Goal: Task Accomplishment & Management: Use online tool/utility

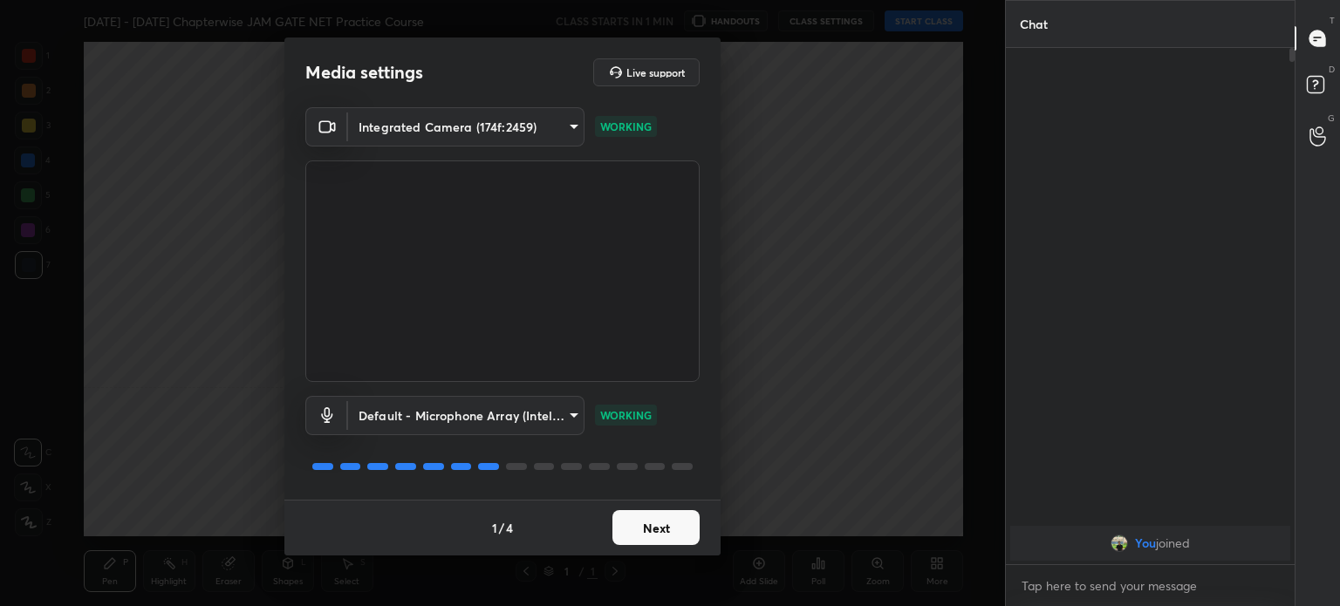
click at [629, 530] on button "Next" at bounding box center [656, 527] width 87 height 35
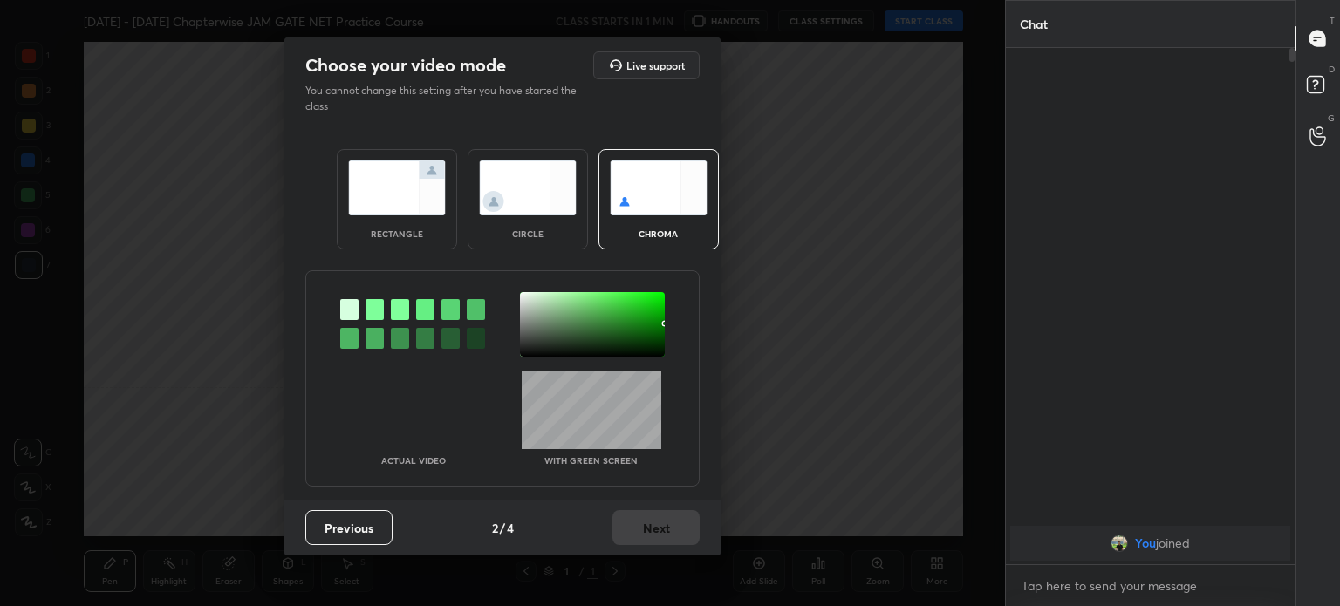
click at [633, 526] on div "Previous 2 / 4 Next" at bounding box center [502, 528] width 436 height 56
click at [506, 205] on img at bounding box center [528, 188] width 98 height 55
click at [510, 216] on div "circle" at bounding box center [528, 199] width 120 height 100
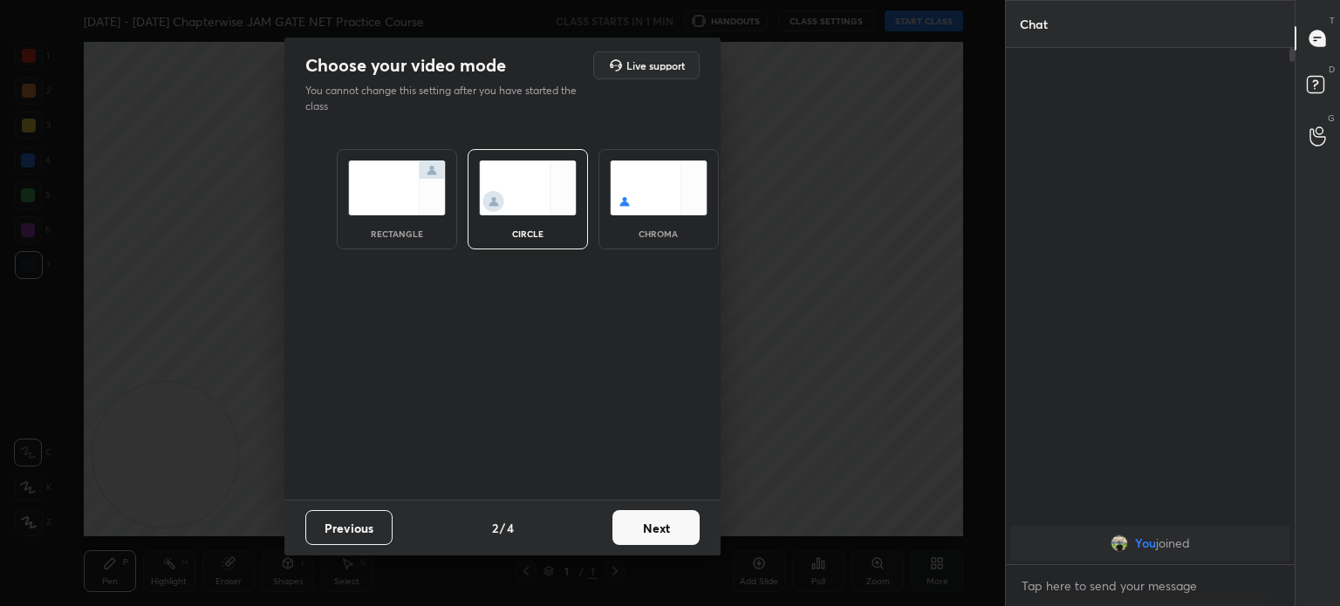
click at [647, 530] on button "Next" at bounding box center [656, 527] width 87 height 35
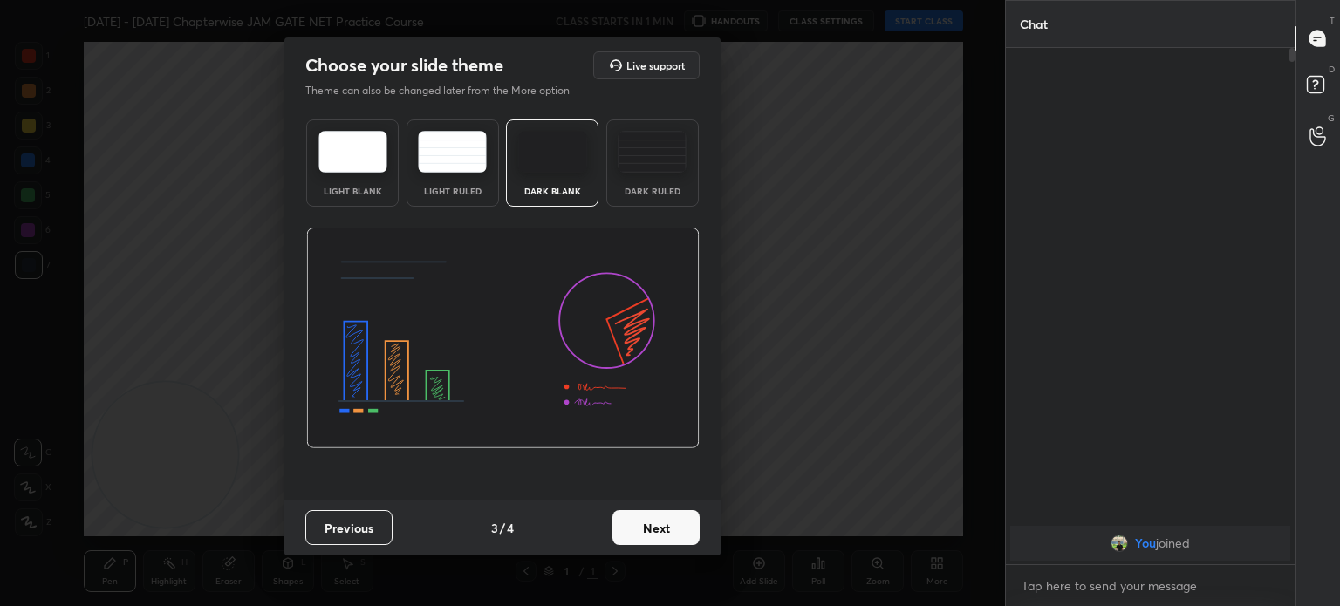
click at [647, 531] on button "Next" at bounding box center [656, 527] width 87 height 35
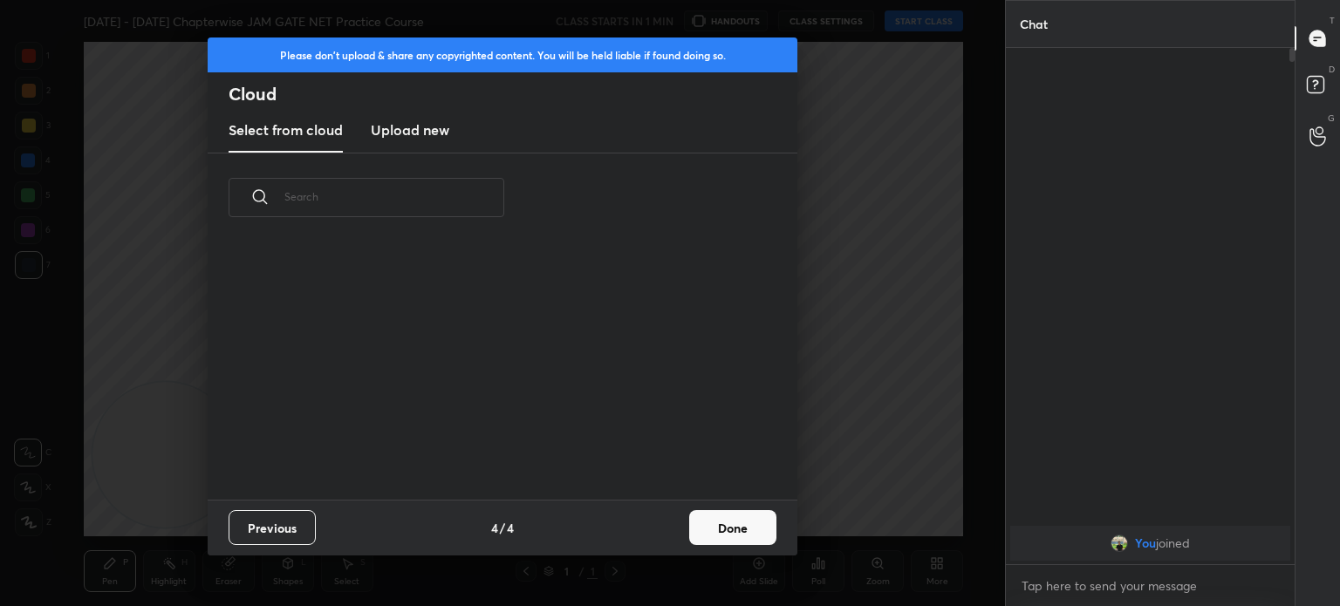
click at [658, 530] on div "Previous 4 / 4 Done" at bounding box center [503, 528] width 590 height 56
click at [717, 532] on button "Done" at bounding box center [732, 527] width 87 height 35
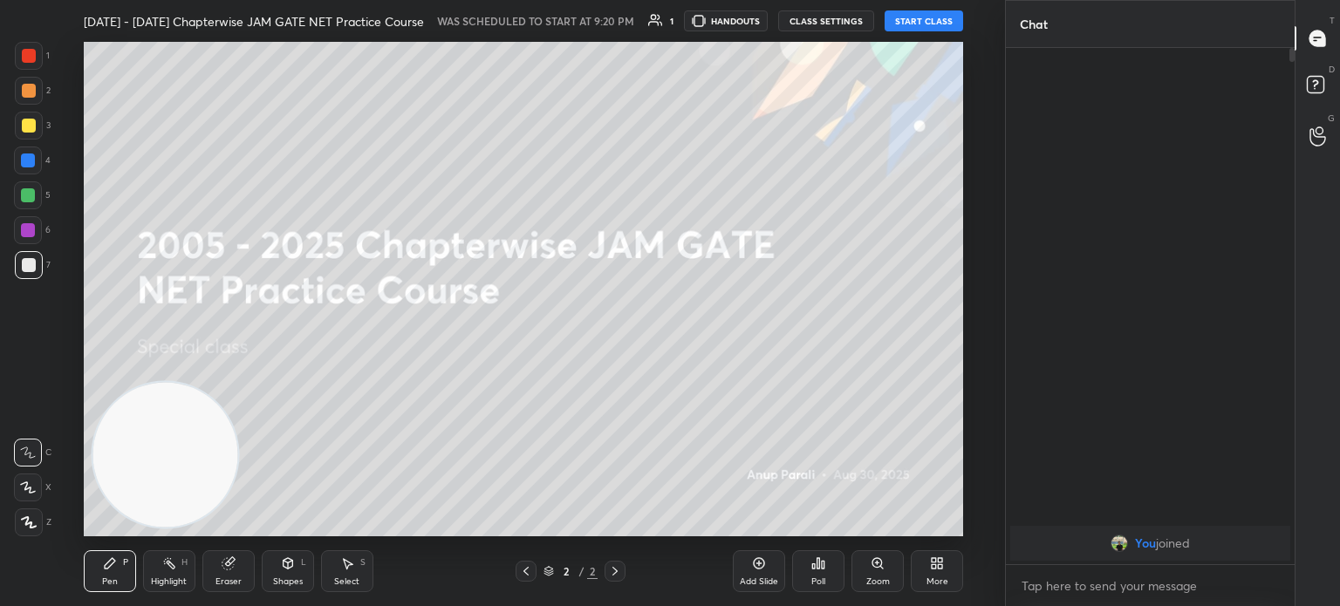
click at [919, 28] on button "START CLASS" at bounding box center [924, 20] width 79 height 21
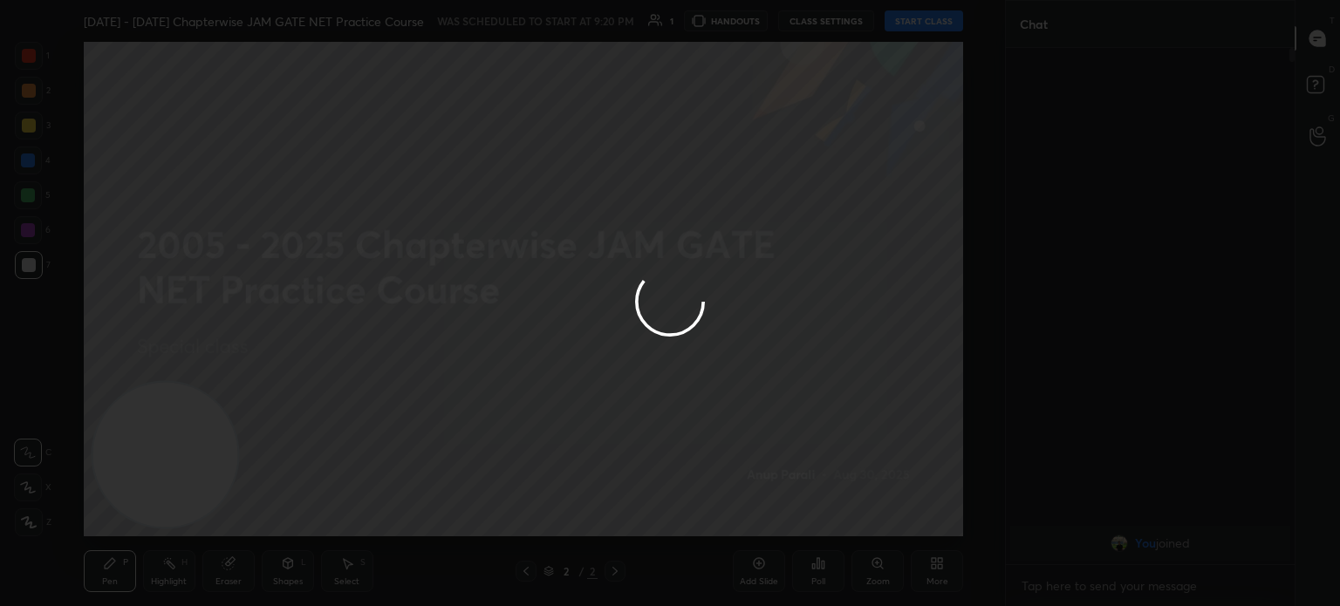
click at [33, 129] on div at bounding box center [670, 303] width 1340 height 606
click at [28, 134] on div at bounding box center [670, 303] width 1340 height 606
type textarea "x"
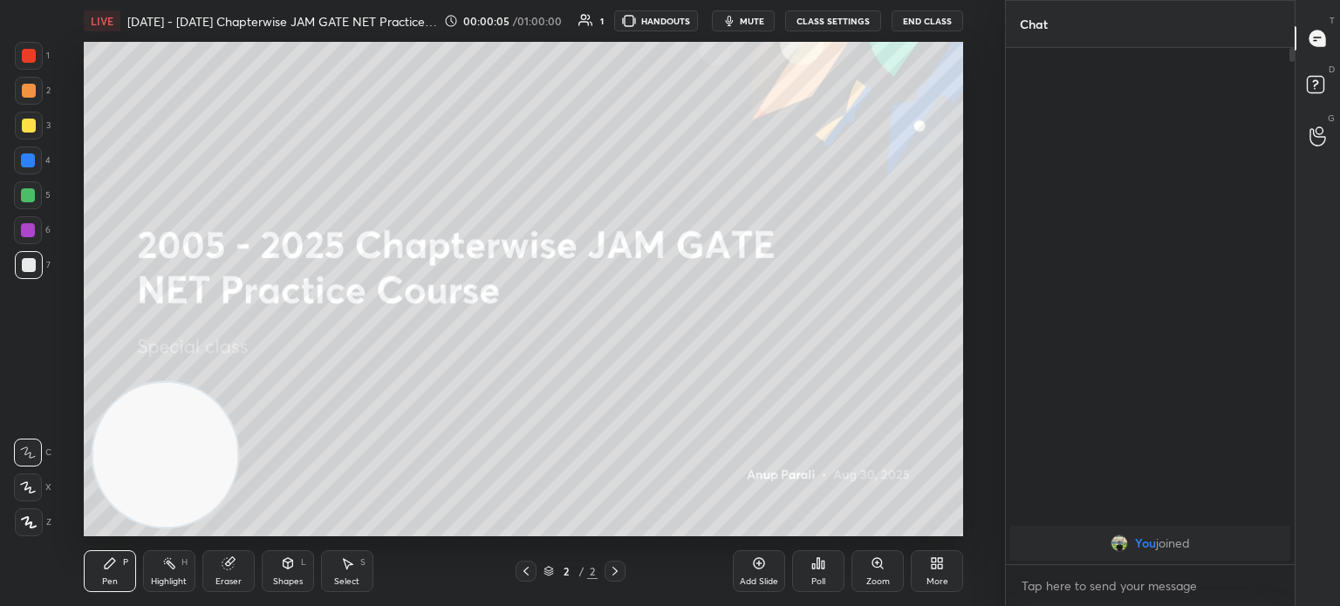
click at [31, 114] on div at bounding box center [29, 126] width 28 height 28
click at [27, 126] on div at bounding box center [29, 126] width 14 height 14
click at [37, 542] on div "1 2 3 4 5 6 7 C X Z C X Z E E Erase all H H LIVE [DATE] - [DATE] Chapterwise JA…" at bounding box center [495, 303] width 991 height 606
click at [42, 528] on div "Z" at bounding box center [33, 523] width 37 height 28
click at [38, 526] on div at bounding box center [29, 523] width 28 height 28
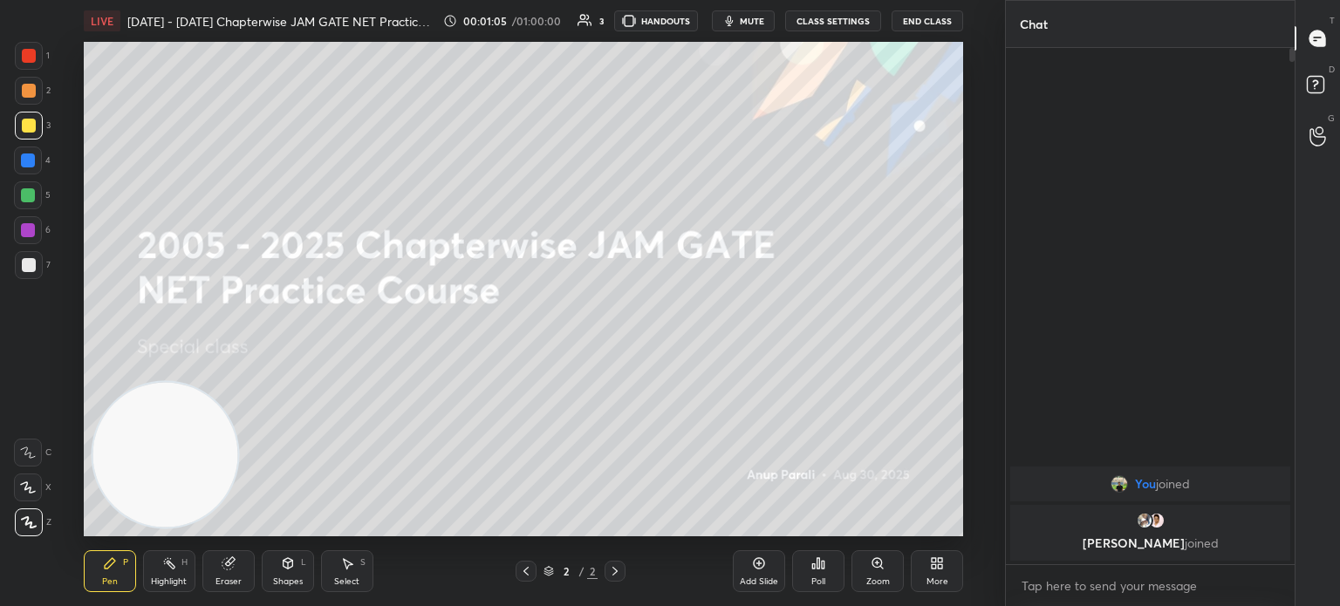
click at [19, 126] on div at bounding box center [29, 126] width 28 height 28
click at [28, 131] on div at bounding box center [29, 126] width 14 height 14
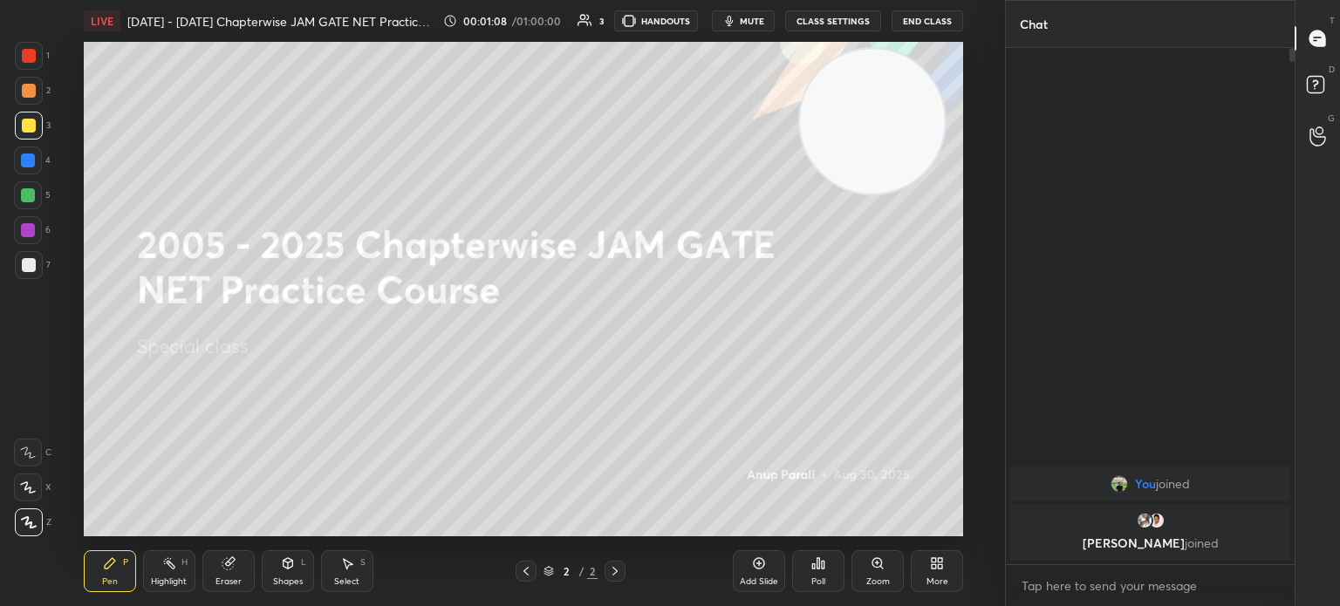
click at [928, 576] on div "More" at bounding box center [937, 572] width 52 height 42
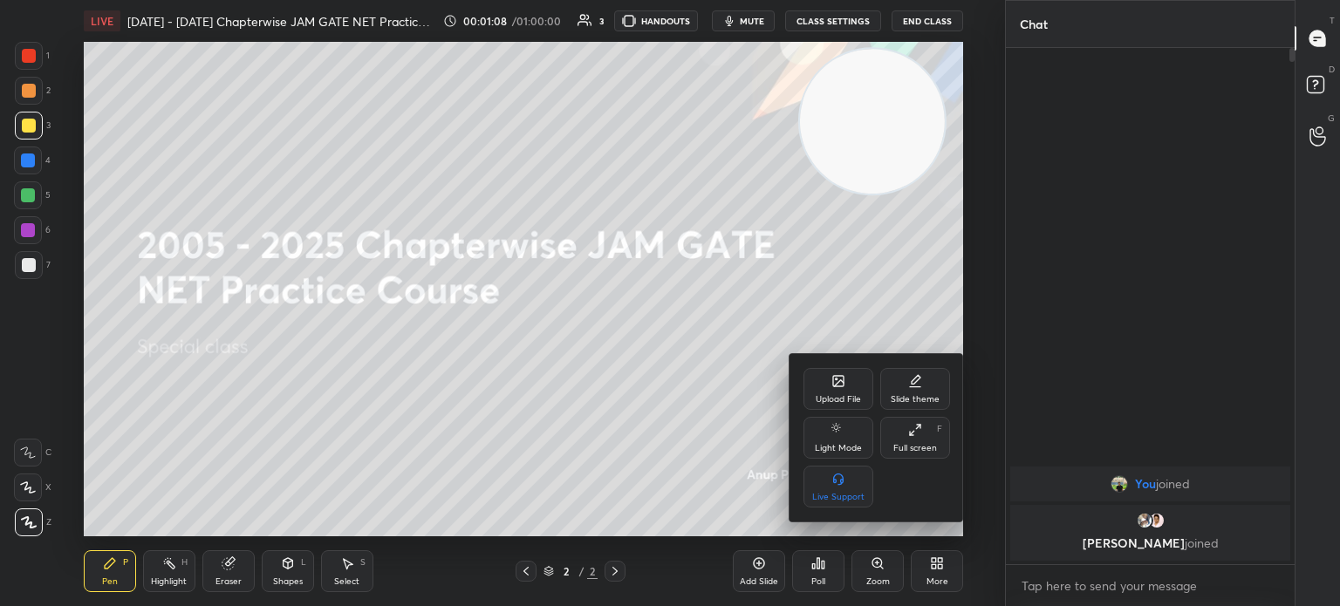
click at [838, 400] on div "Upload File" at bounding box center [838, 399] width 45 height 9
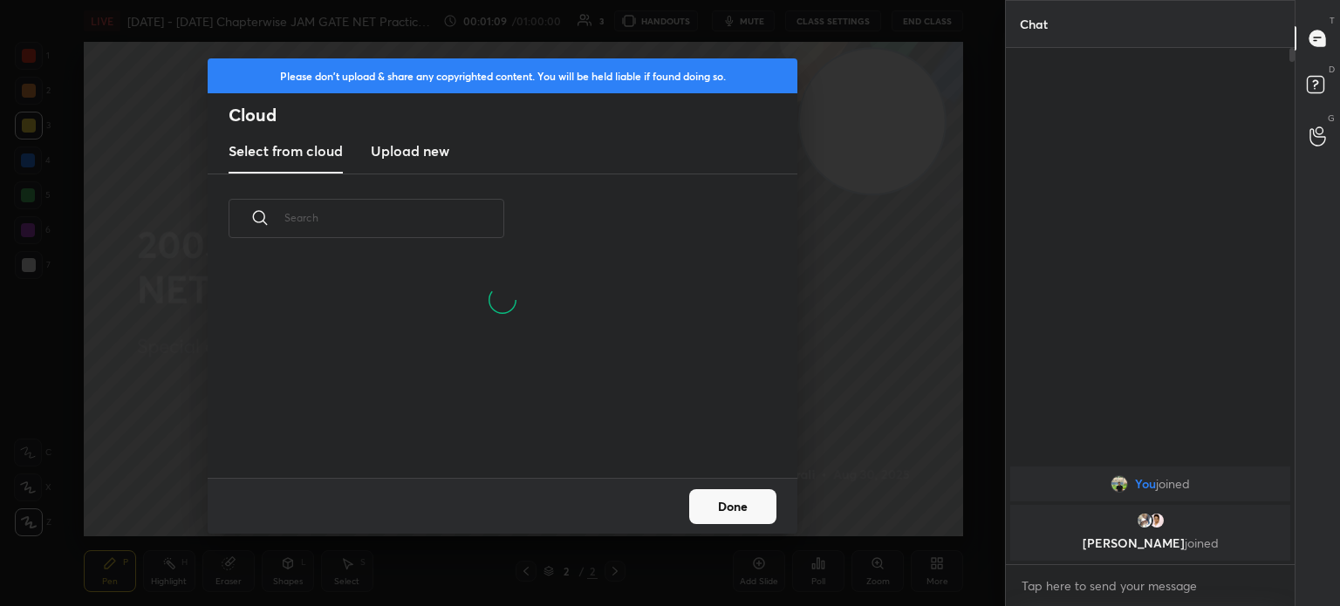
click at [405, 147] on h3 "Upload new" at bounding box center [410, 150] width 79 height 21
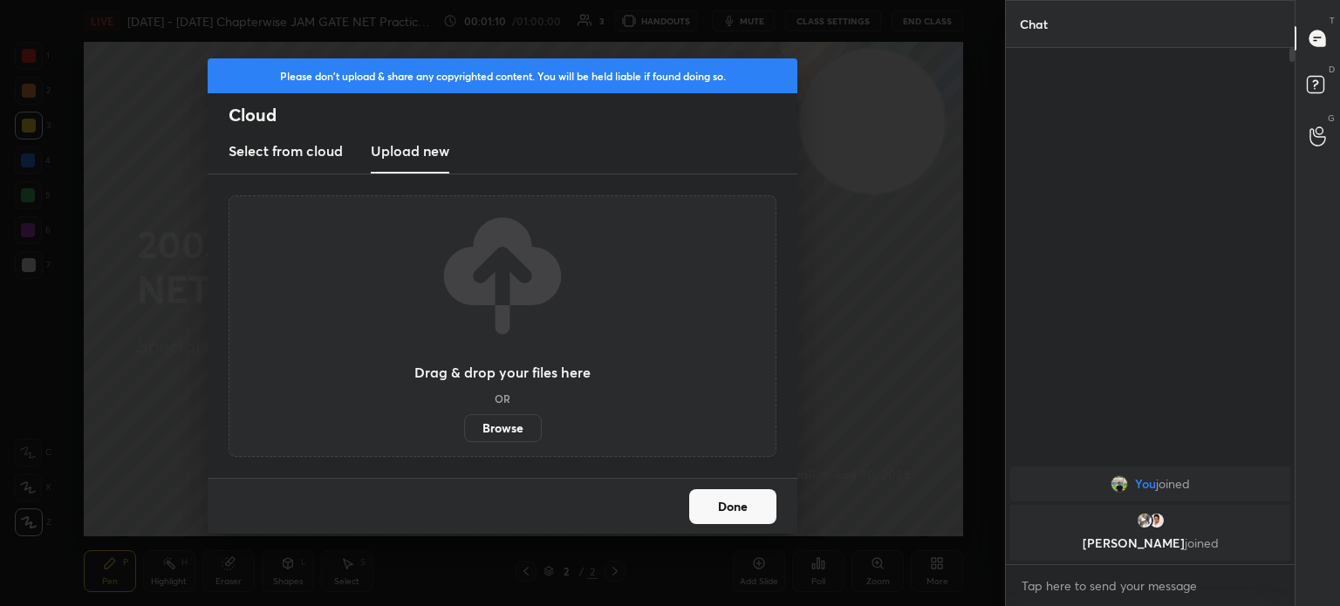
click at [490, 431] on label "Browse" at bounding box center [503, 428] width 78 height 28
click at [464, 431] on input "Browse" at bounding box center [464, 428] width 0 height 28
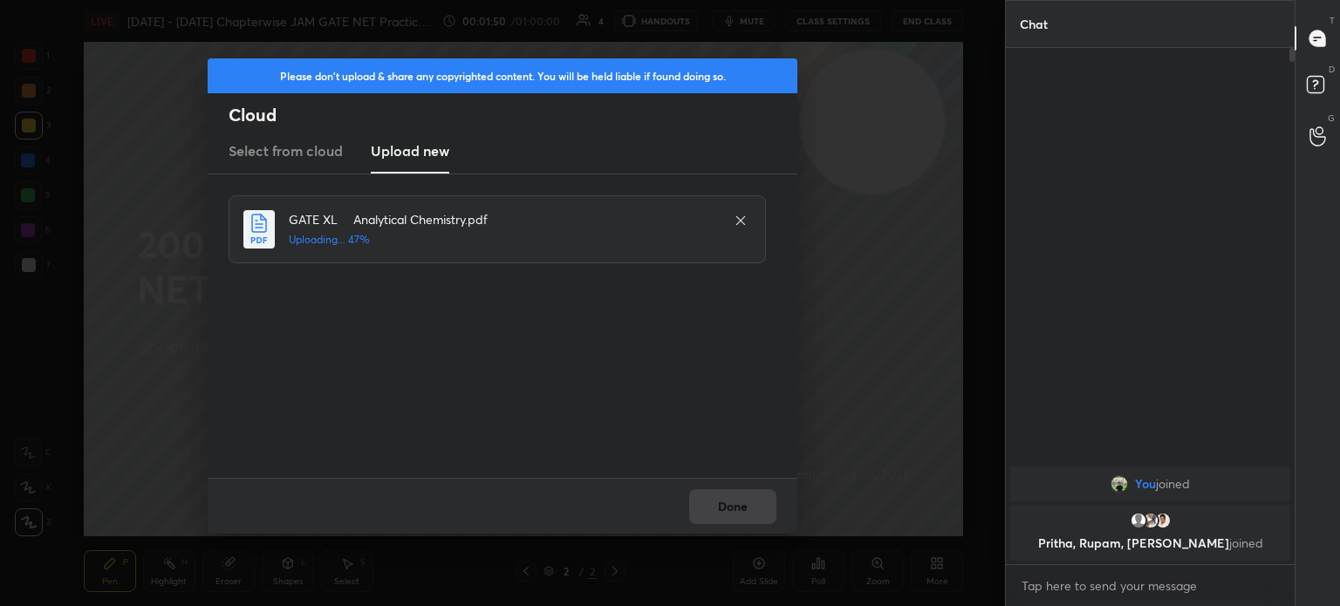
click at [729, 503] on div "Done" at bounding box center [503, 506] width 590 height 56
click at [731, 507] on div "Done" at bounding box center [503, 506] width 590 height 56
click at [729, 503] on div "Done" at bounding box center [503, 506] width 590 height 56
click at [730, 503] on div "Done" at bounding box center [503, 506] width 590 height 56
click at [729, 498] on div "Done" at bounding box center [503, 506] width 590 height 56
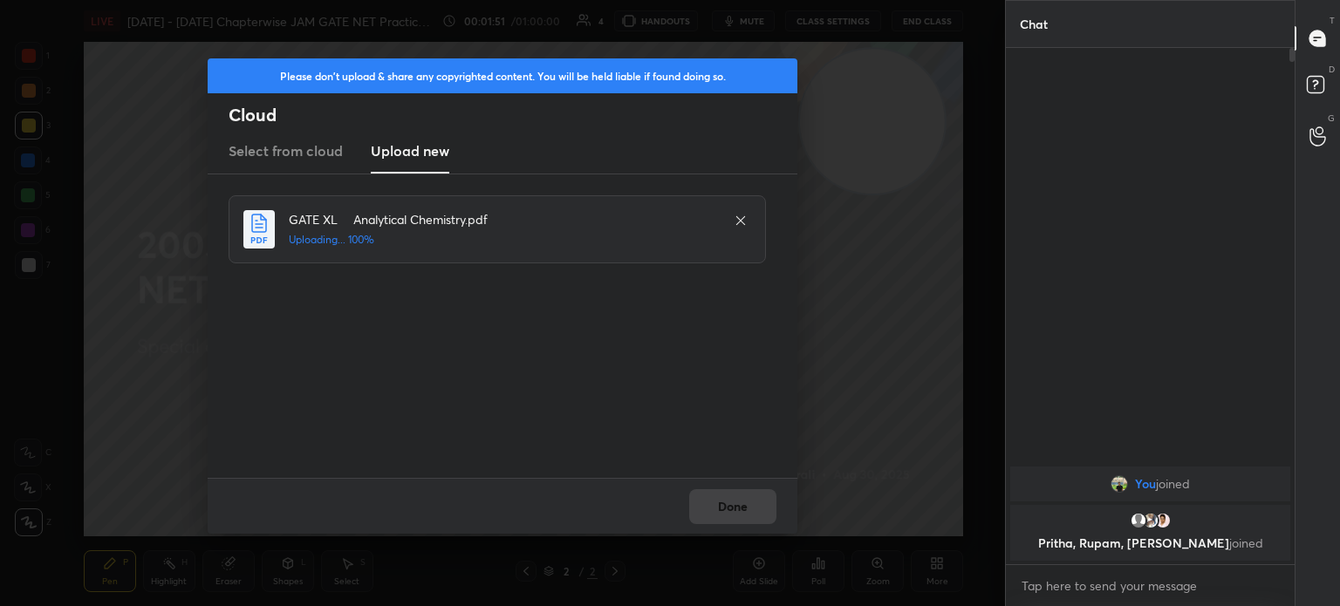
click at [729, 503] on div "Done" at bounding box center [503, 506] width 590 height 56
click at [729, 498] on div "Done" at bounding box center [503, 506] width 590 height 56
click at [729, 503] on button "Done" at bounding box center [732, 506] width 87 height 35
click at [729, 498] on button "Done" at bounding box center [732, 506] width 87 height 35
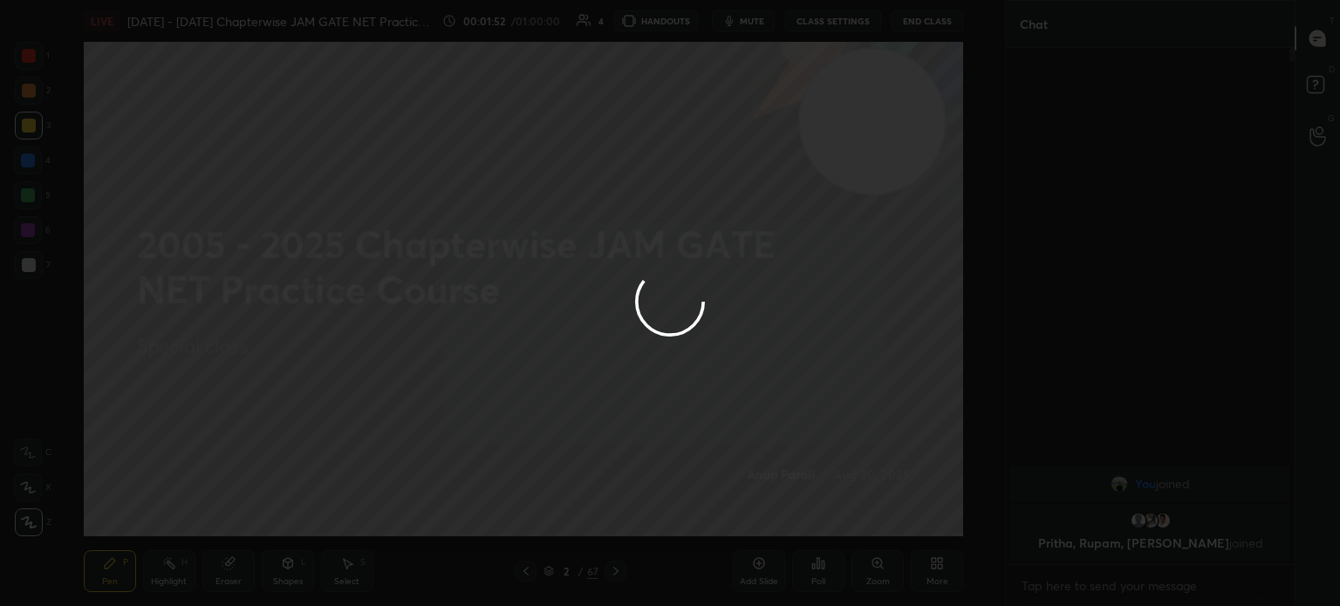
click at [730, 502] on button "Done" at bounding box center [732, 506] width 87 height 35
click at [729, 500] on div at bounding box center [670, 303] width 1340 height 606
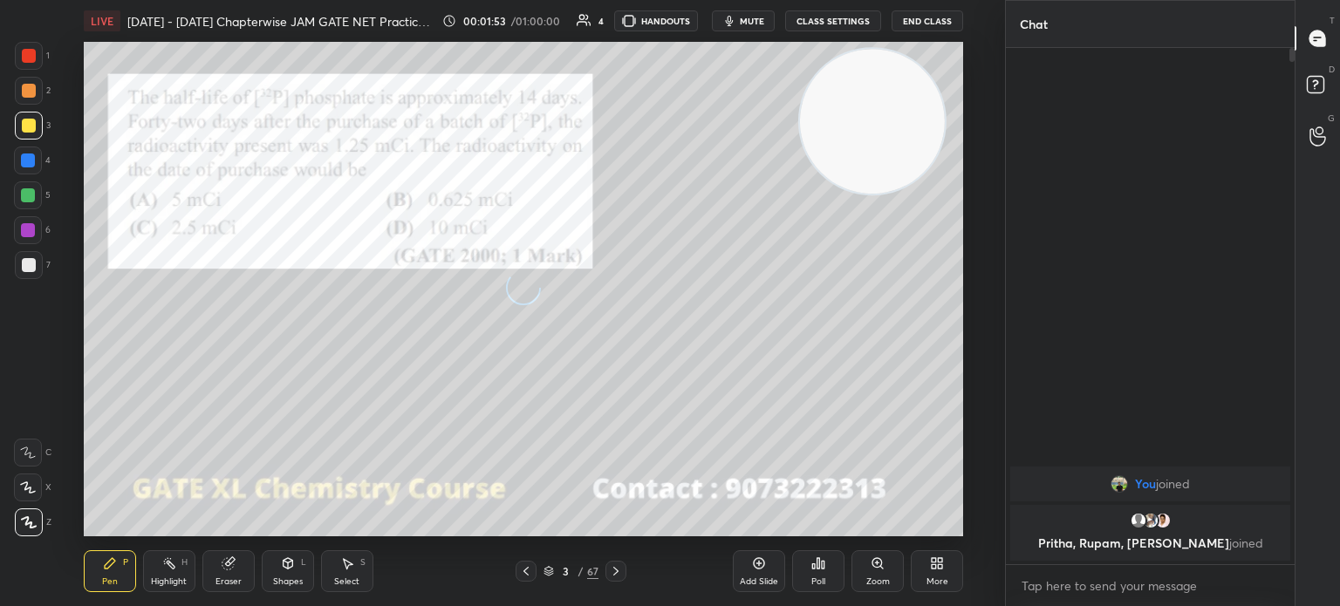
click at [620, 576] on icon at bounding box center [616, 572] width 14 height 14
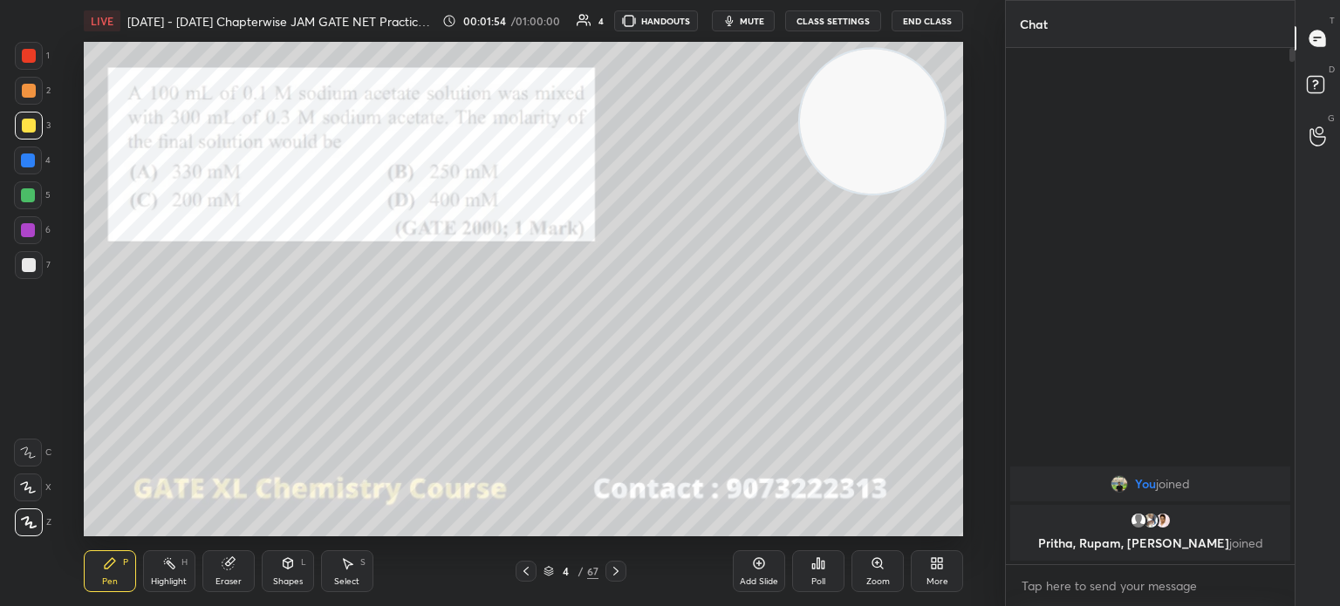
click at [618, 568] on icon at bounding box center [616, 572] width 14 height 14
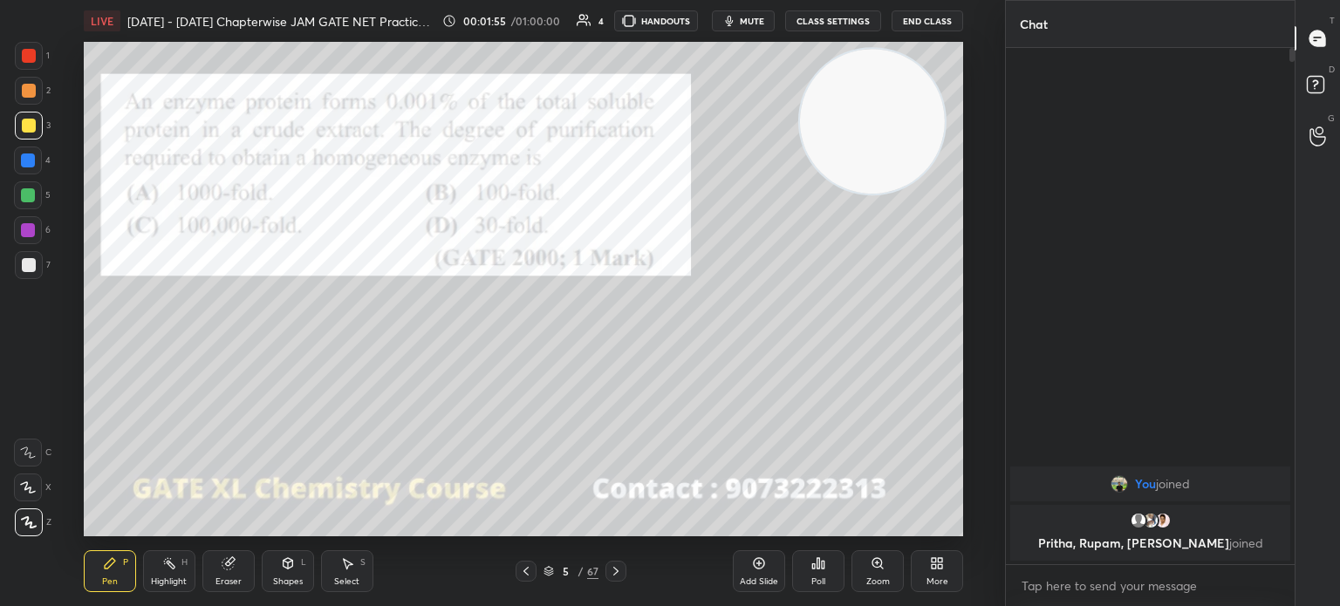
click at [524, 572] on icon at bounding box center [526, 572] width 14 height 14
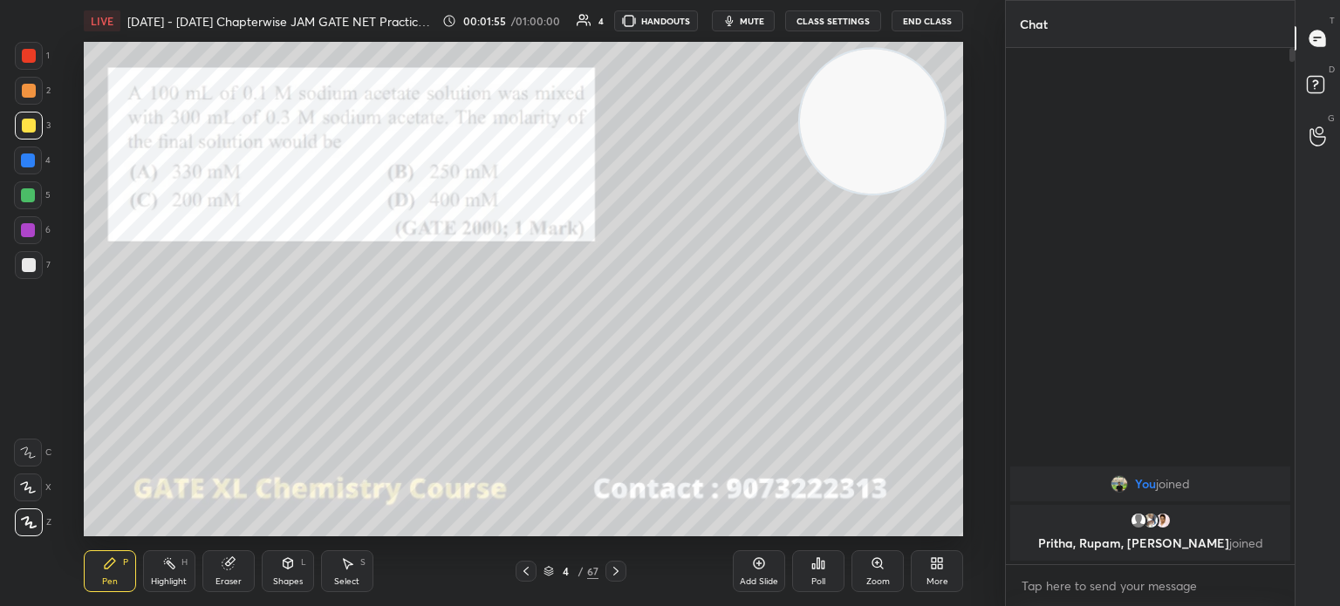
click at [525, 570] on icon at bounding box center [526, 571] width 5 height 9
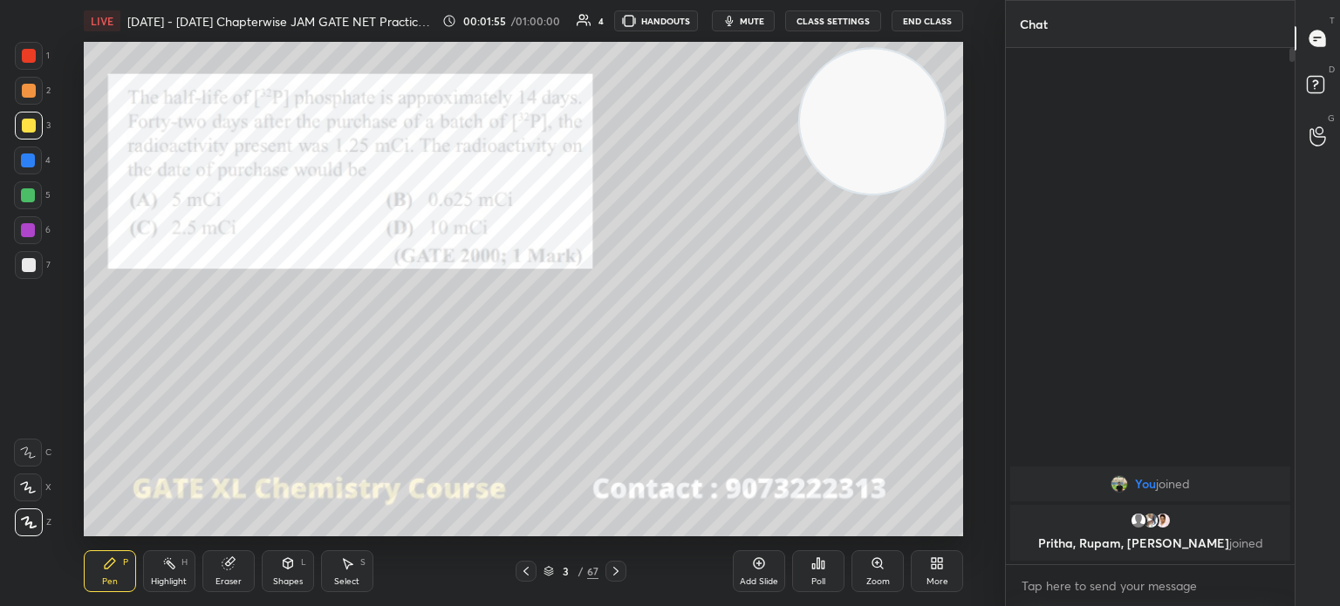
click at [524, 566] on icon at bounding box center [526, 572] width 14 height 14
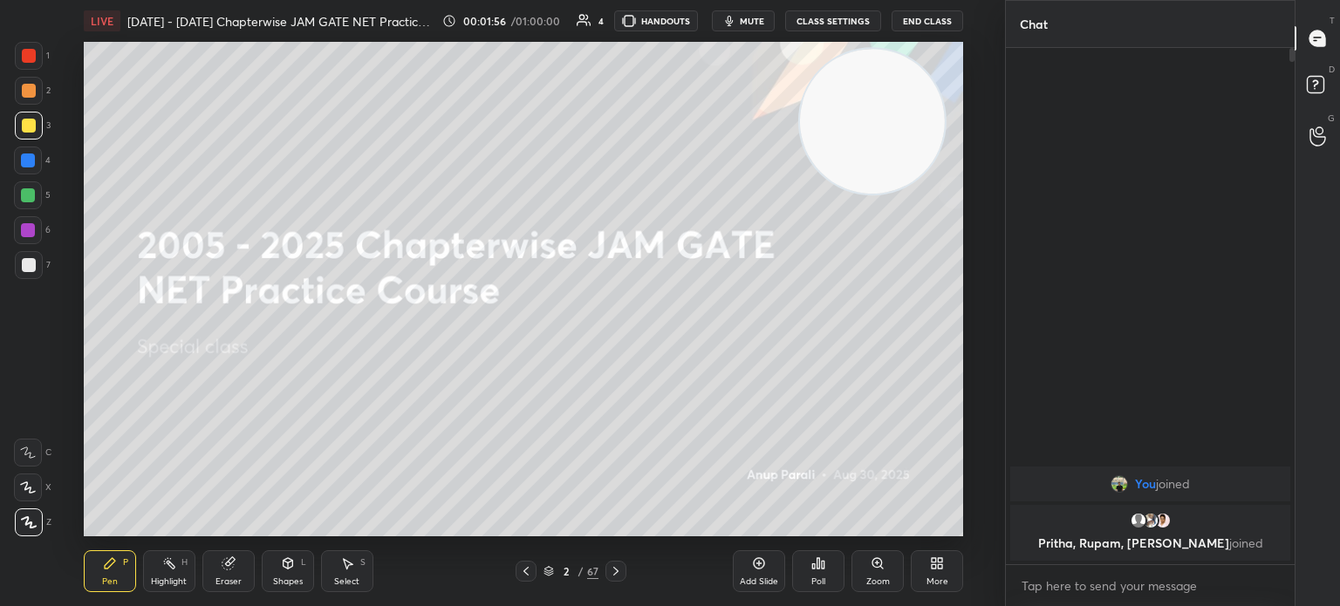
click at [623, 568] on div at bounding box center [616, 571] width 21 height 21
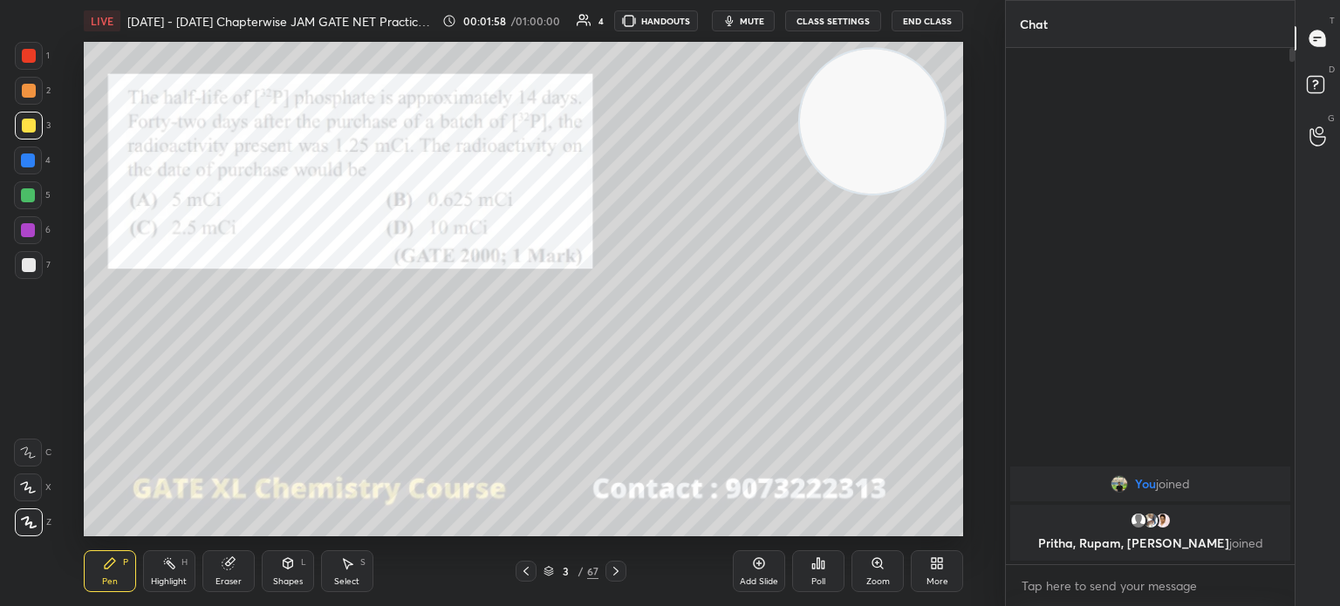
click at [609, 573] on icon at bounding box center [616, 572] width 14 height 14
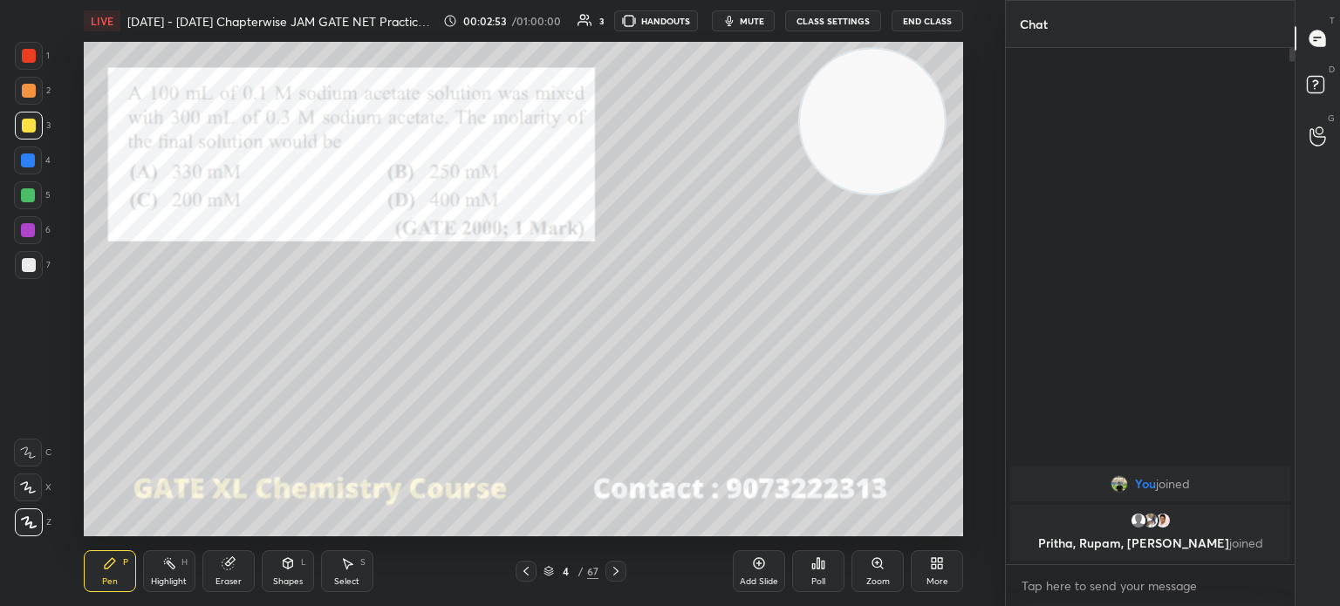
click at [802, 573] on div "Poll" at bounding box center [818, 572] width 52 height 42
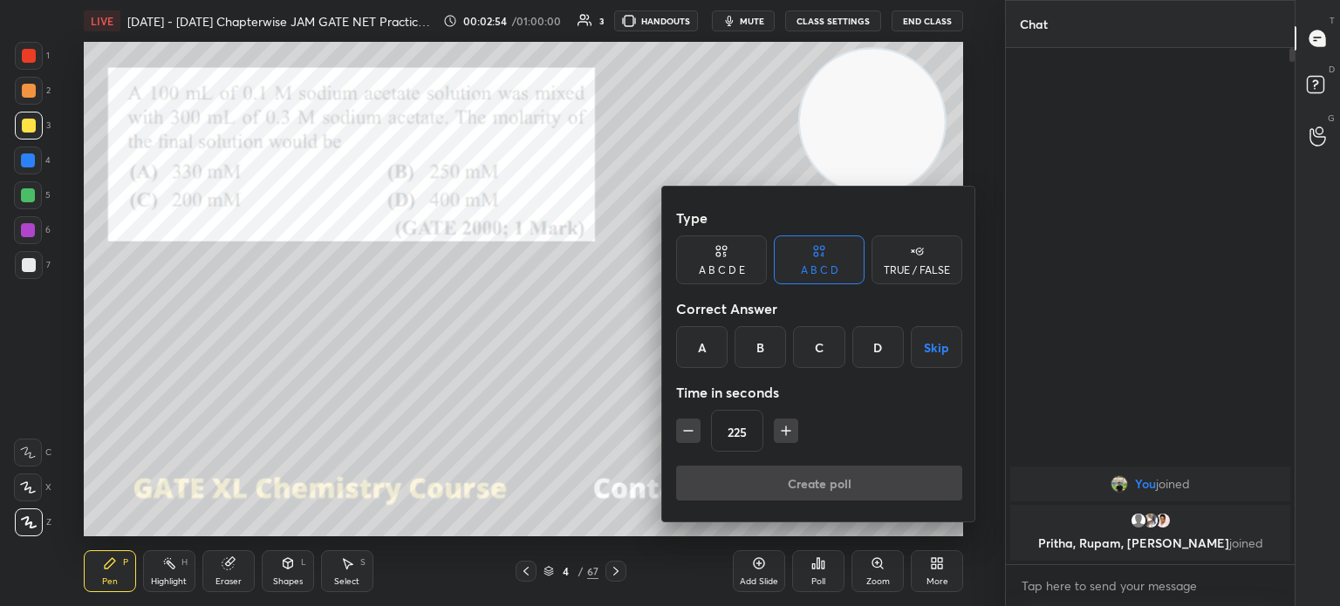
click at [758, 363] on div "B" at bounding box center [760, 347] width 51 height 42
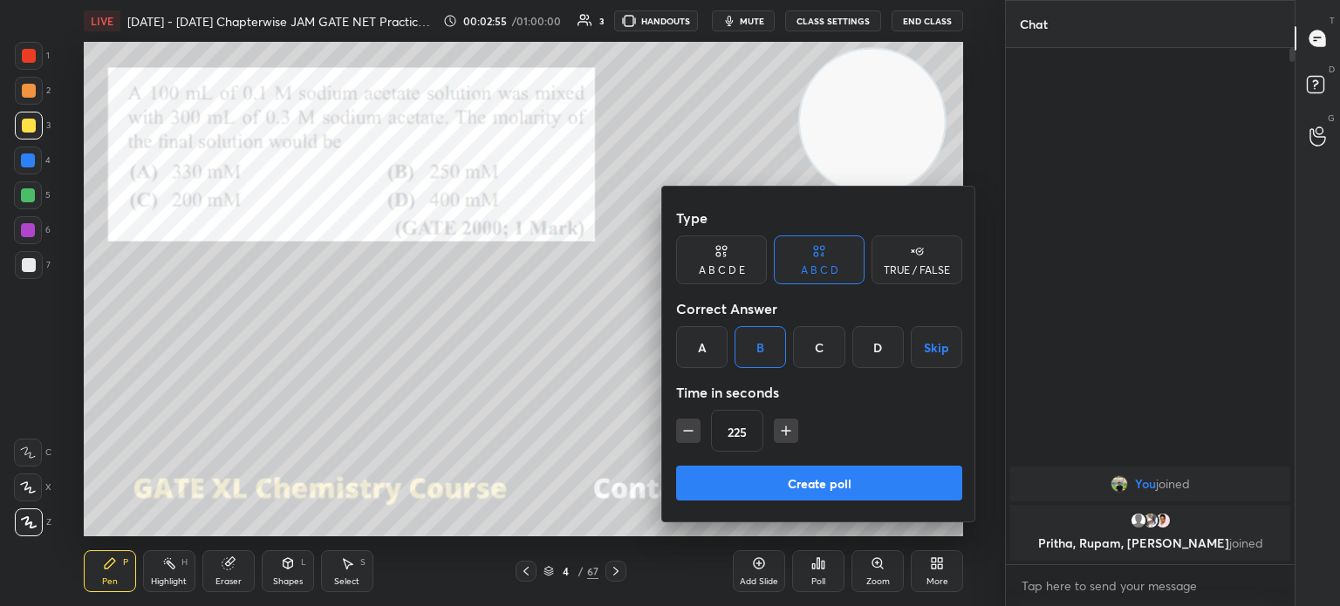
click at [694, 425] on icon "button" at bounding box center [688, 430] width 17 height 17
click at [689, 421] on button "button" at bounding box center [688, 431] width 24 height 24
click at [689, 431] on icon "button" at bounding box center [688, 431] width 9 height 0
click at [688, 431] on icon "button" at bounding box center [688, 431] width 9 height 0
click at [689, 429] on icon "button" at bounding box center [688, 430] width 17 height 17
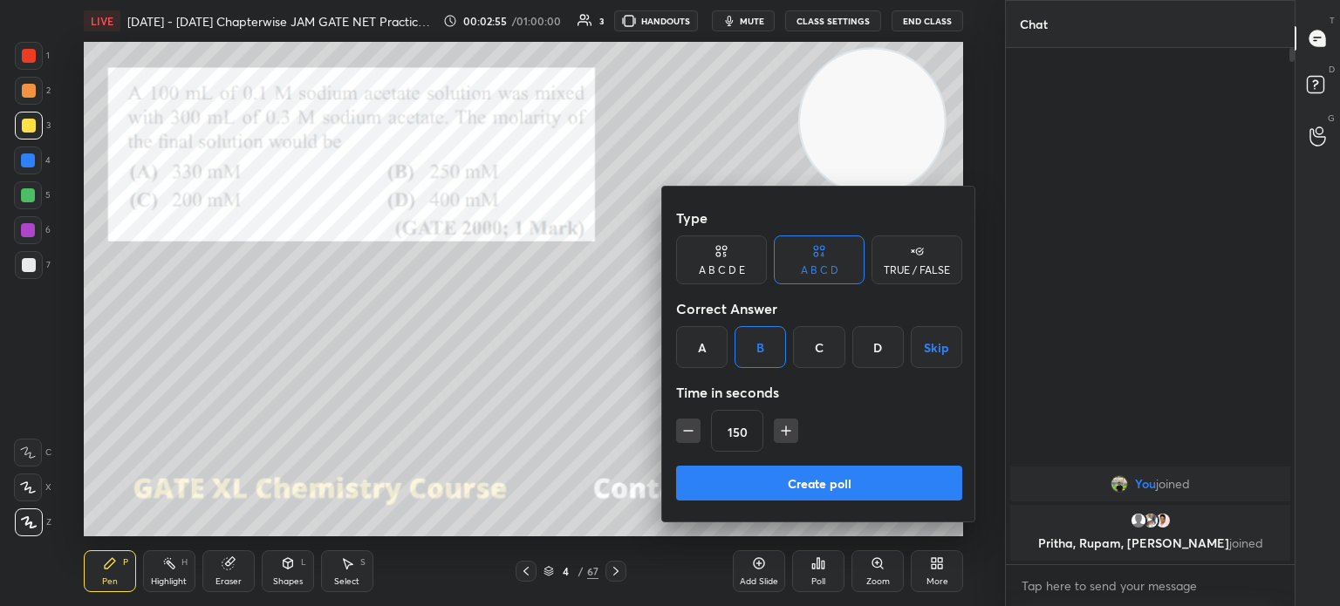
click at [688, 435] on icon "button" at bounding box center [688, 430] width 17 height 17
click at [688, 440] on button "button" at bounding box center [688, 431] width 24 height 24
click at [691, 442] on button "button" at bounding box center [688, 431] width 24 height 24
click at [683, 439] on icon "button" at bounding box center [688, 430] width 17 height 17
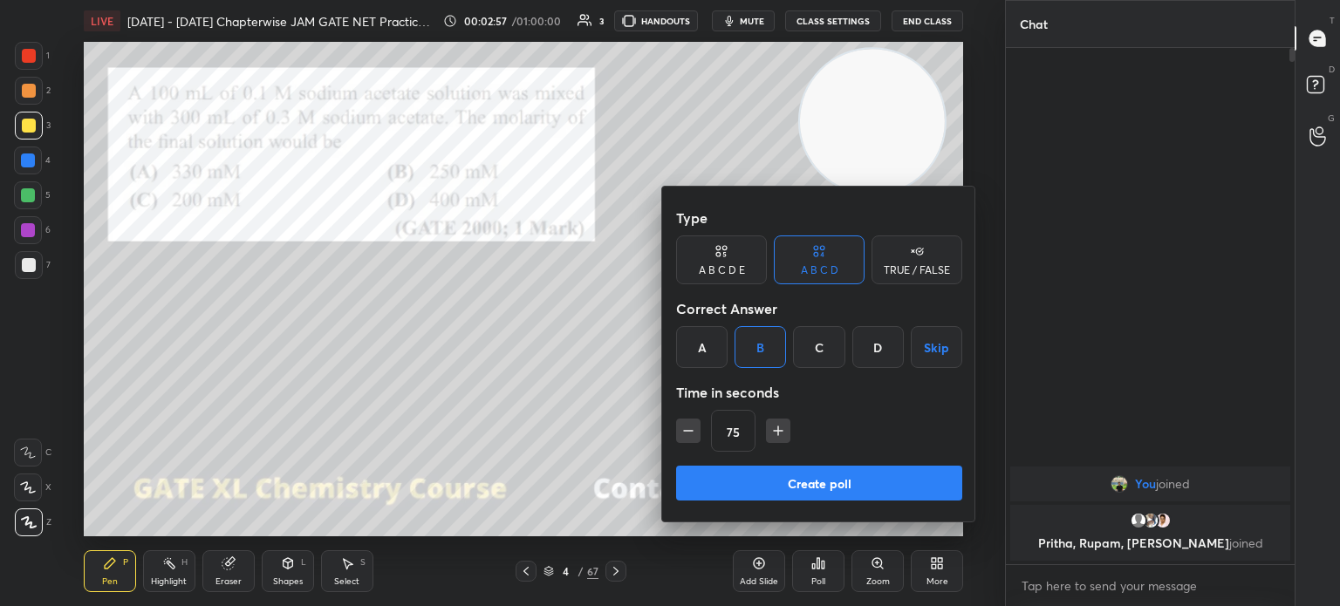
click at [685, 435] on icon "button" at bounding box center [688, 430] width 17 height 17
click at [770, 435] on icon "button" at bounding box center [778, 430] width 17 height 17
click at [768, 440] on button "button" at bounding box center [778, 431] width 24 height 24
type input "90"
click at [756, 483] on button "Create poll" at bounding box center [819, 483] width 286 height 35
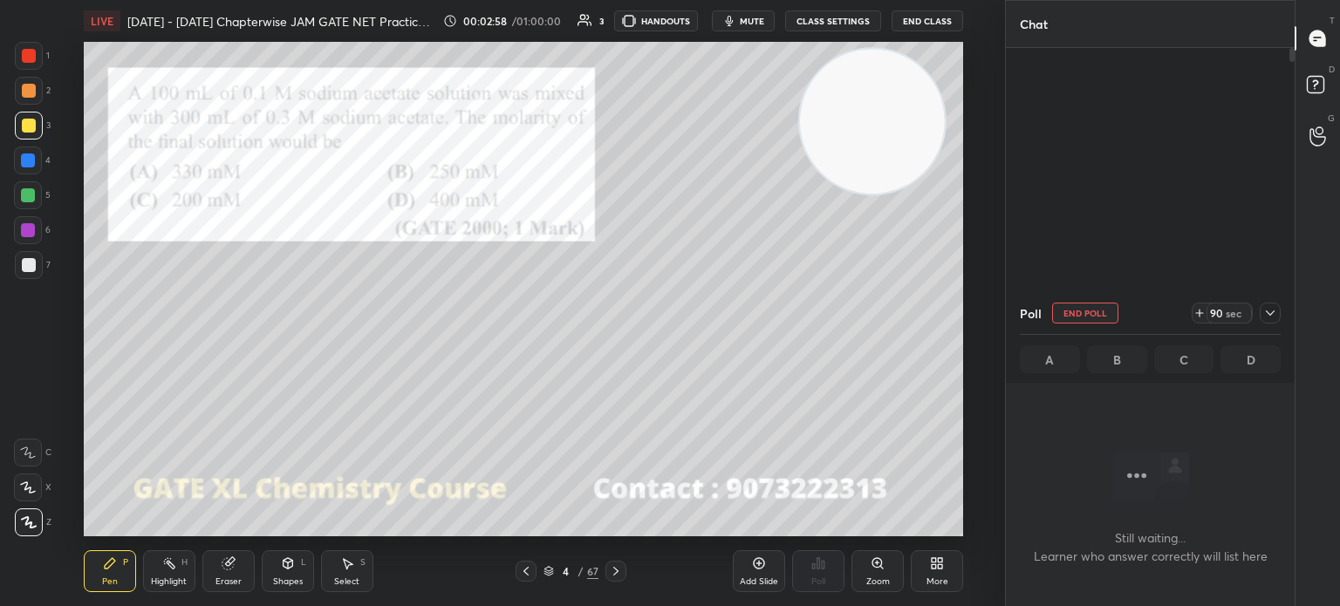
scroll to position [6, 5]
click at [1264, 312] on icon at bounding box center [1270, 313] width 14 height 14
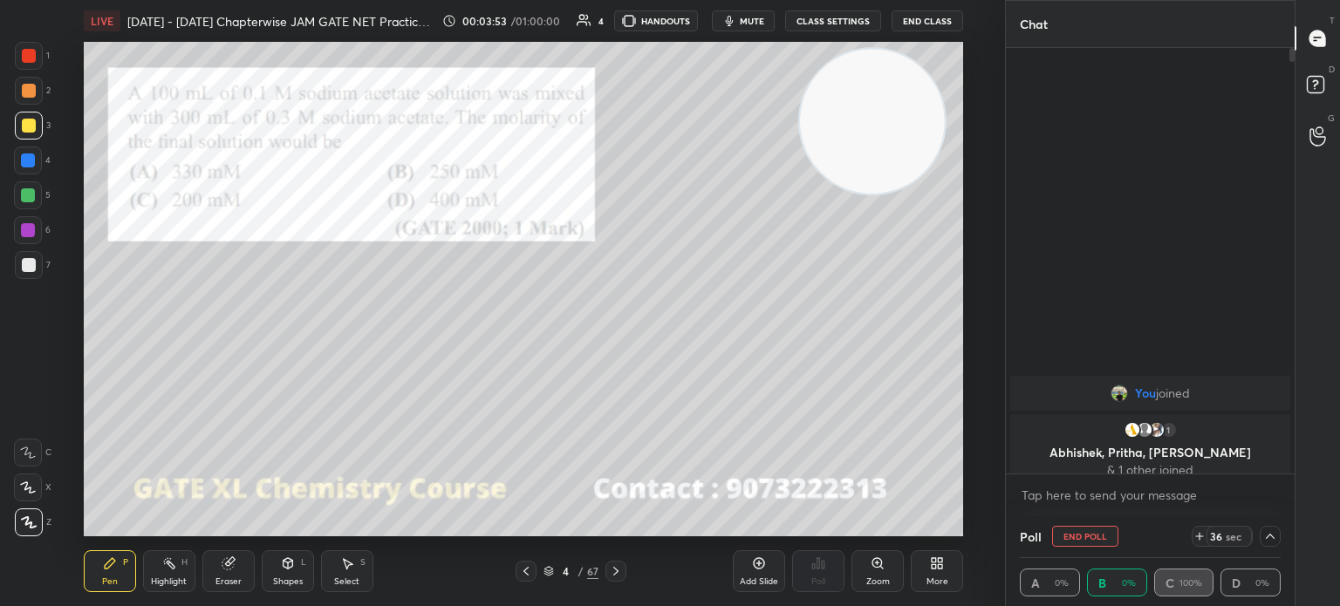
click at [1263, 536] on icon at bounding box center [1270, 537] width 14 height 14
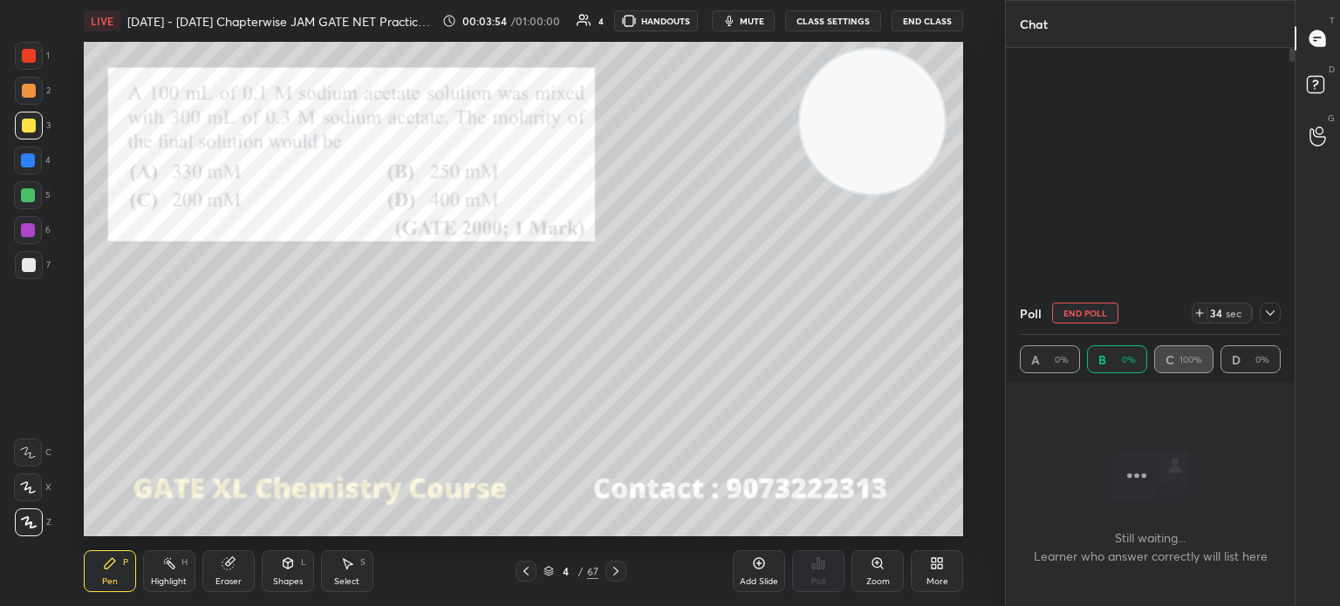
click at [35, 132] on div at bounding box center [29, 126] width 28 height 28
click at [28, 129] on div at bounding box center [29, 126] width 14 height 14
click at [35, 526] on icon at bounding box center [29, 523] width 16 height 12
click at [36, 524] on div at bounding box center [29, 523] width 28 height 28
click at [228, 573] on div "Eraser" at bounding box center [228, 572] width 52 height 42
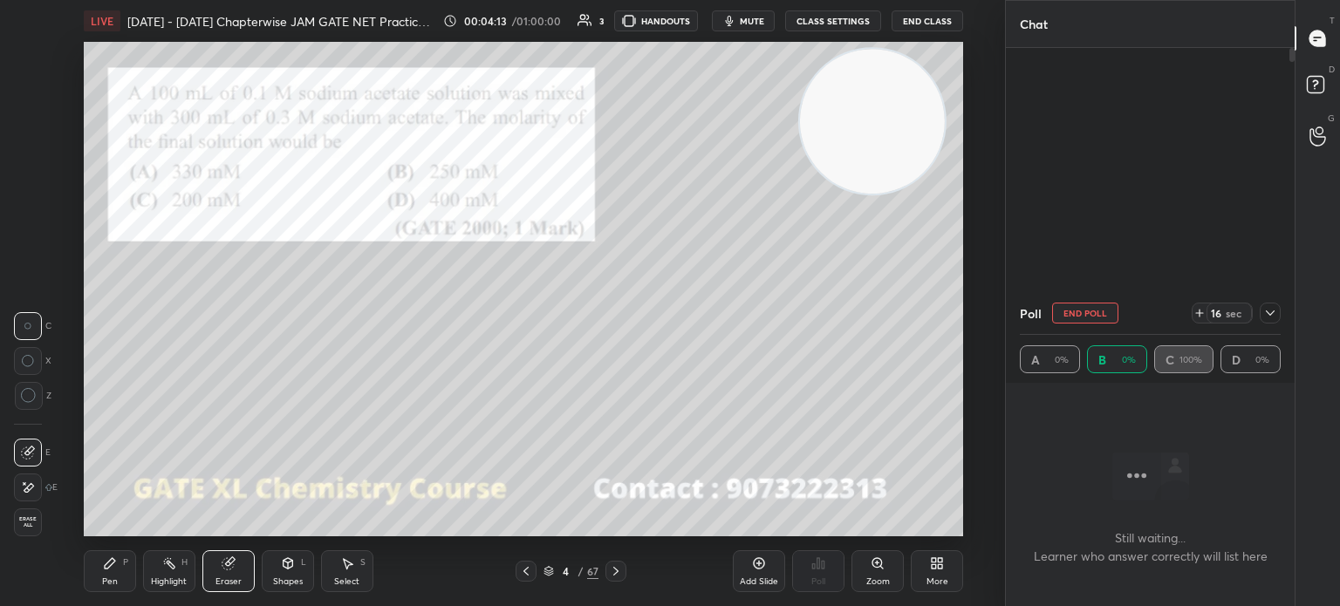
click at [97, 576] on div "Pen P" at bounding box center [110, 572] width 52 height 42
click at [105, 567] on icon at bounding box center [110, 563] width 10 height 10
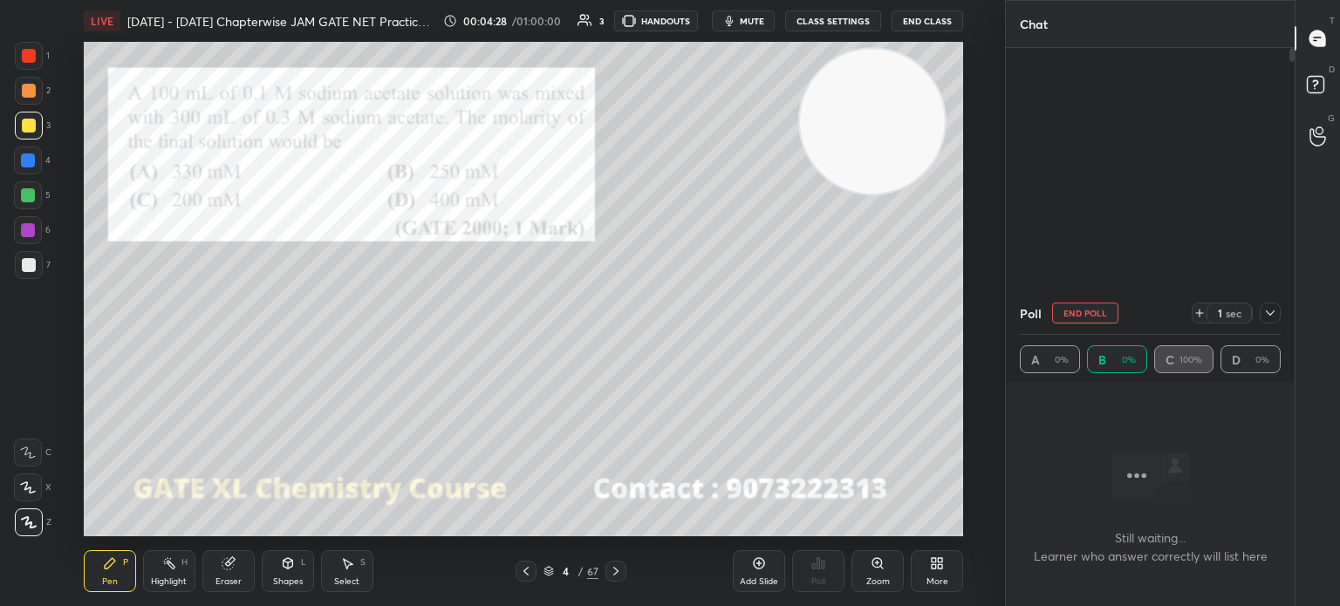
click at [31, 48] on div at bounding box center [29, 56] width 28 height 28
click at [34, 55] on div at bounding box center [29, 56] width 14 height 14
click at [1113, 64] on div "You joined 1 Abhishek, Pritha, [PERSON_NAME] & 1 other joined" at bounding box center [1150, 261] width 289 height 426
click at [1263, 318] on icon at bounding box center [1270, 313] width 14 height 14
type textarea "x"
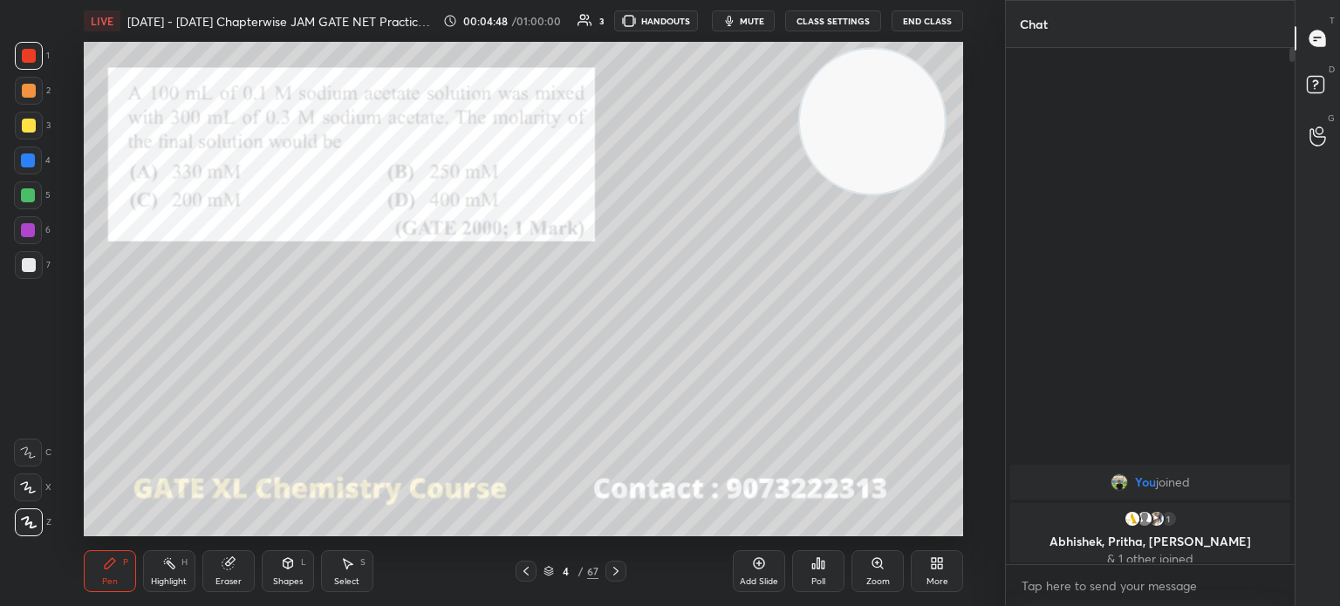
scroll to position [366, 284]
click at [619, 569] on icon at bounding box center [616, 572] width 14 height 14
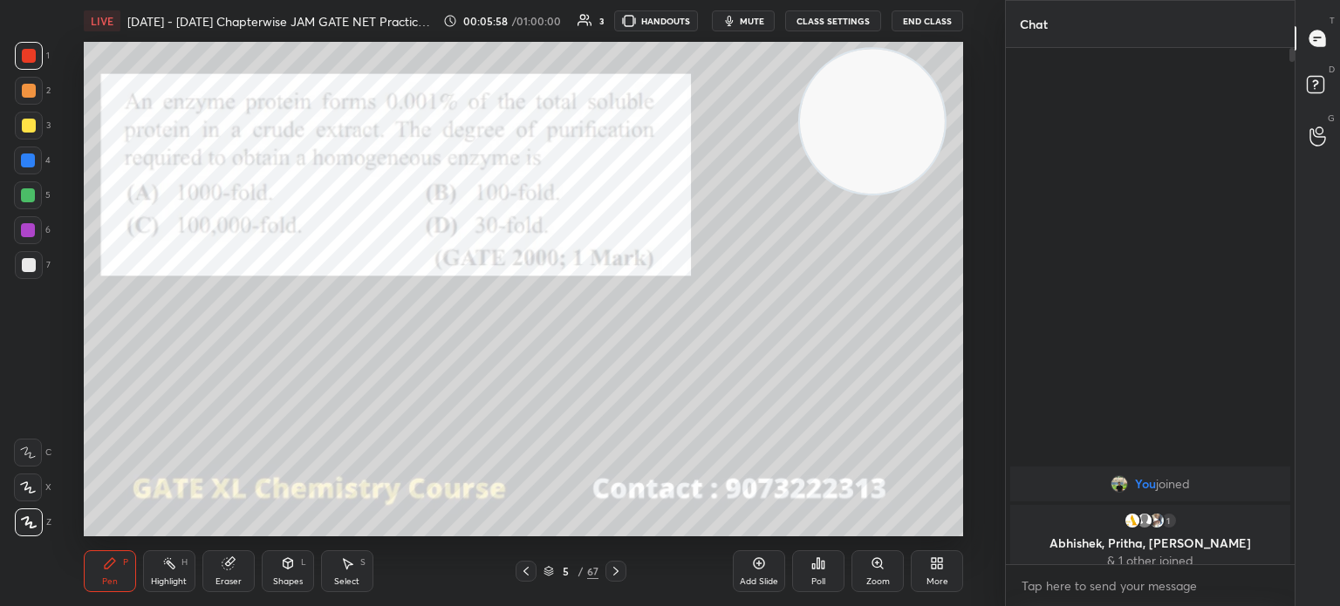
click at [629, 565] on div "5 / 67" at bounding box center [570, 571] width 325 height 21
click at [619, 571] on icon at bounding box center [616, 572] width 14 height 14
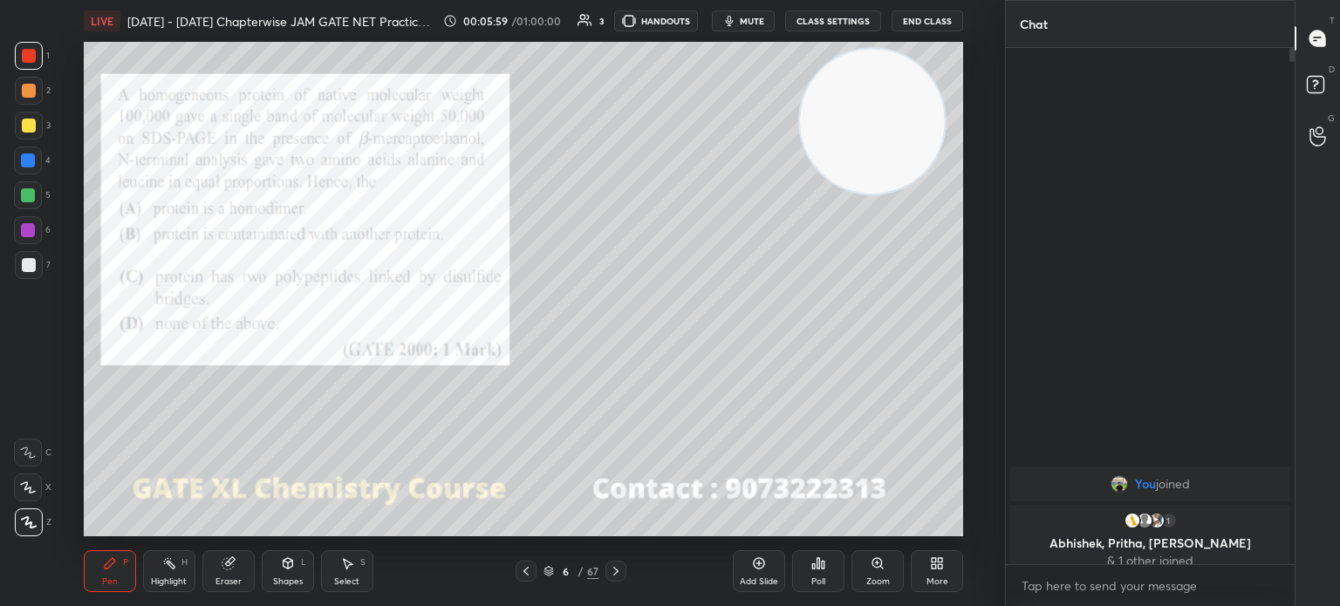
click at [612, 564] on div at bounding box center [616, 571] width 21 height 21
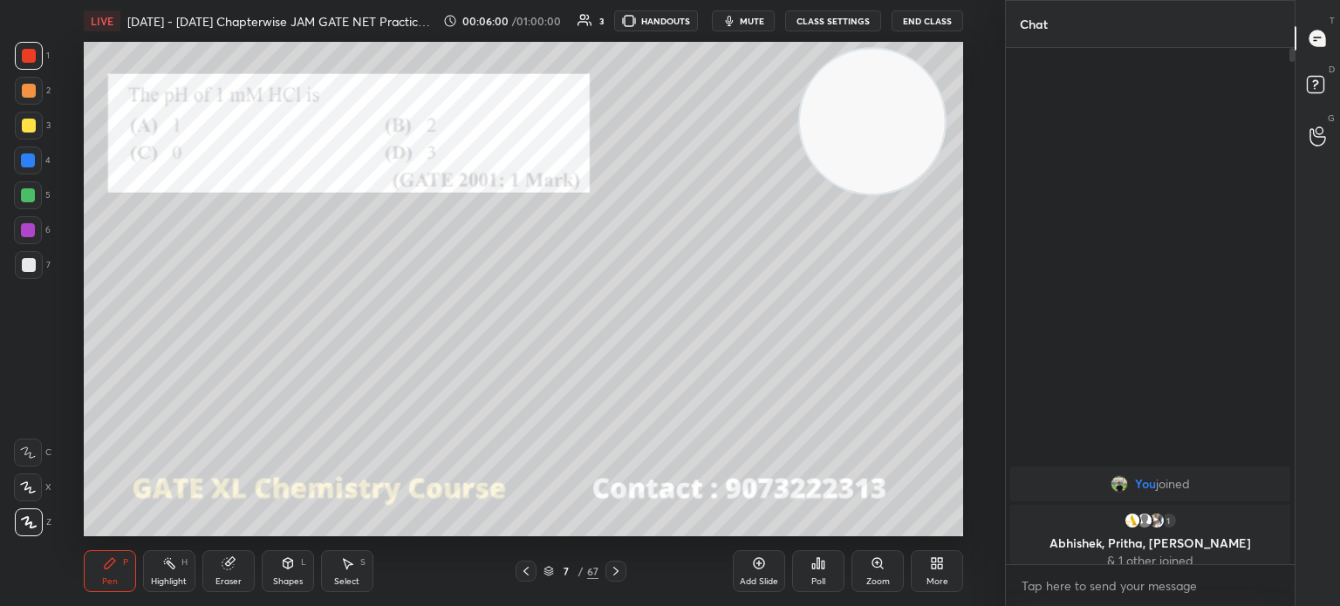
click at [827, 575] on div "Poll" at bounding box center [818, 572] width 52 height 42
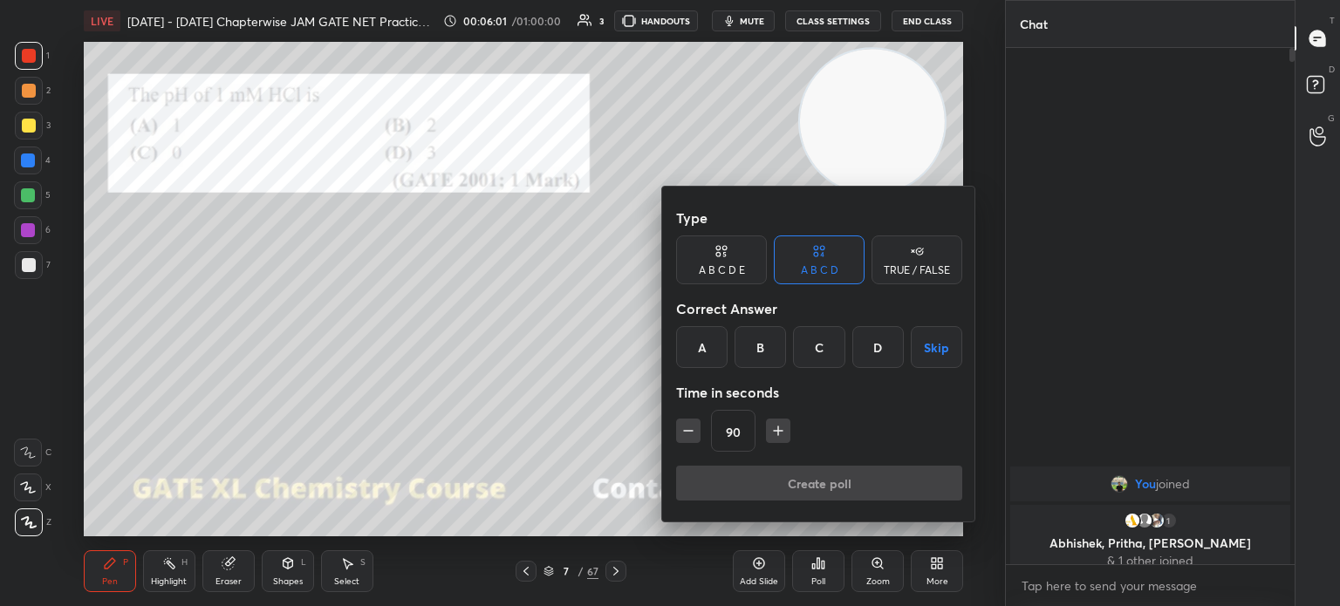
click at [873, 346] on div "D" at bounding box center [877, 347] width 51 height 42
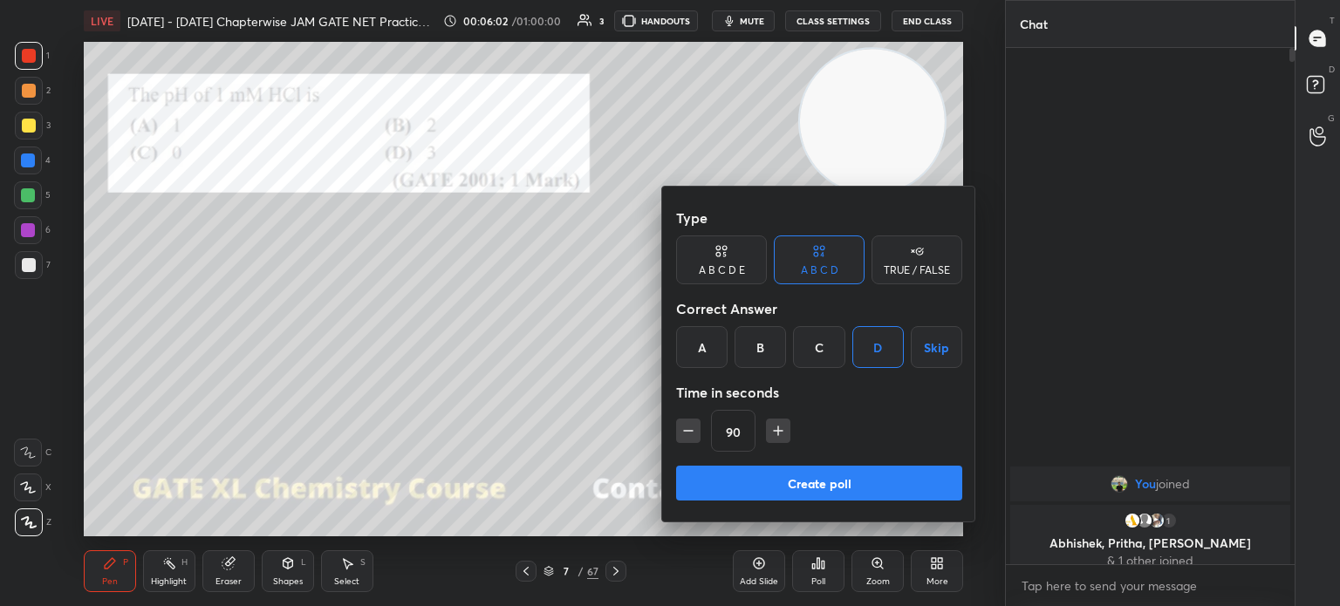
click at [702, 414] on div "90" at bounding box center [819, 431] width 286 height 42
click at [689, 428] on icon "button" at bounding box center [688, 430] width 17 height 17
click at [686, 437] on icon "button" at bounding box center [688, 430] width 17 height 17
click at [689, 439] on icon "button" at bounding box center [688, 430] width 17 height 17
type input "45"
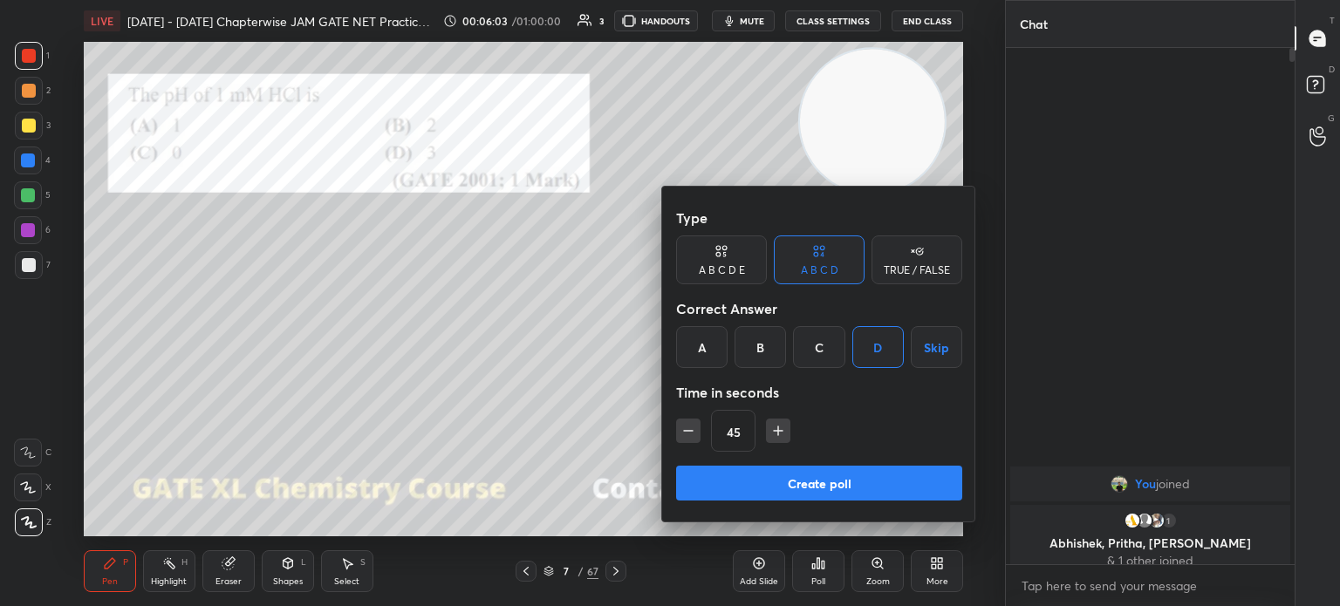
click at [747, 487] on button "Create poll" at bounding box center [819, 483] width 286 height 35
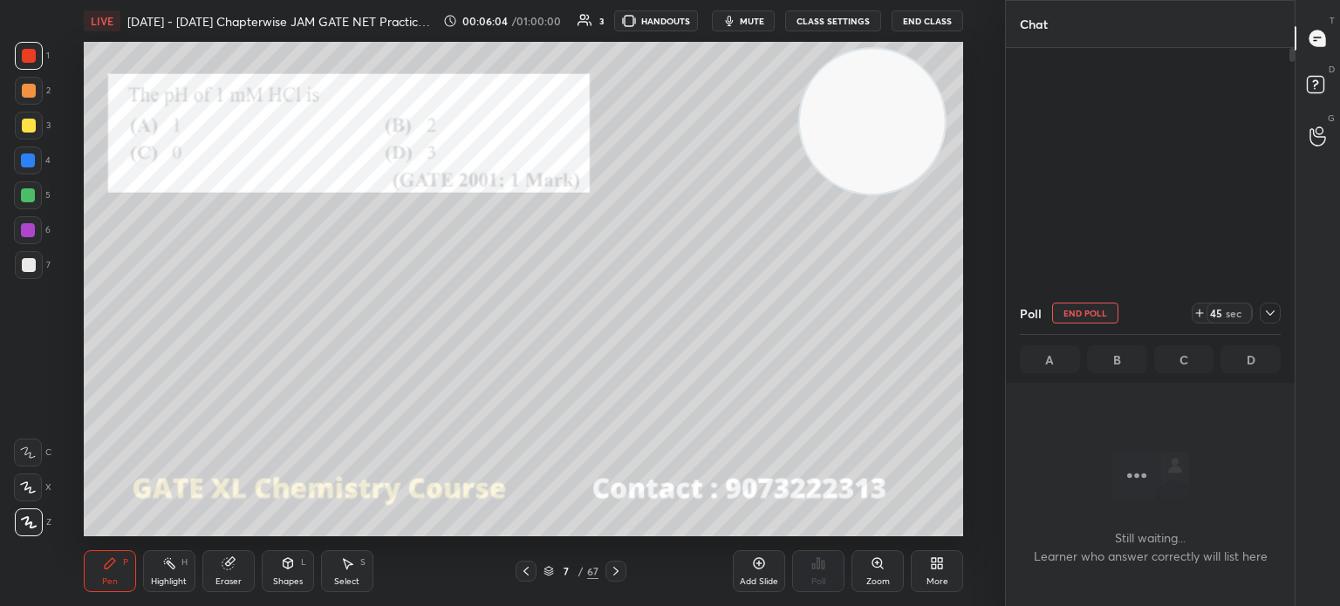
scroll to position [6, 5]
click at [1271, 312] on icon at bounding box center [1270, 313] width 9 height 9
type textarea "x"
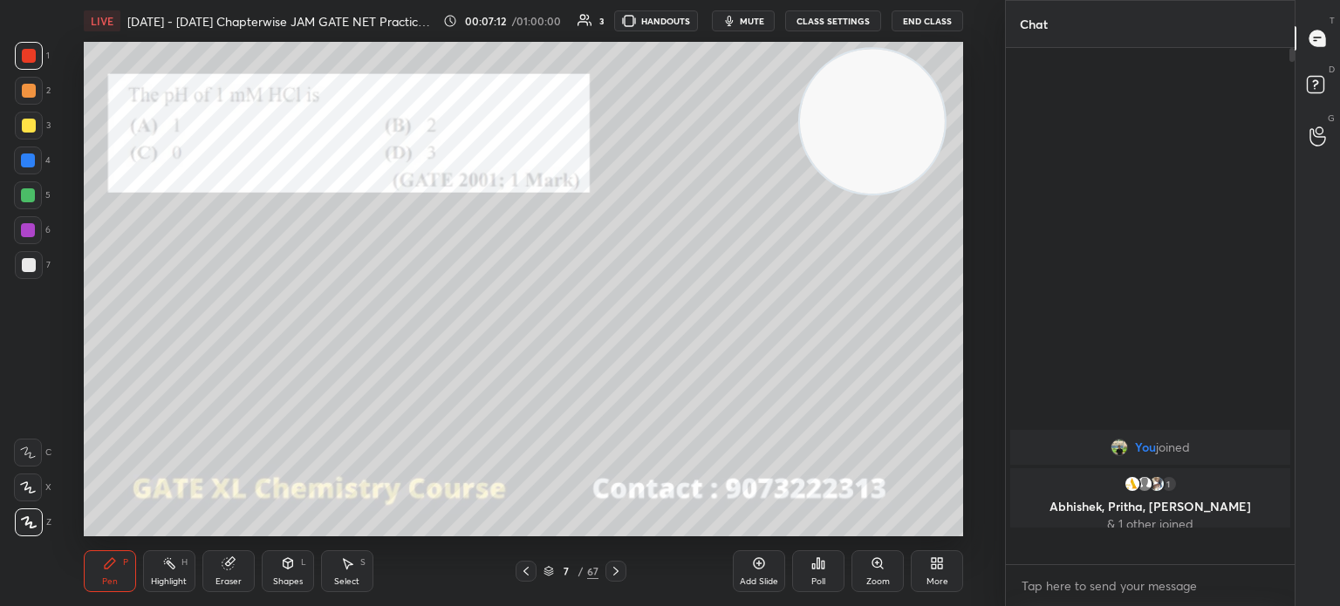
scroll to position [366, 284]
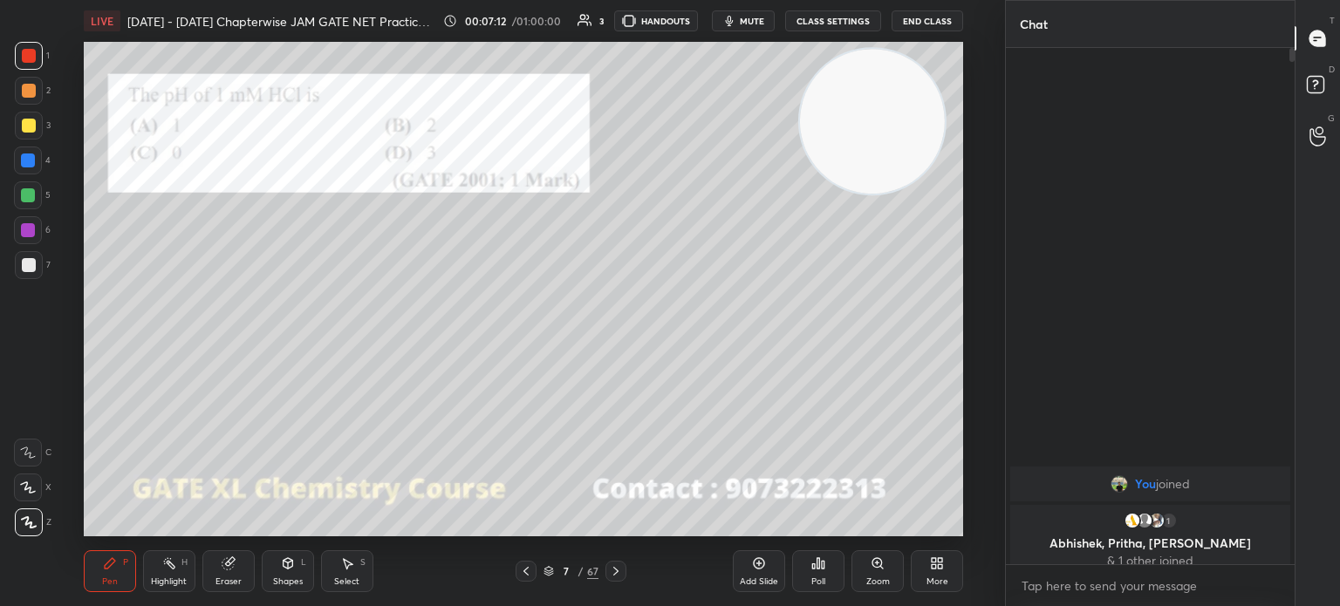
click at [26, 115] on div at bounding box center [29, 126] width 28 height 28
click at [24, 121] on div at bounding box center [29, 126] width 14 height 14
click at [44, 254] on div "7" at bounding box center [33, 265] width 36 height 28
click at [38, 259] on div at bounding box center [29, 265] width 28 height 28
click at [27, 61] on div at bounding box center [29, 56] width 14 height 14
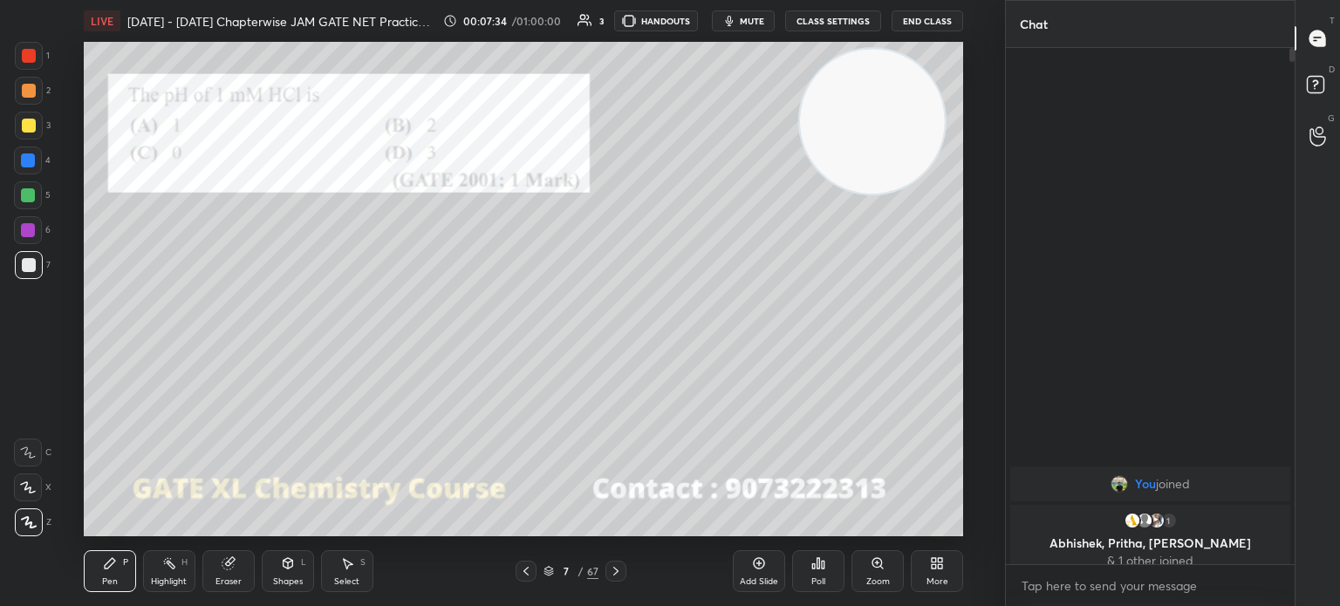
click at [28, 53] on div at bounding box center [29, 56] width 14 height 14
click at [615, 562] on div at bounding box center [616, 571] width 21 height 21
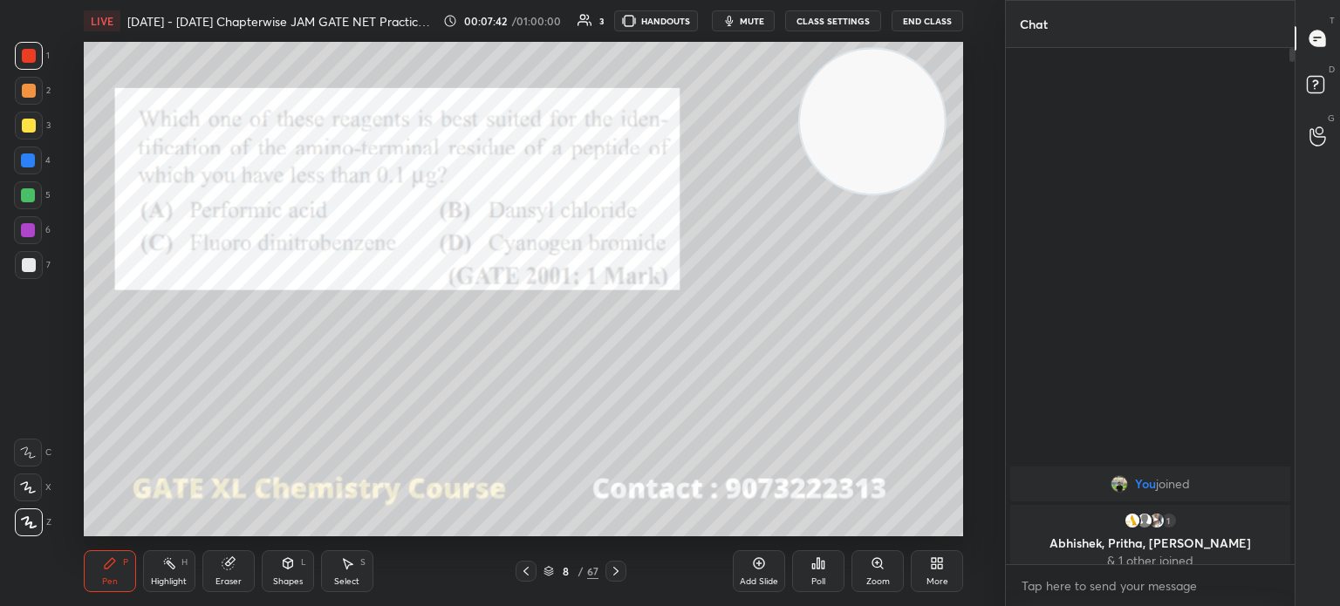
click at [625, 570] on div at bounding box center [616, 571] width 21 height 21
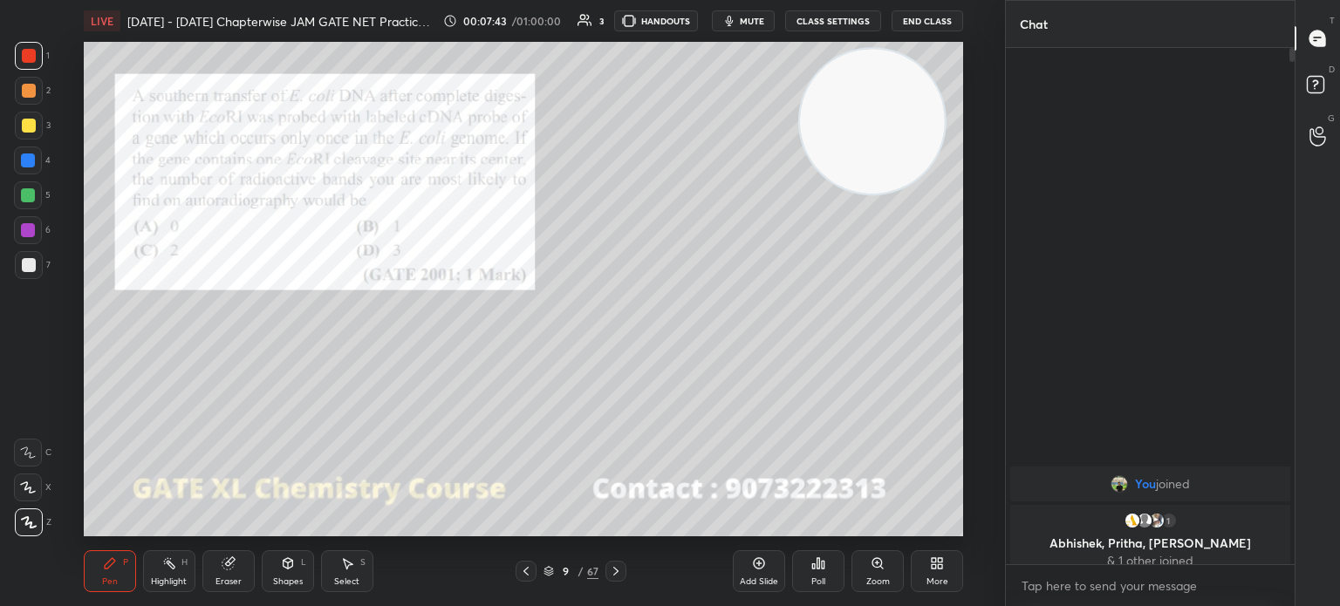
click at [613, 565] on icon at bounding box center [616, 572] width 14 height 14
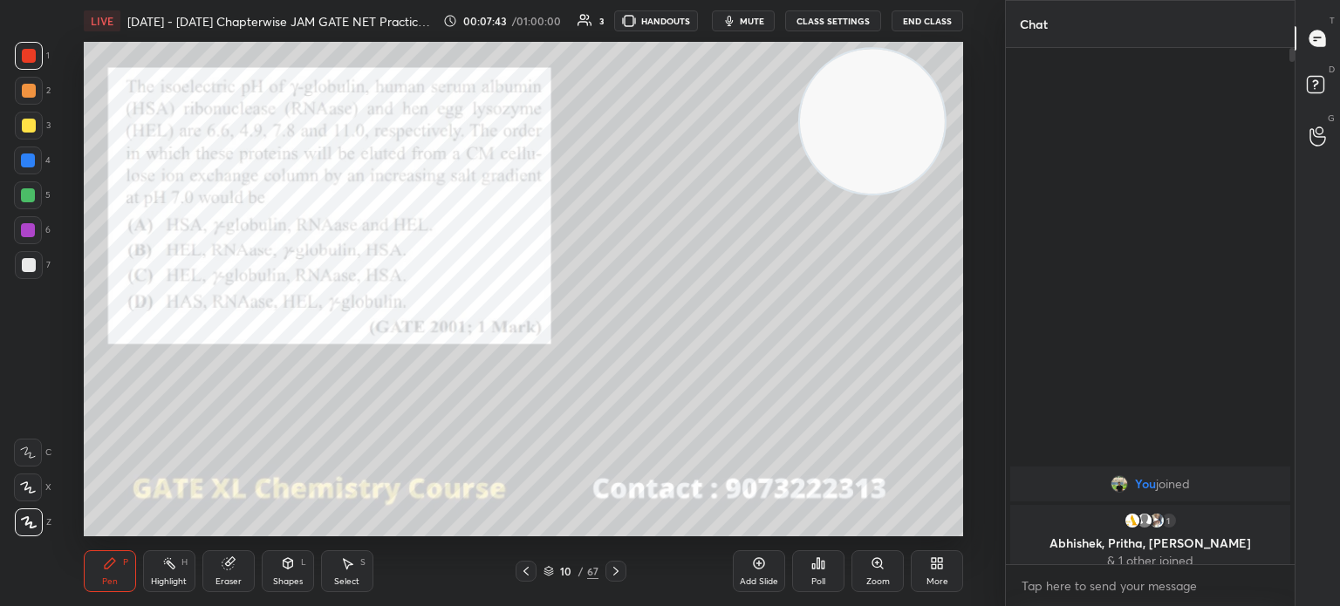
click at [611, 563] on div at bounding box center [616, 571] width 21 height 21
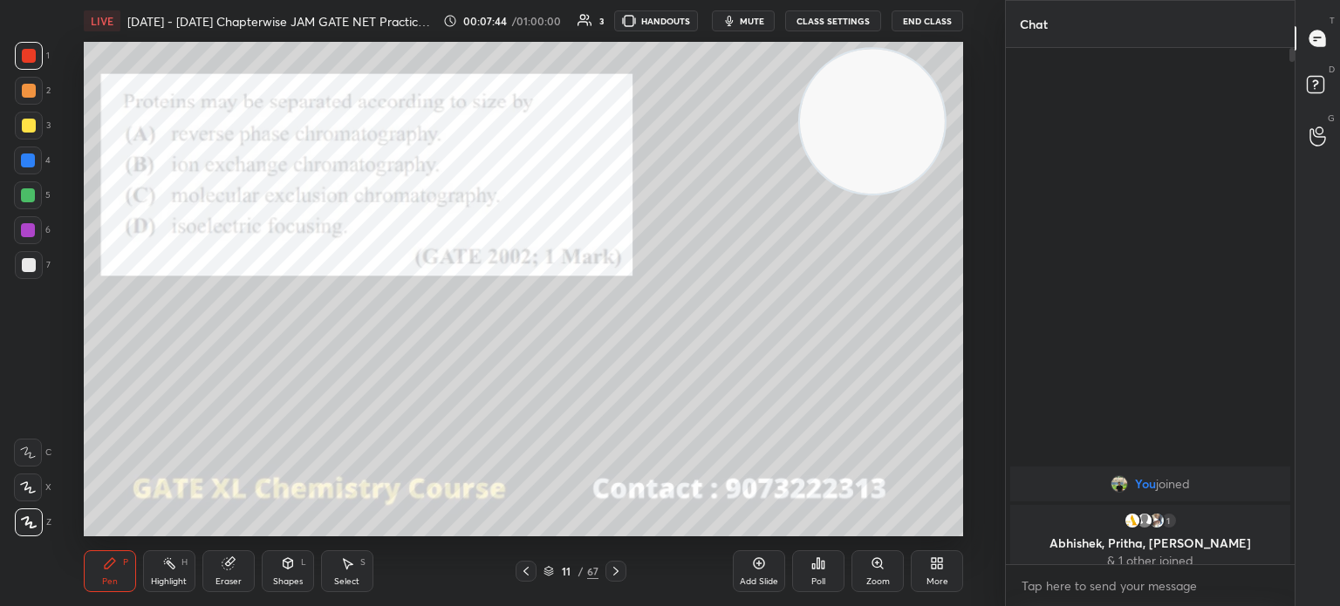
click at [614, 568] on icon at bounding box center [616, 572] width 14 height 14
click at [553, 572] on icon at bounding box center [549, 571] width 10 height 10
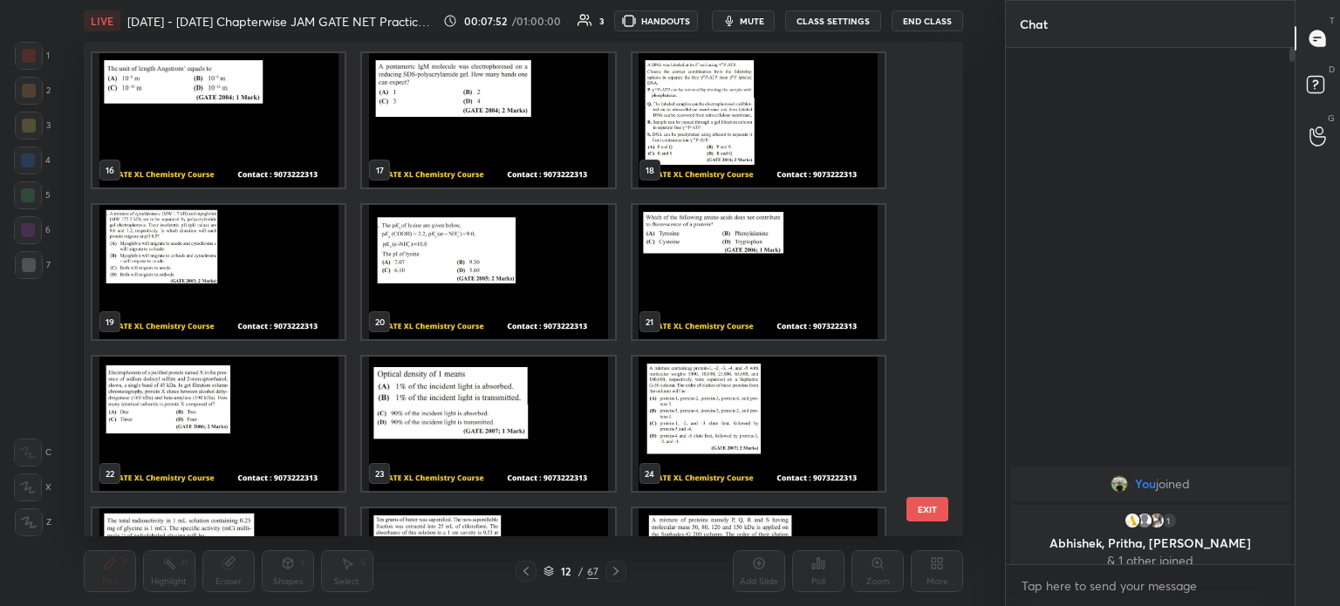
scroll to position [752, 0]
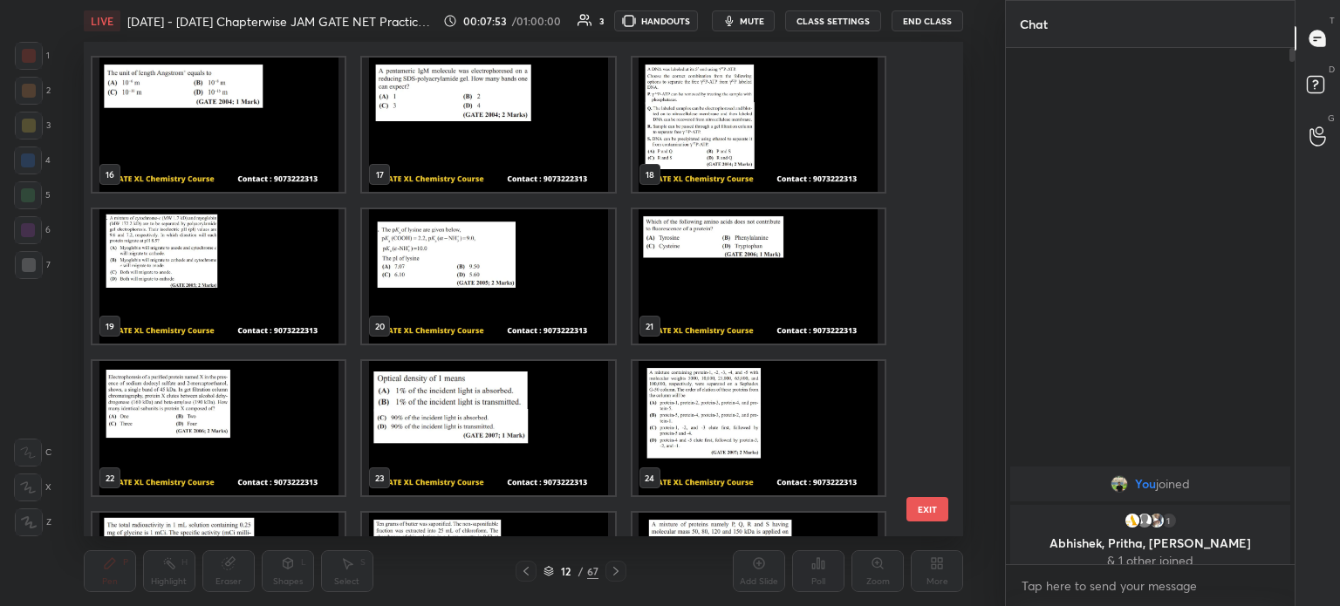
click at [287, 117] on img "grid" at bounding box center [218, 125] width 252 height 134
click at [457, 275] on img "grid" at bounding box center [488, 276] width 252 height 134
click at [462, 271] on img "grid" at bounding box center [488, 276] width 252 height 134
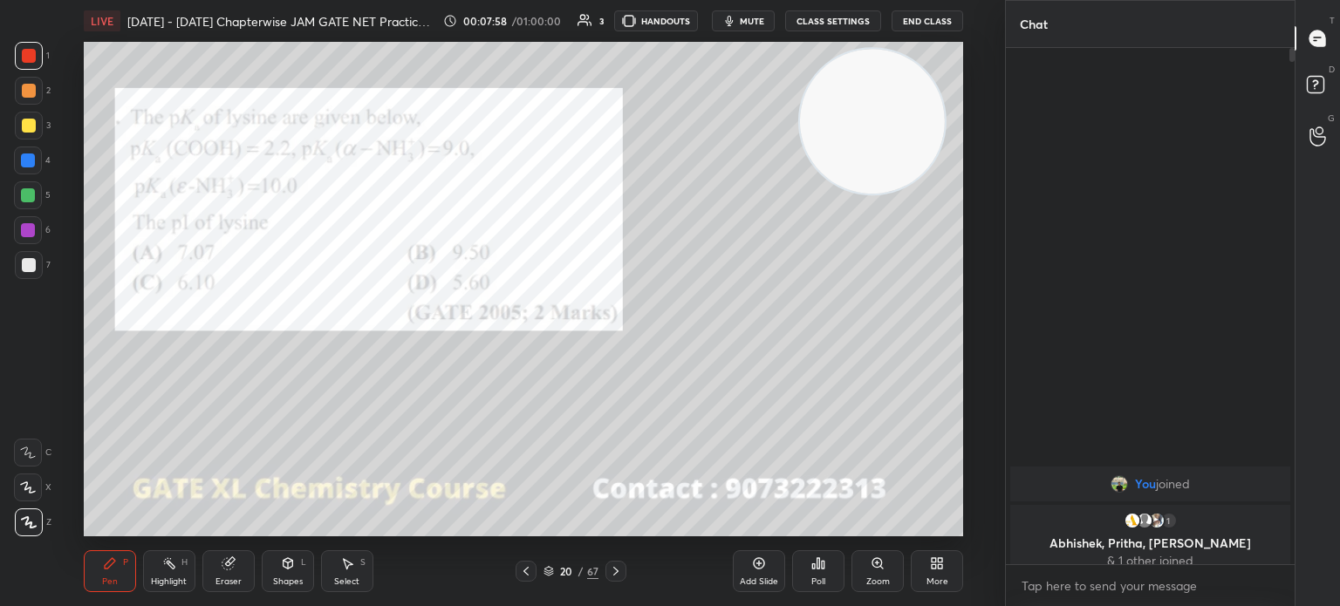
click at [830, 568] on div "Poll" at bounding box center [818, 572] width 52 height 42
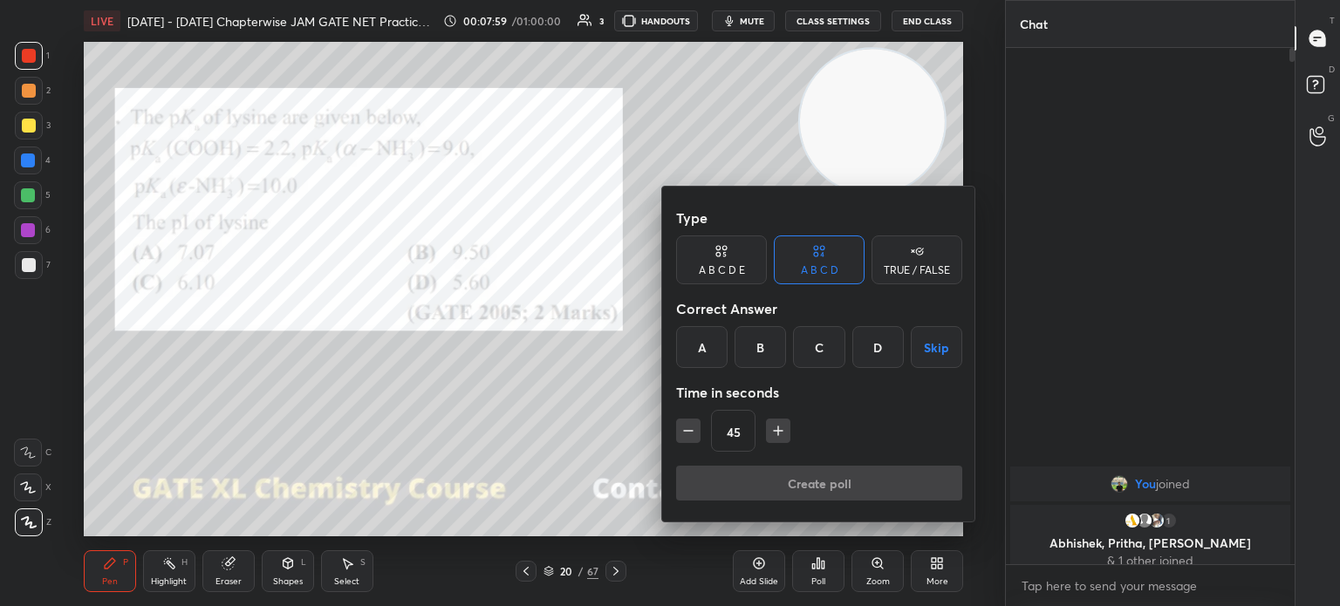
click at [757, 352] on div "B" at bounding box center [760, 347] width 51 height 42
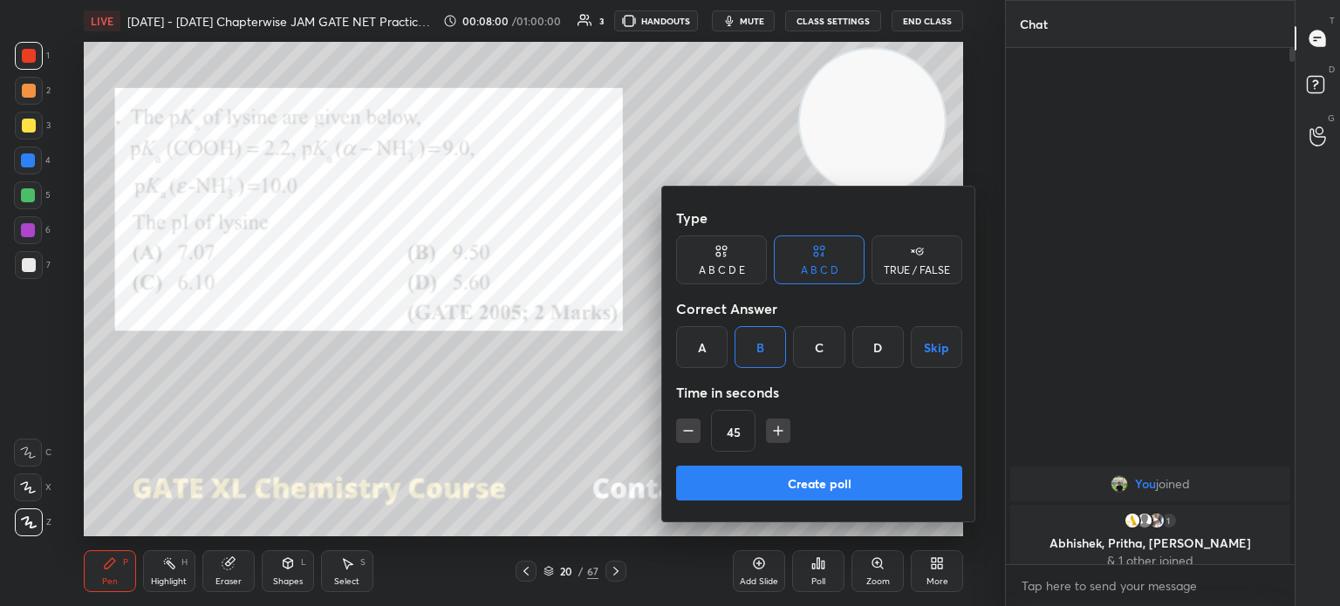
click at [782, 420] on button "button" at bounding box center [778, 431] width 24 height 24
type input "60"
click at [774, 477] on button "Create poll" at bounding box center [819, 483] width 286 height 35
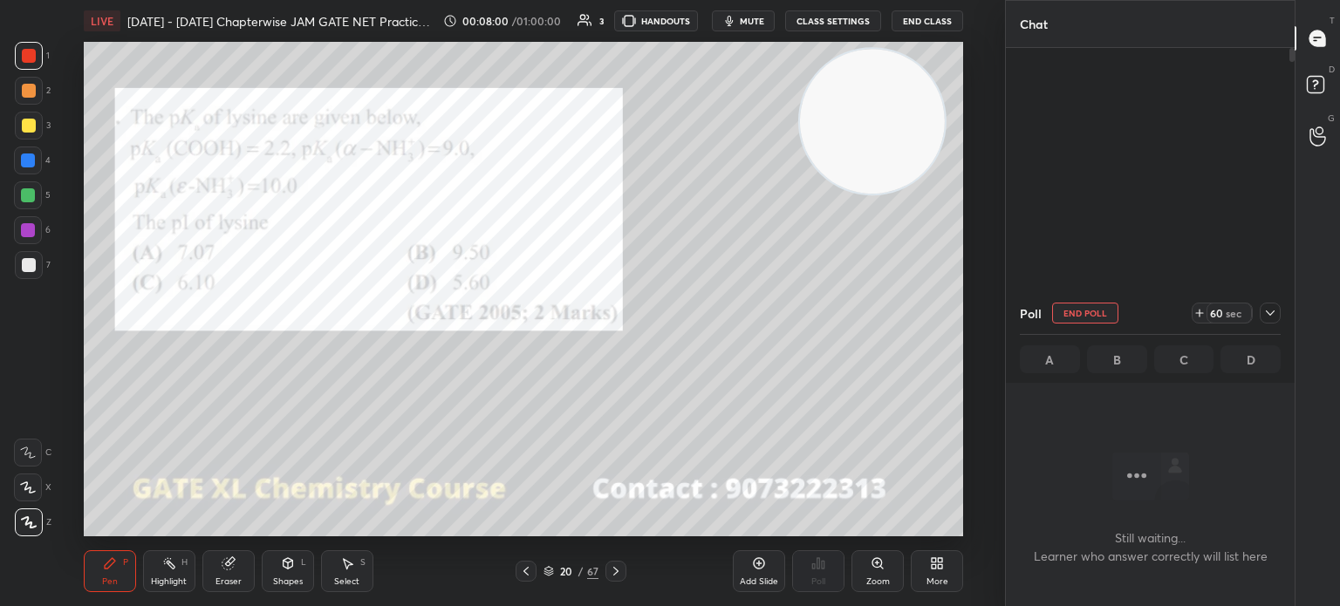
scroll to position [4, 5]
click at [551, 568] on icon at bounding box center [549, 571] width 10 height 10
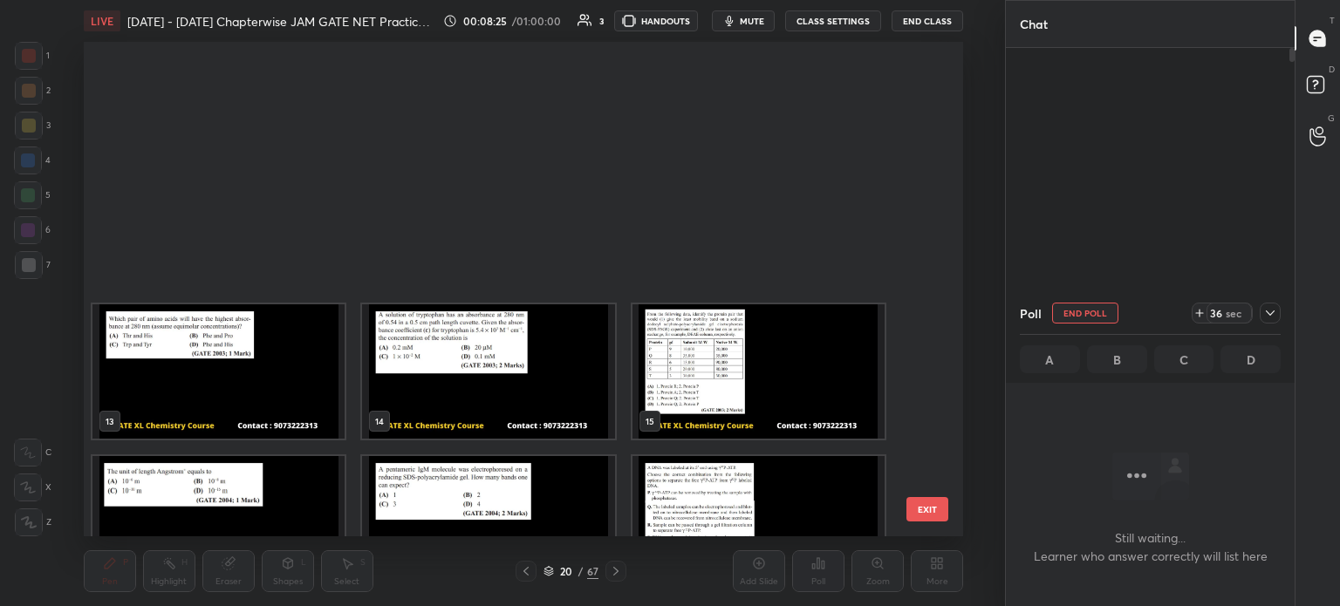
scroll to position [0, 0]
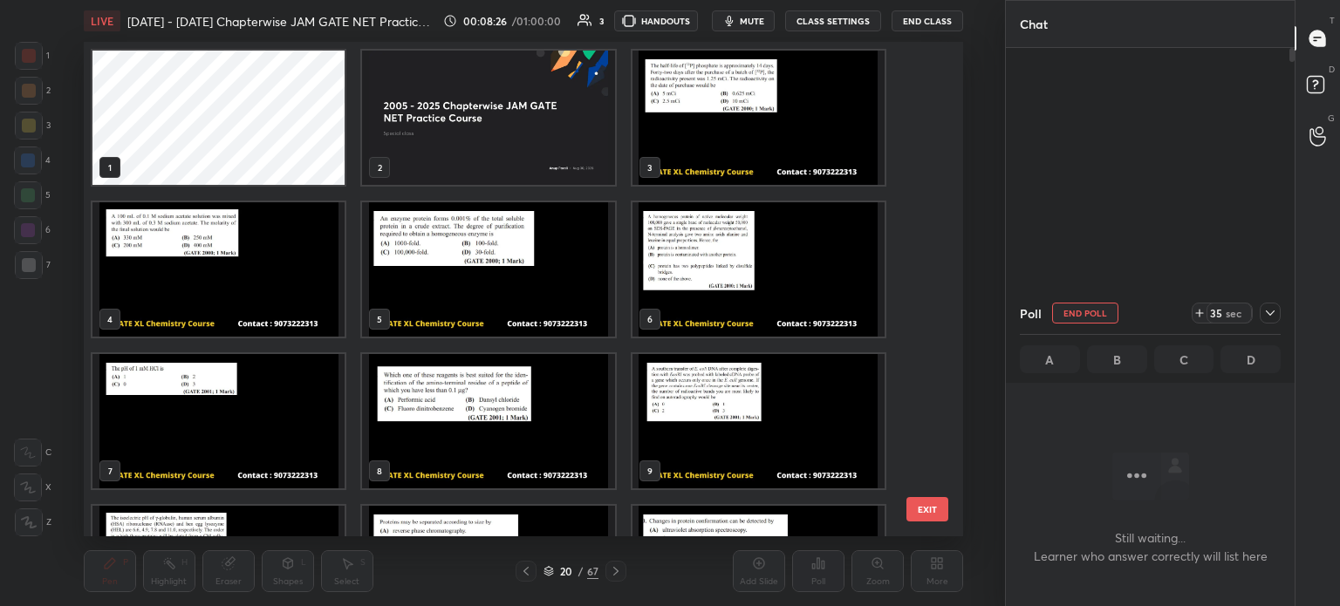
click at [921, 514] on button "EXIT" at bounding box center [928, 509] width 42 height 24
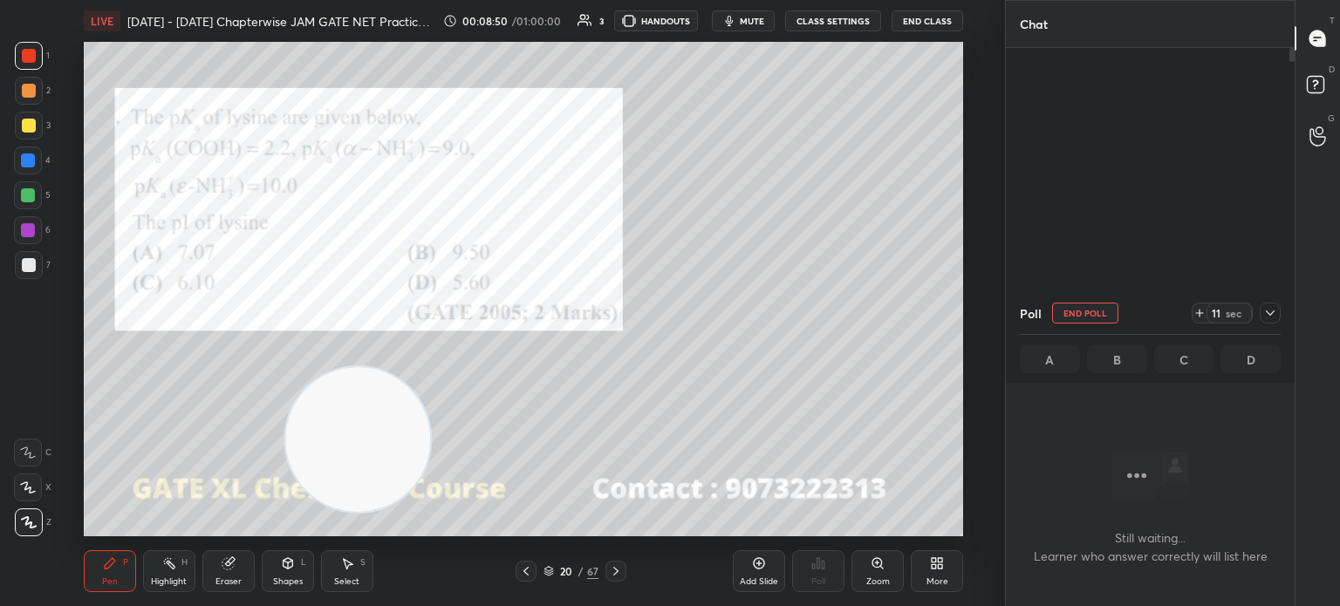
click at [212, 567] on div "Eraser" at bounding box center [228, 572] width 52 height 42
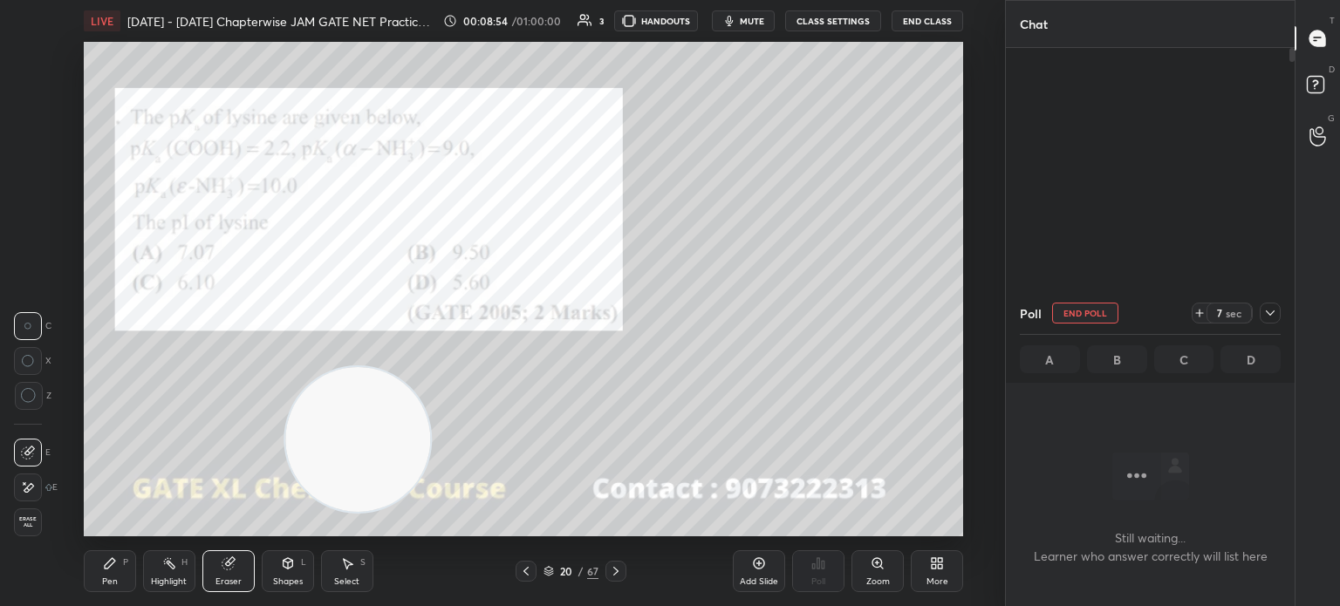
click at [98, 560] on div "Pen P" at bounding box center [110, 572] width 52 height 42
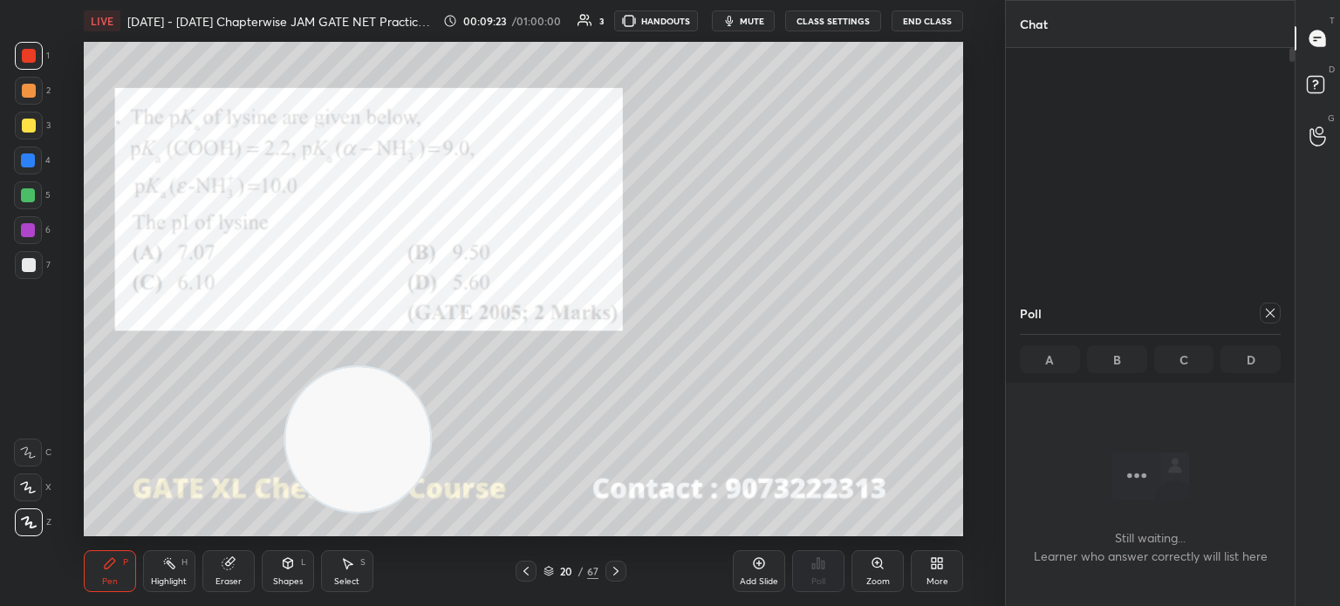
click at [620, 568] on icon at bounding box center [616, 572] width 14 height 14
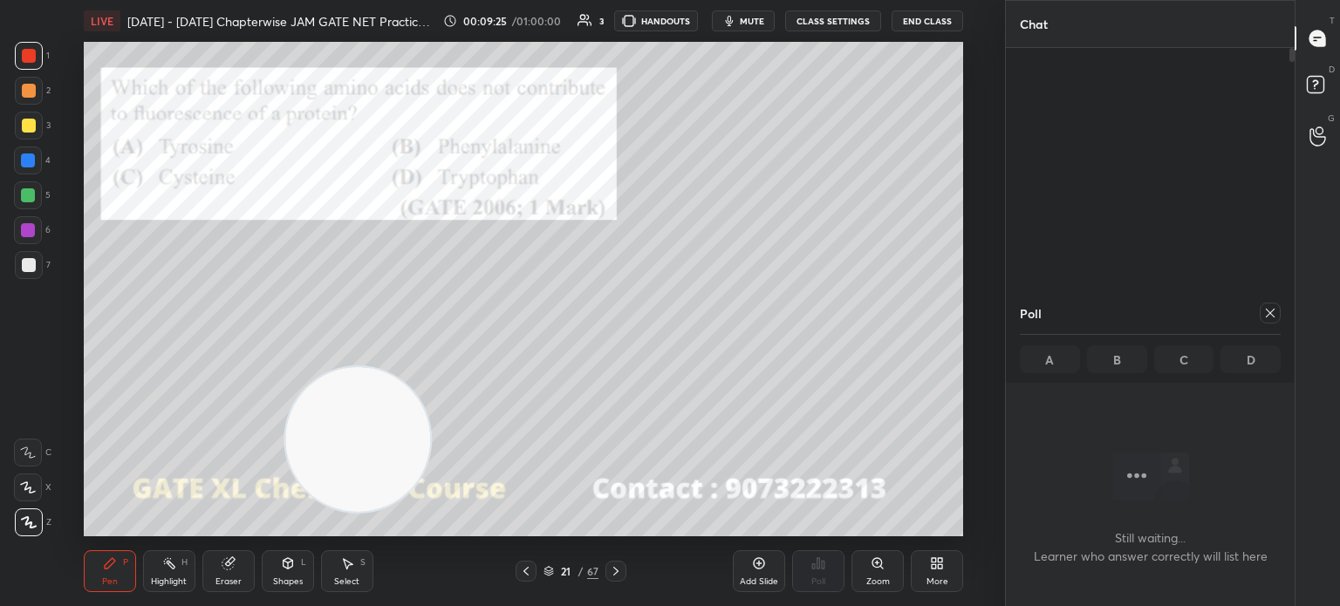
click at [527, 567] on icon at bounding box center [526, 572] width 14 height 14
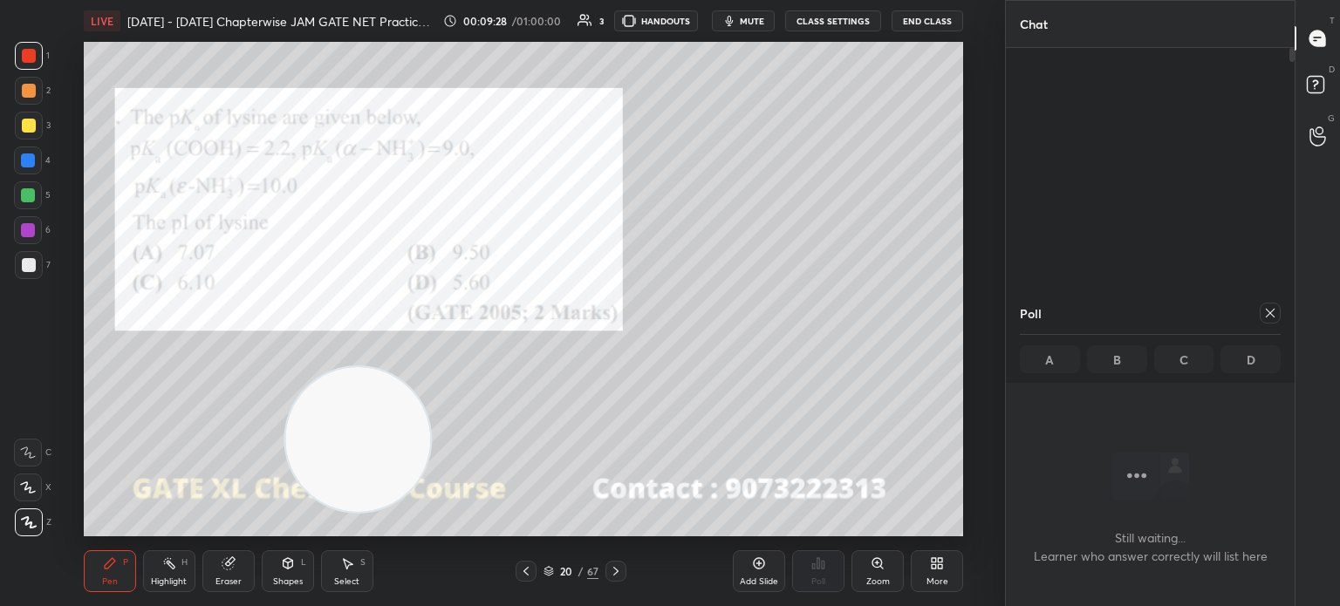
click at [549, 568] on icon at bounding box center [548, 569] width 9 height 4
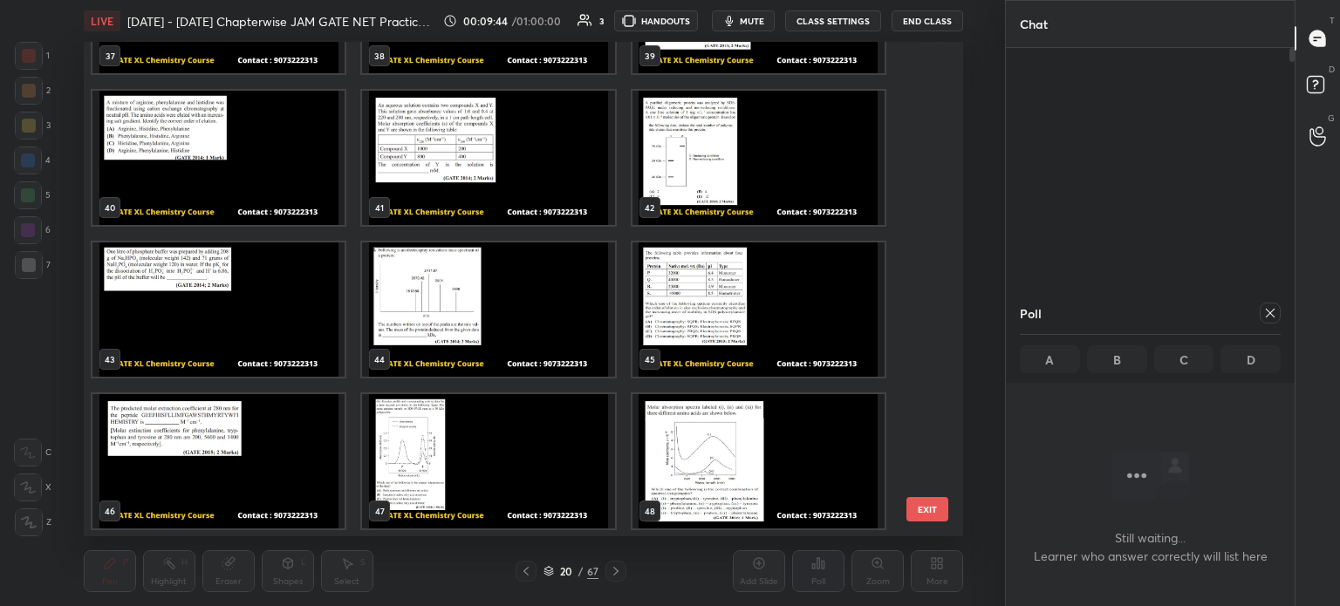
scroll to position [1746, 0]
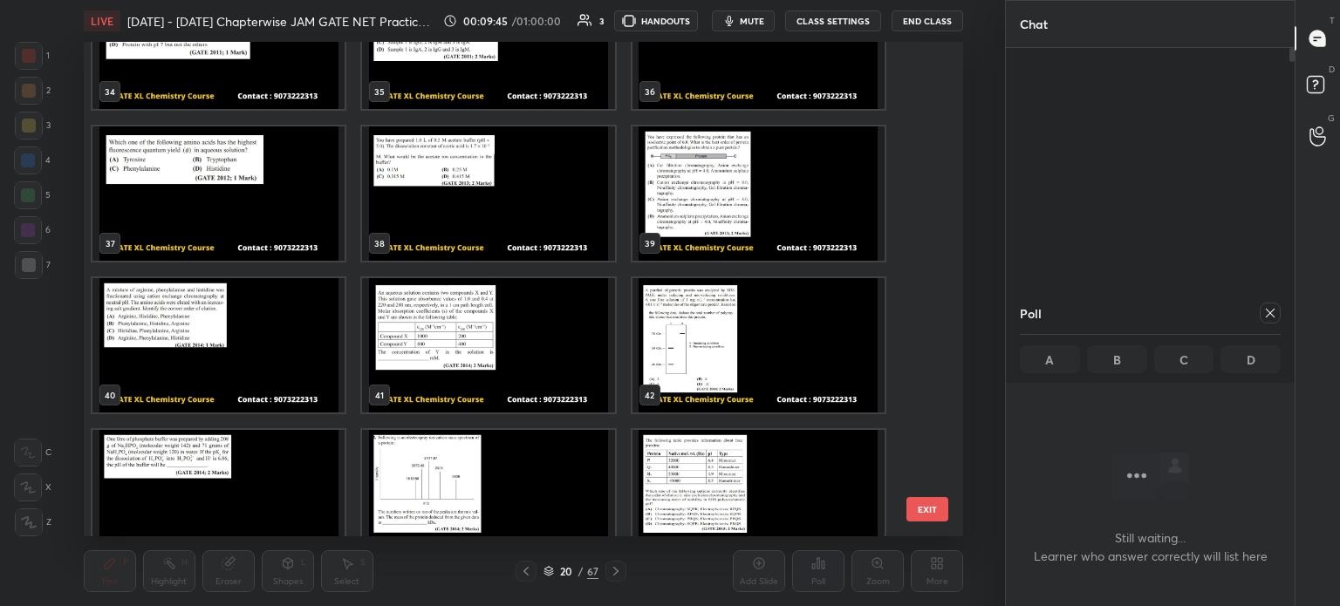
click at [211, 177] on img "grid" at bounding box center [218, 194] width 252 height 134
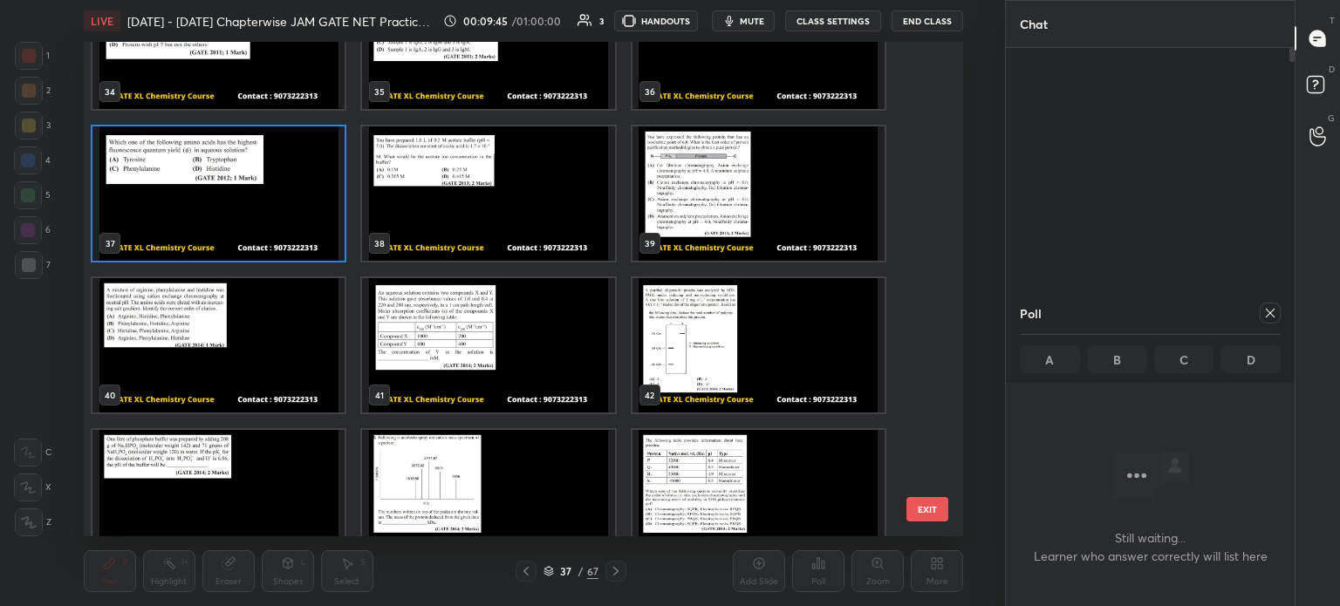
click at [216, 178] on img "grid" at bounding box center [218, 194] width 252 height 134
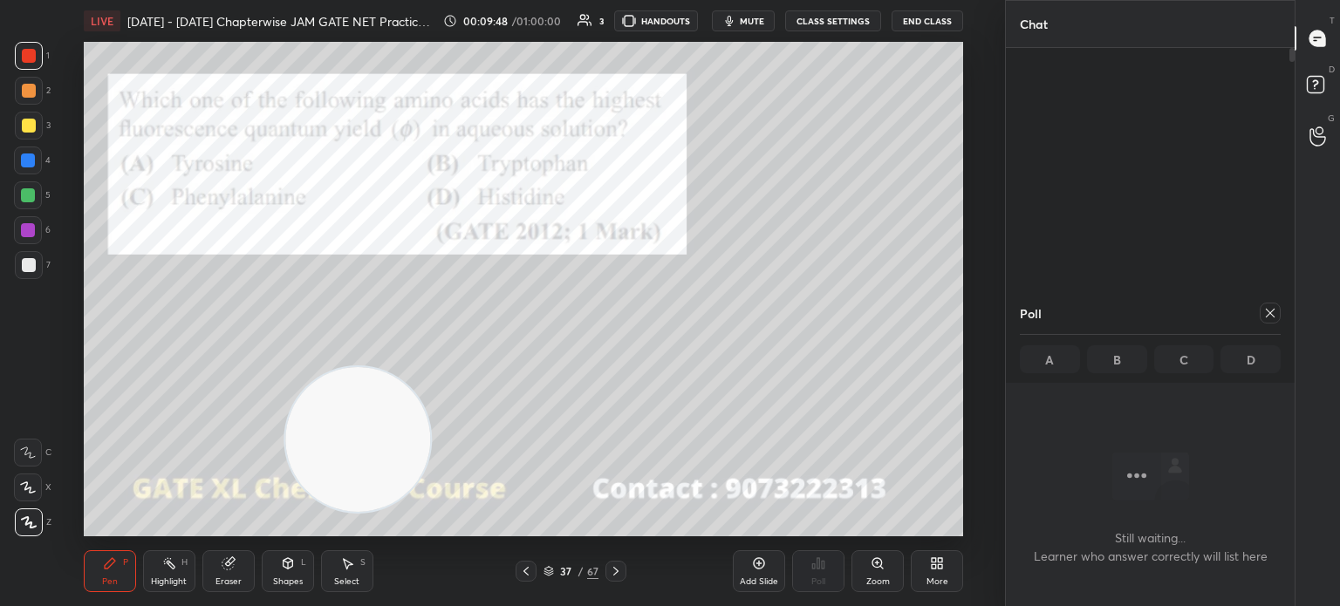
click at [1265, 304] on div at bounding box center [1270, 313] width 21 height 21
type textarea "x"
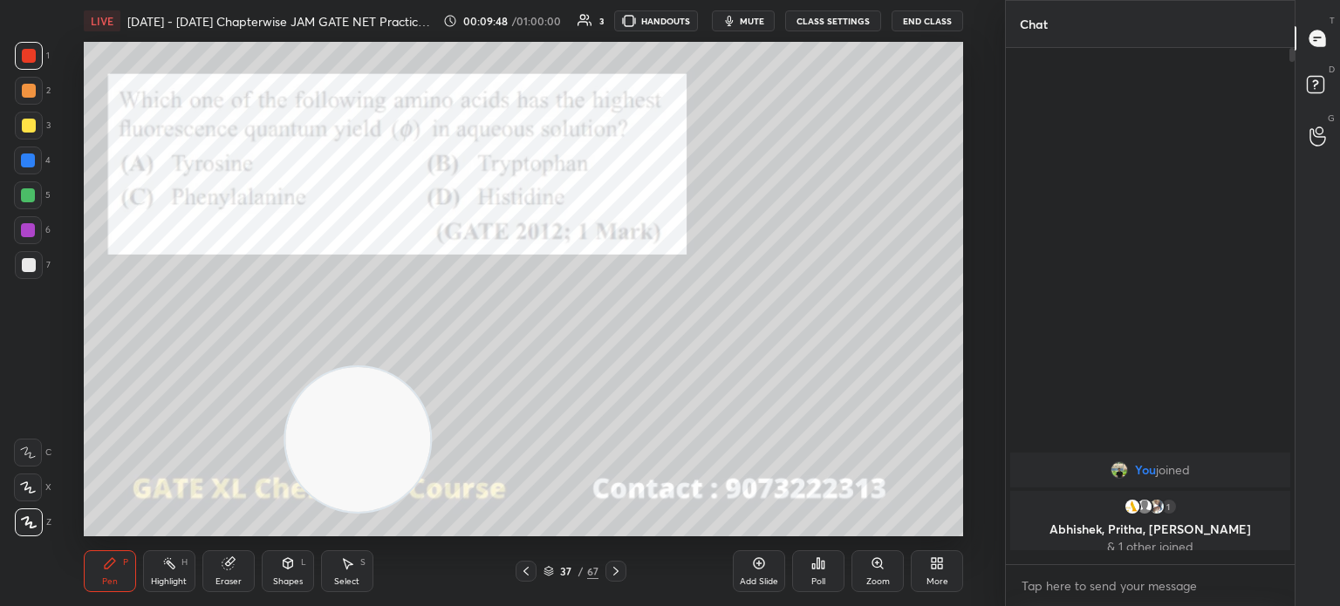
scroll to position [6, 5]
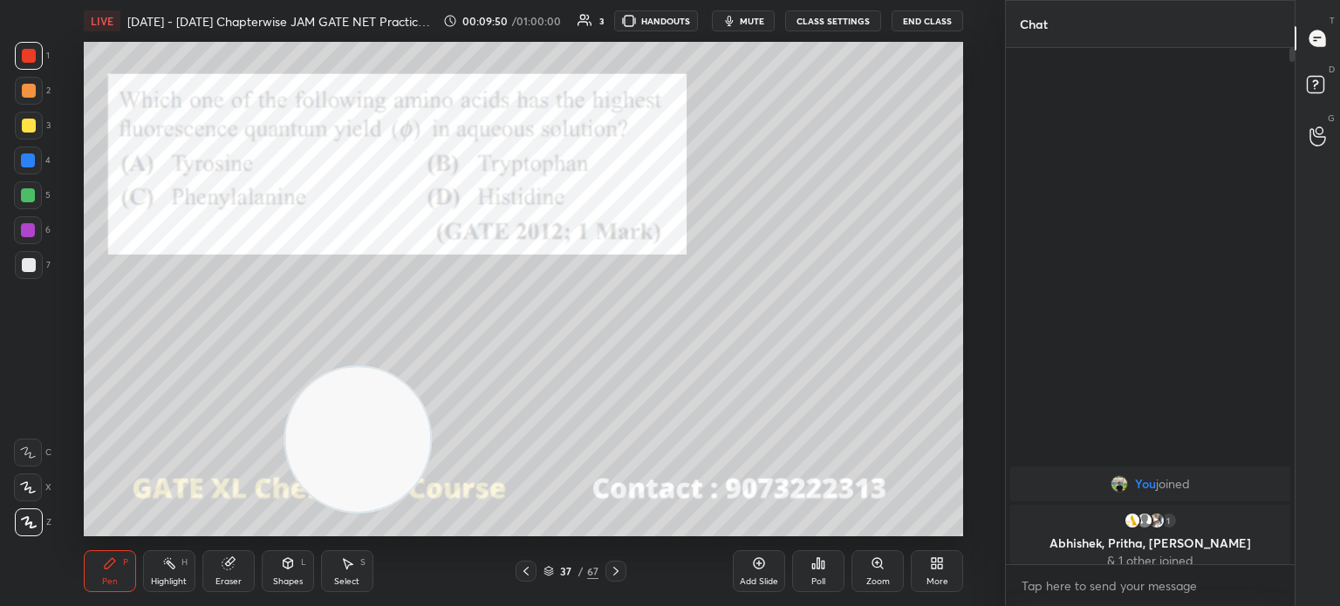
click at [830, 585] on div "Poll" at bounding box center [818, 572] width 52 height 42
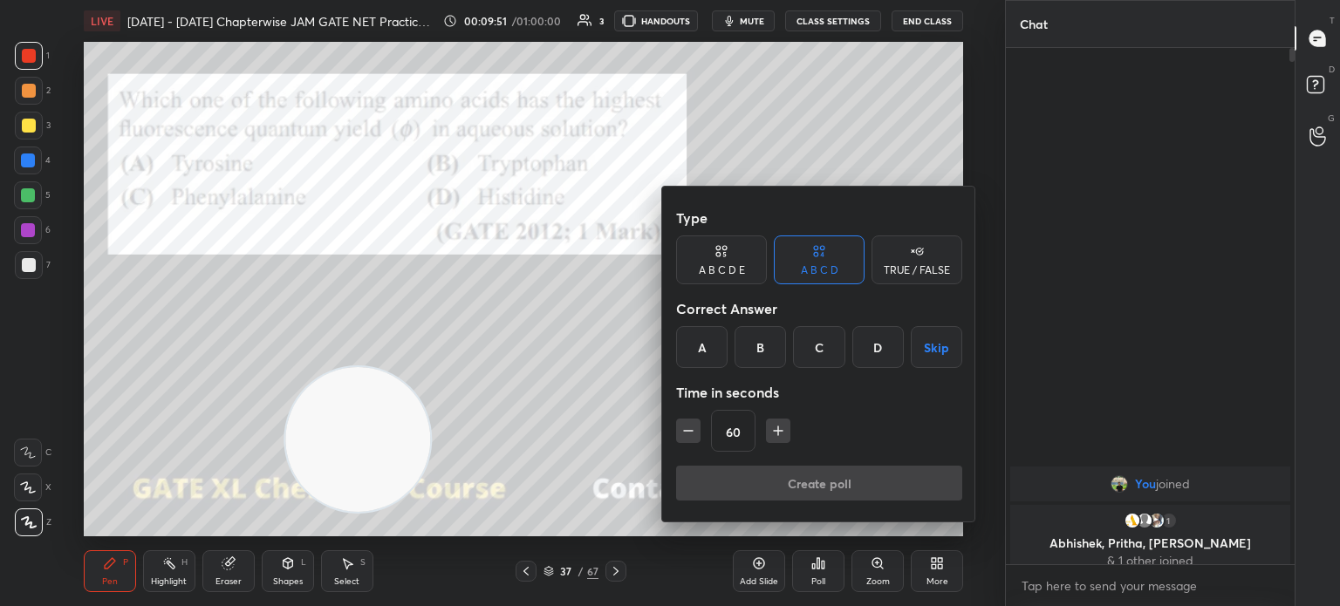
click at [758, 348] on div "B" at bounding box center [760, 347] width 51 height 42
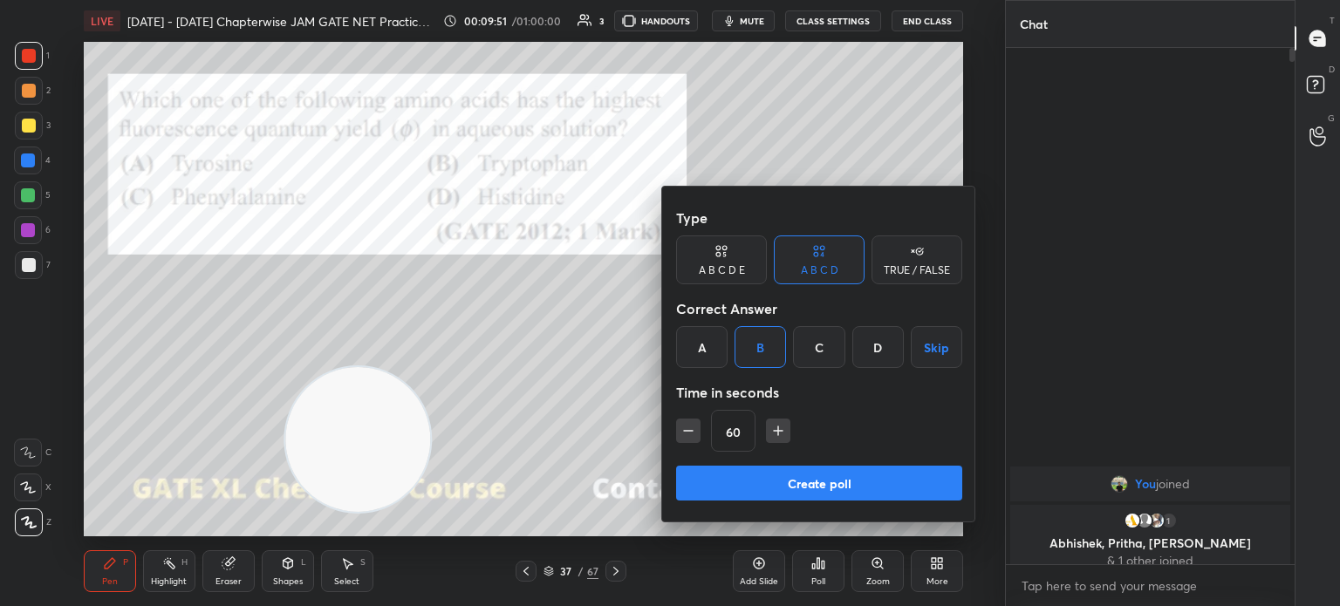
click at [781, 426] on icon "button" at bounding box center [778, 430] width 17 height 17
type input "75"
click at [775, 483] on button "Create poll" at bounding box center [819, 483] width 286 height 35
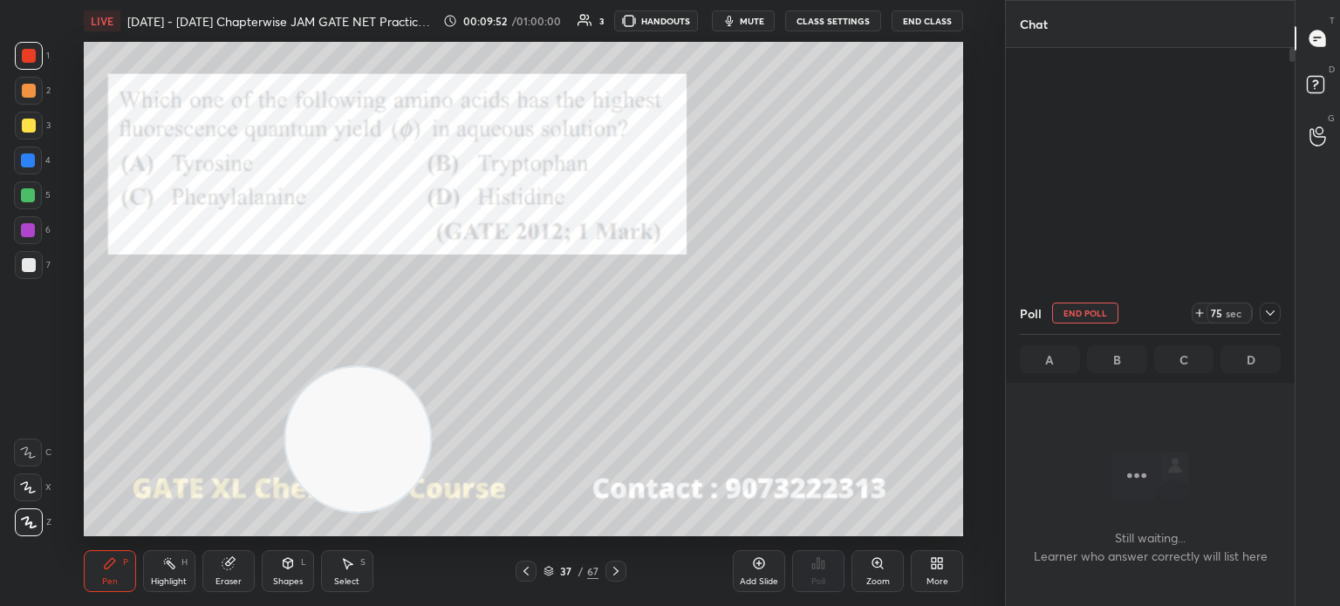
scroll to position [421, 284]
click at [35, 62] on div at bounding box center [29, 56] width 28 height 28
click at [34, 58] on div at bounding box center [29, 56] width 14 height 14
click at [31, 167] on div at bounding box center [28, 161] width 14 height 14
click at [31, 163] on div at bounding box center [28, 161] width 14 height 14
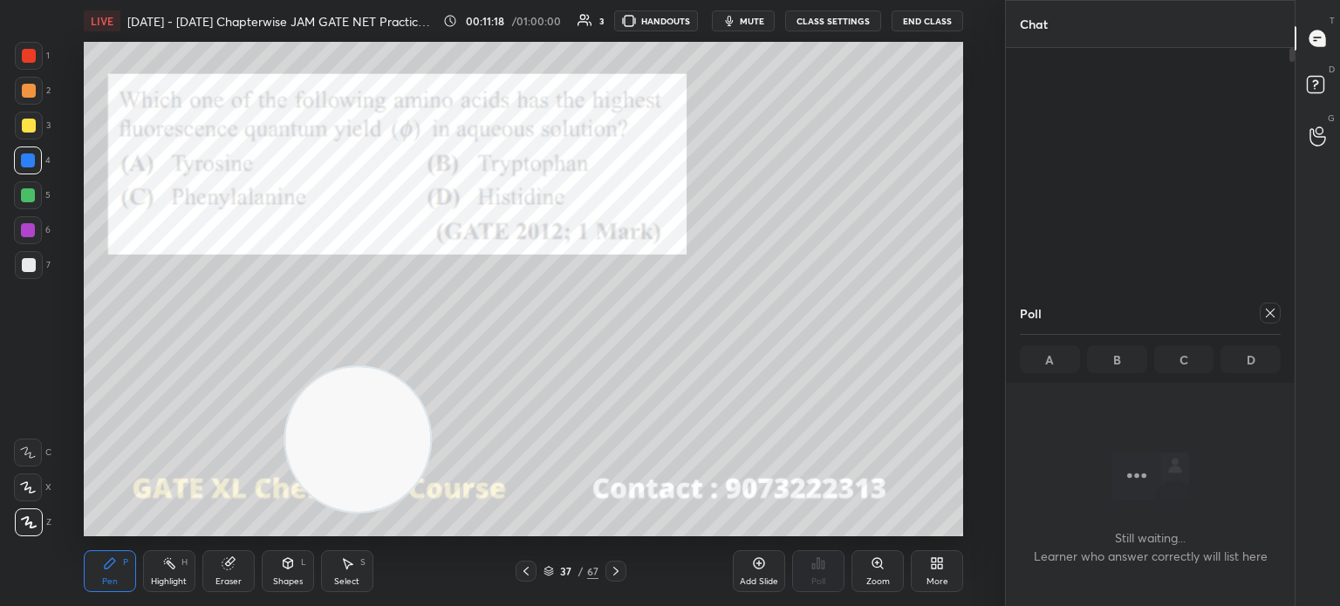
click at [29, 68] on div at bounding box center [29, 56] width 28 height 28
click at [27, 66] on div at bounding box center [29, 56] width 28 height 28
click at [1270, 318] on icon at bounding box center [1270, 313] width 14 height 14
type textarea "x"
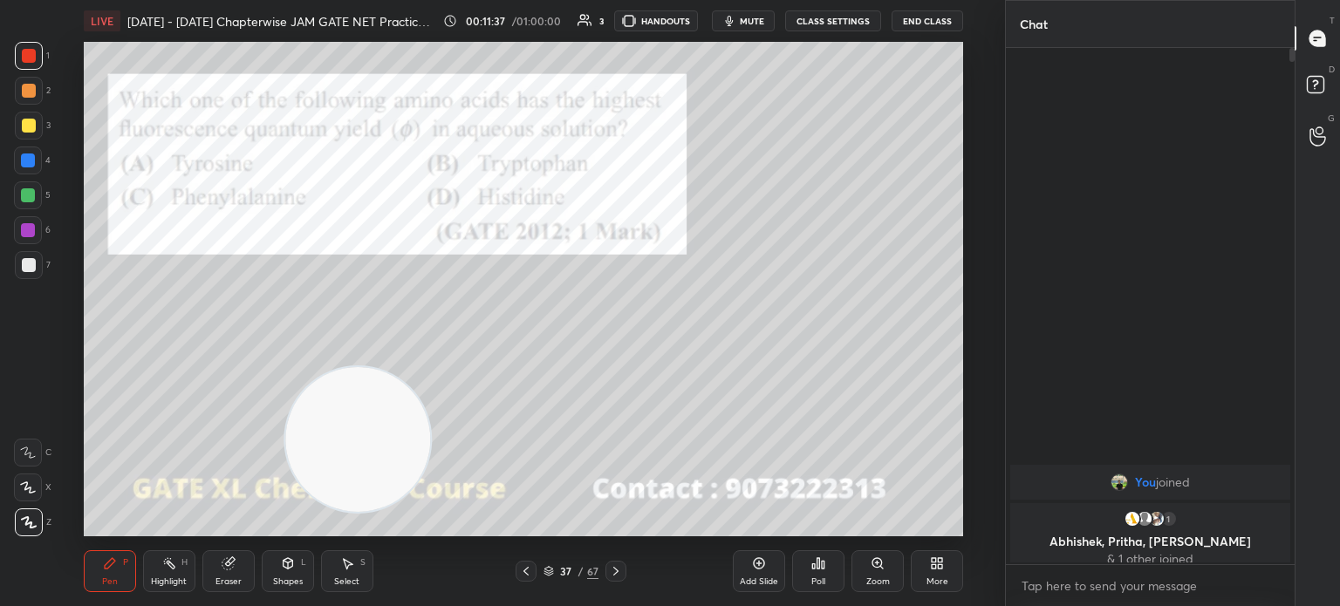
scroll to position [366, 284]
click at [550, 575] on icon at bounding box center [549, 571] width 10 height 10
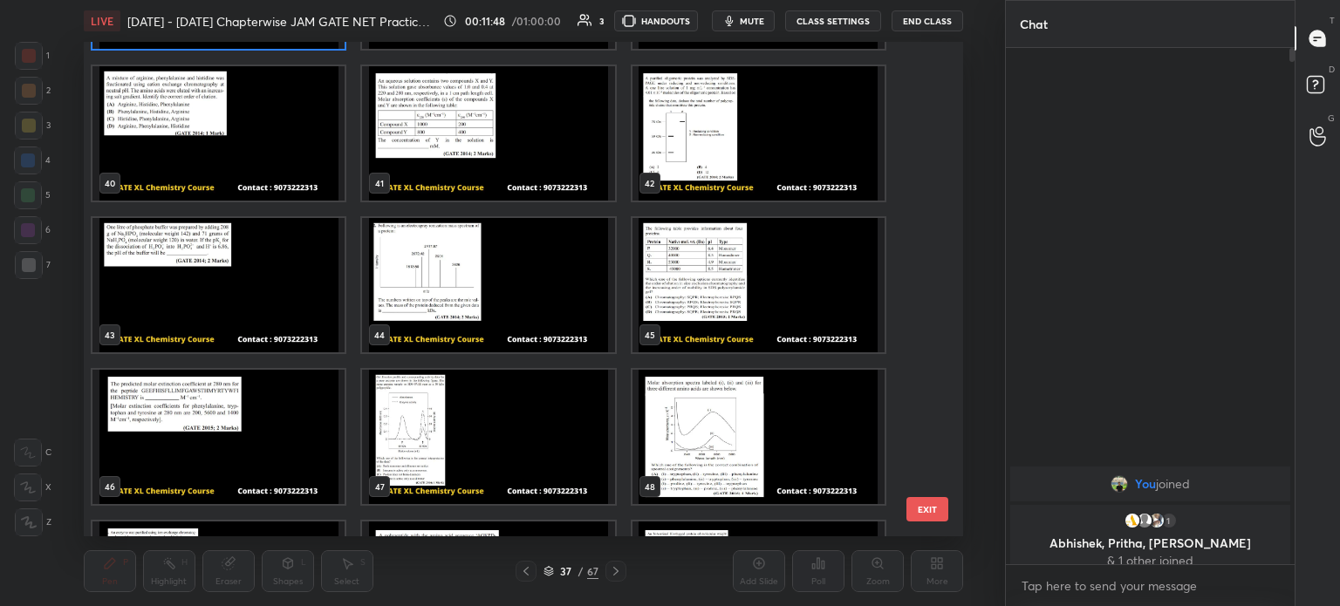
scroll to position [1753, 0]
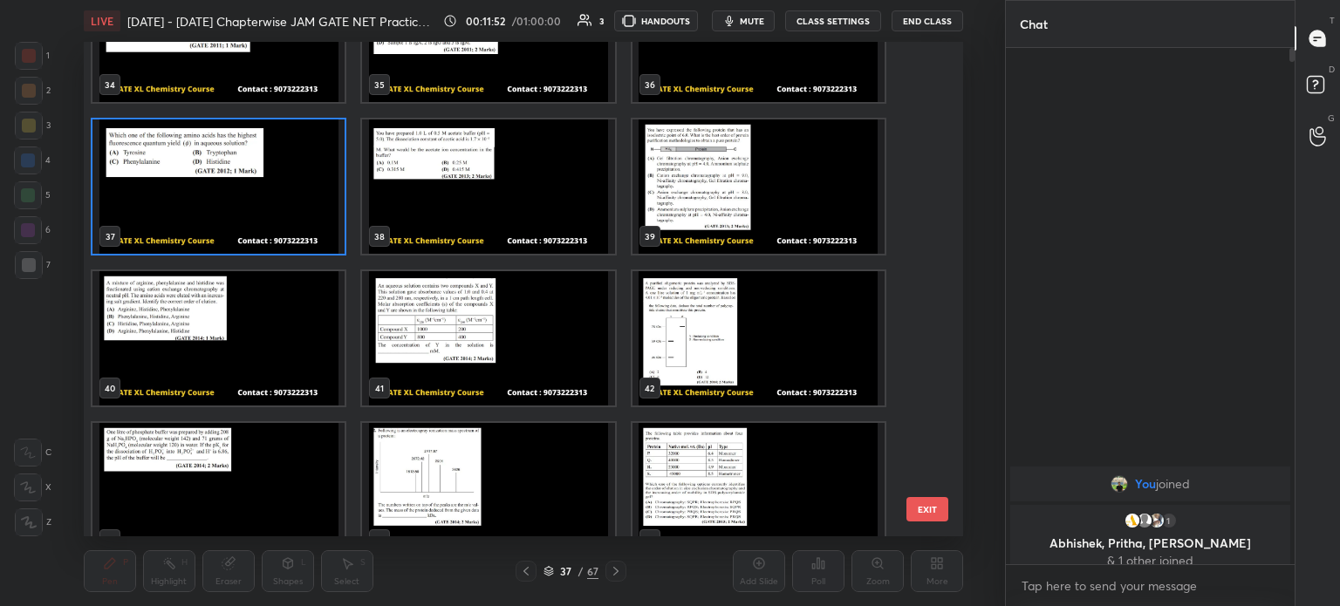
click at [558, 175] on img "grid" at bounding box center [488, 187] width 252 height 134
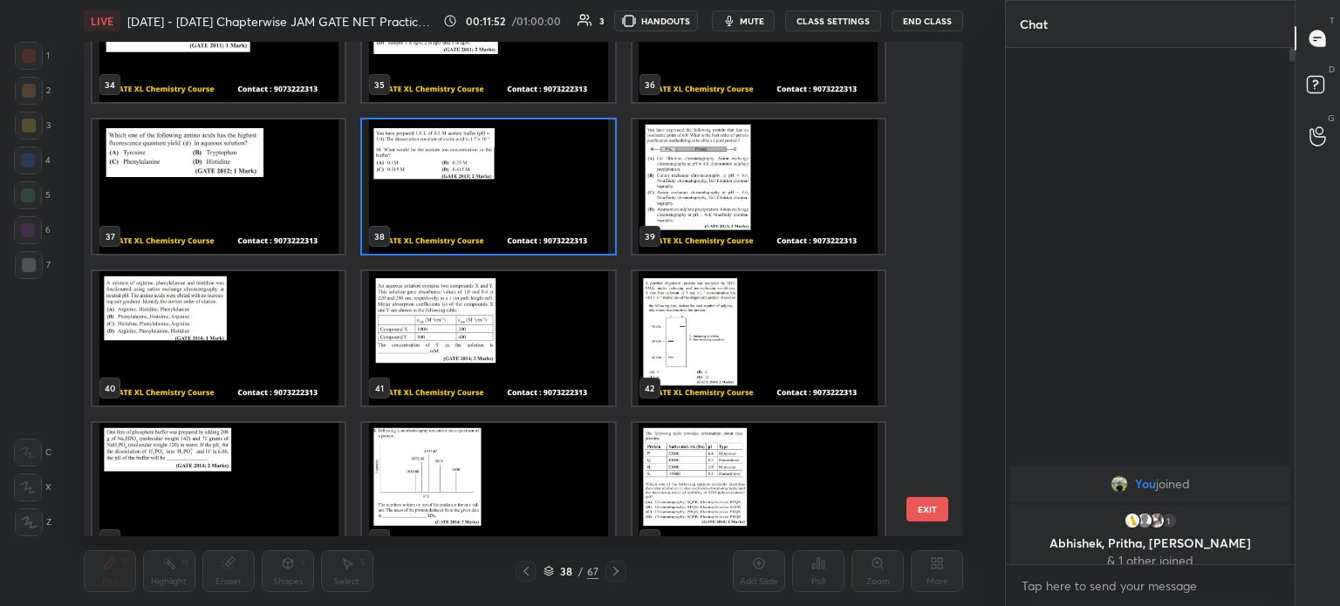
click at [546, 169] on img "grid" at bounding box center [488, 187] width 252 height 134
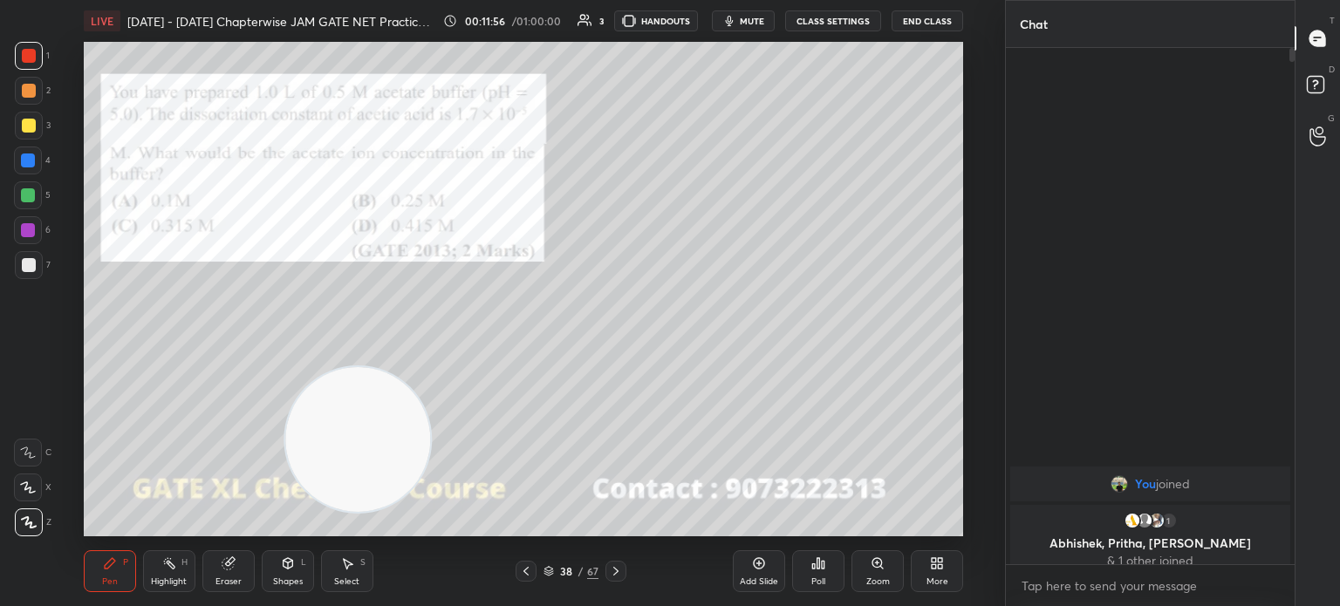
click at [880, 565] on icon at bounding box center [878, 563] width 10 height 10
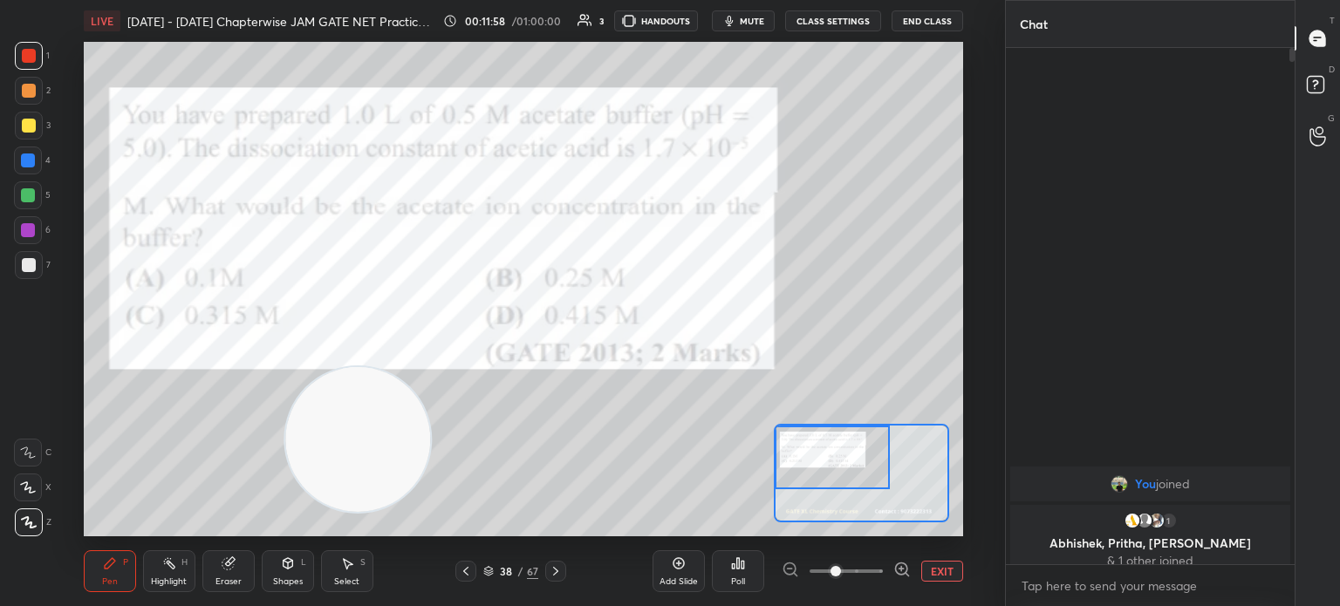
click at [939, 572] on button "EXIT" at bounding box center [942, 571] width 42 height 21
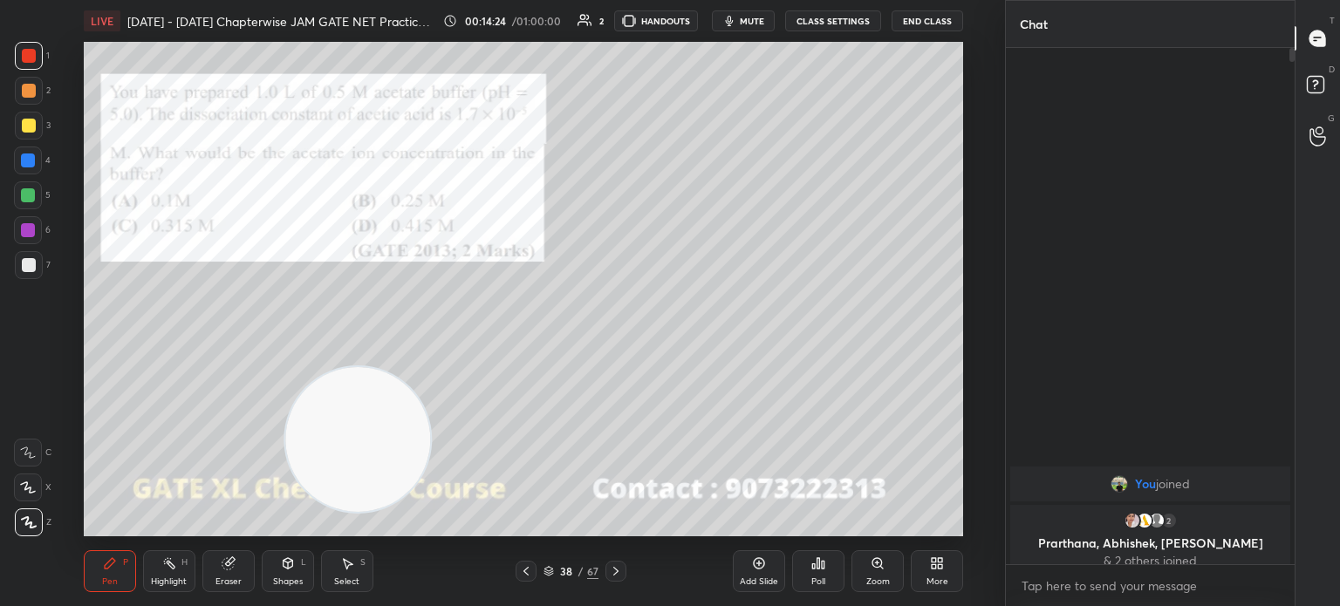
click at [831, 572] on div "Poll" at bounding box center [818, 572] width 52 height 42
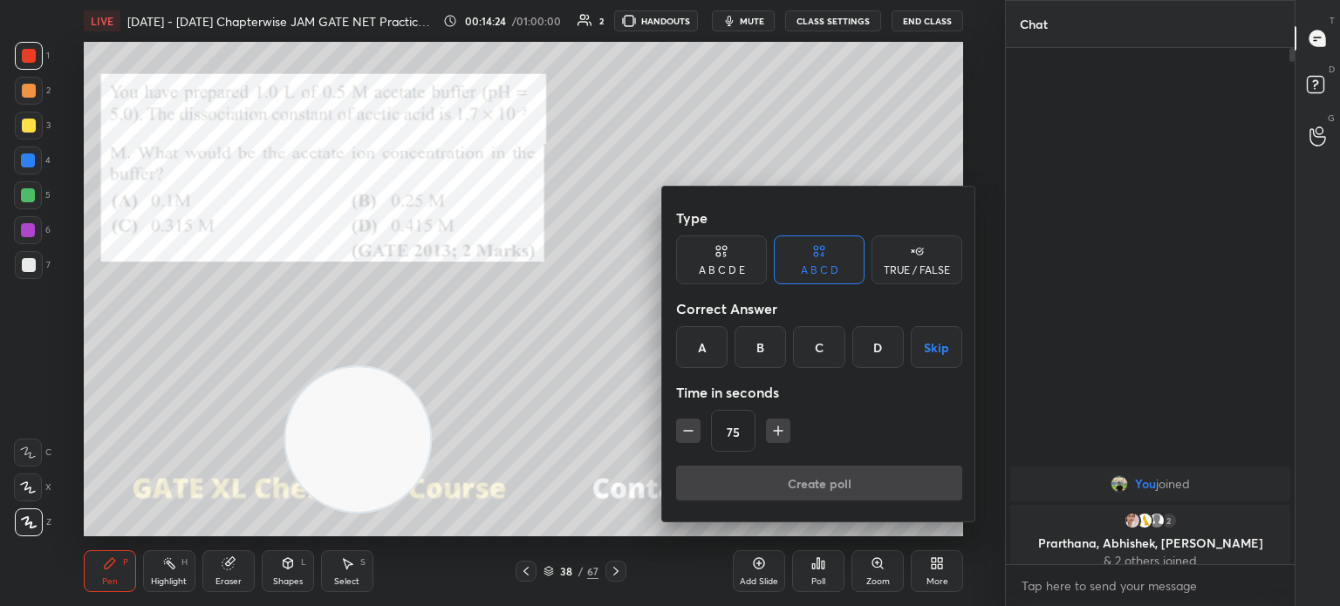
click at [828, 330] on div "C" at bounding box center [818, 347] width 51 height 42
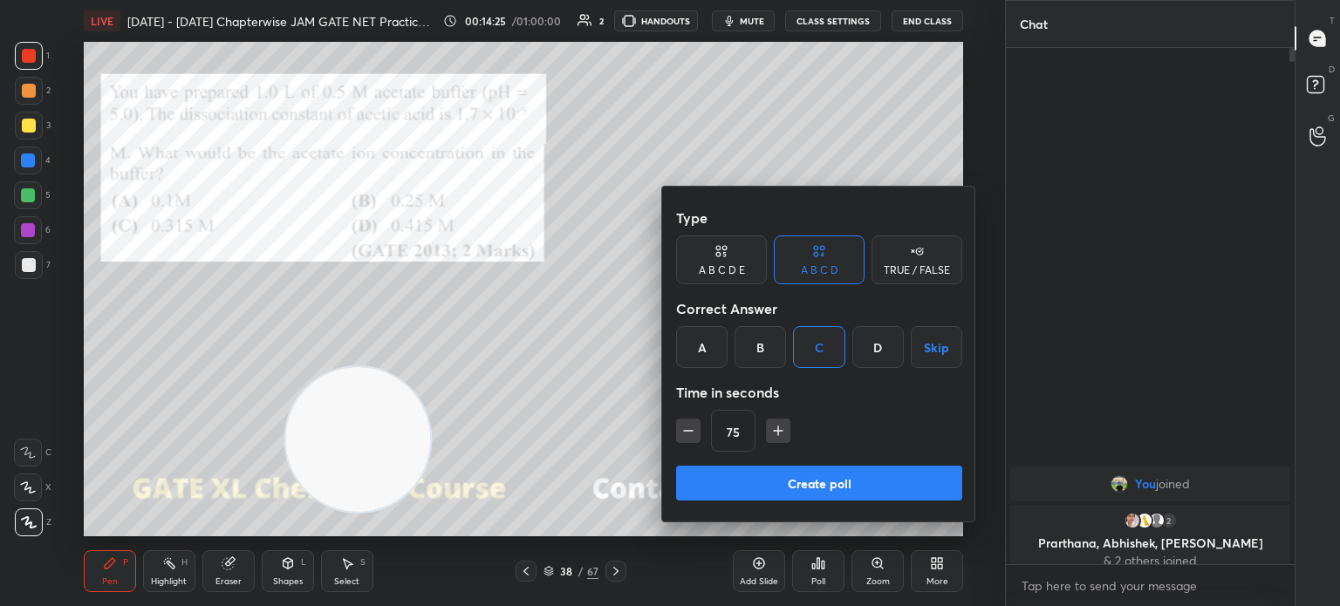
click at [781, 426] on icon "button" at bounding box center [778, 430] width 17 height 17
type input "90"
click at [785, 470] on button "Create poll" at bounding box center [819, 483] width 286 height 35
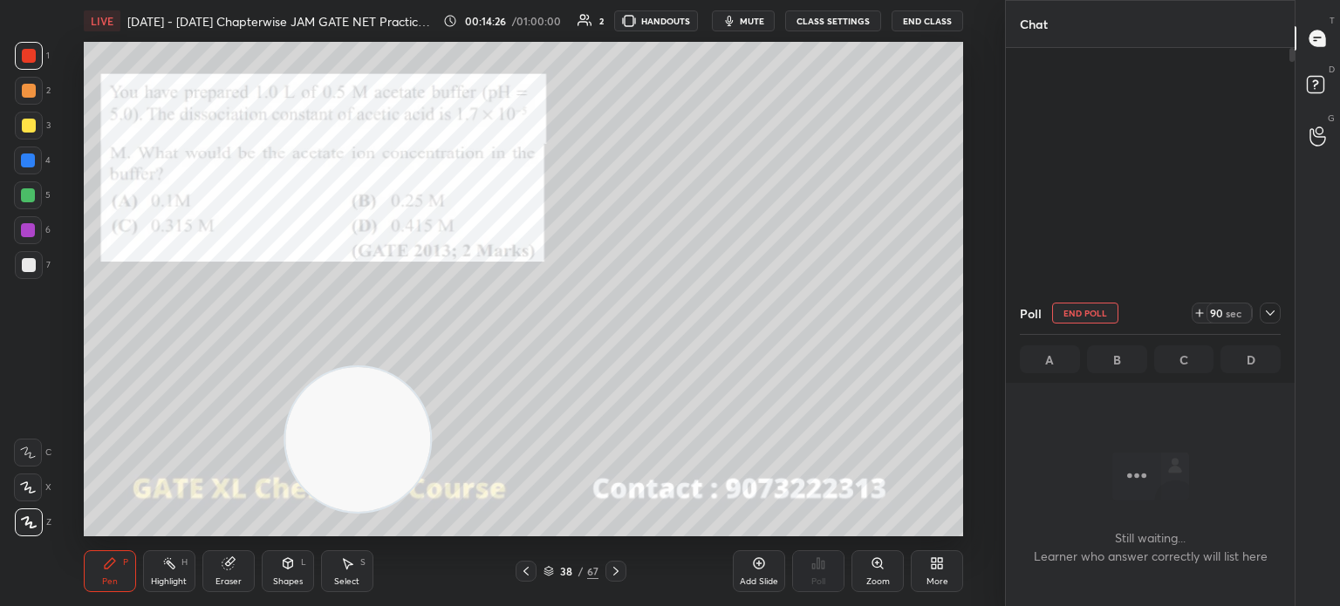
scroll to position [6, 5]
click at [1267, 309] on icon at bounding box center [1270, 313] width 14 height 14
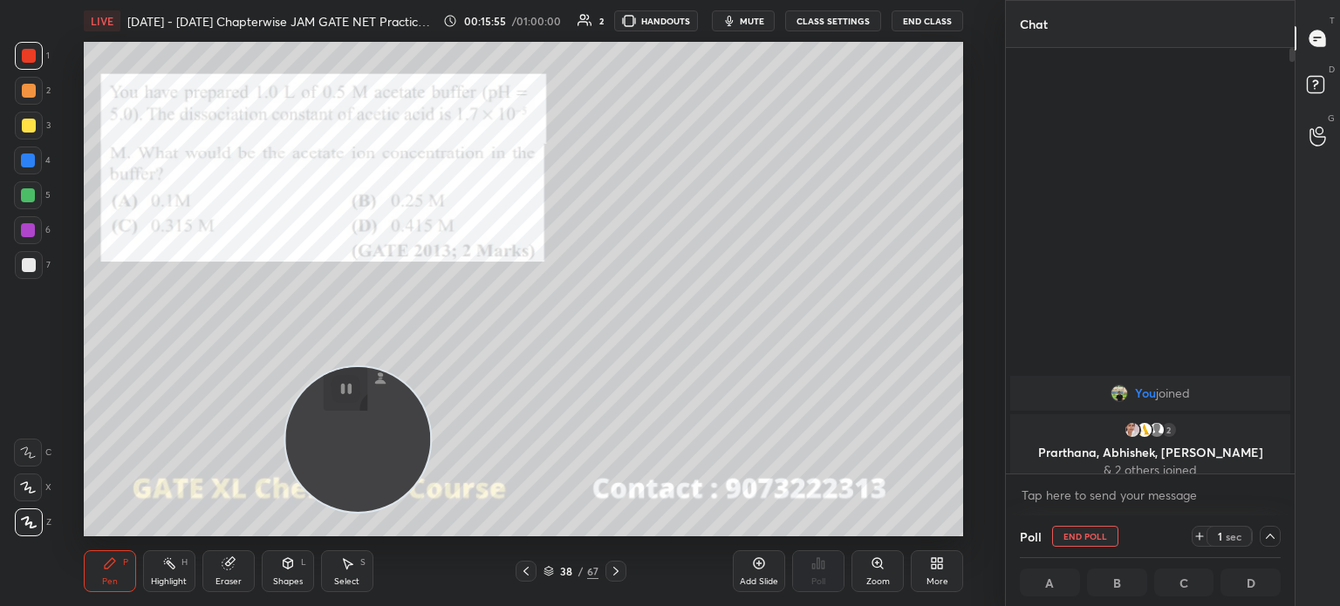
scroll to position [0, 5]
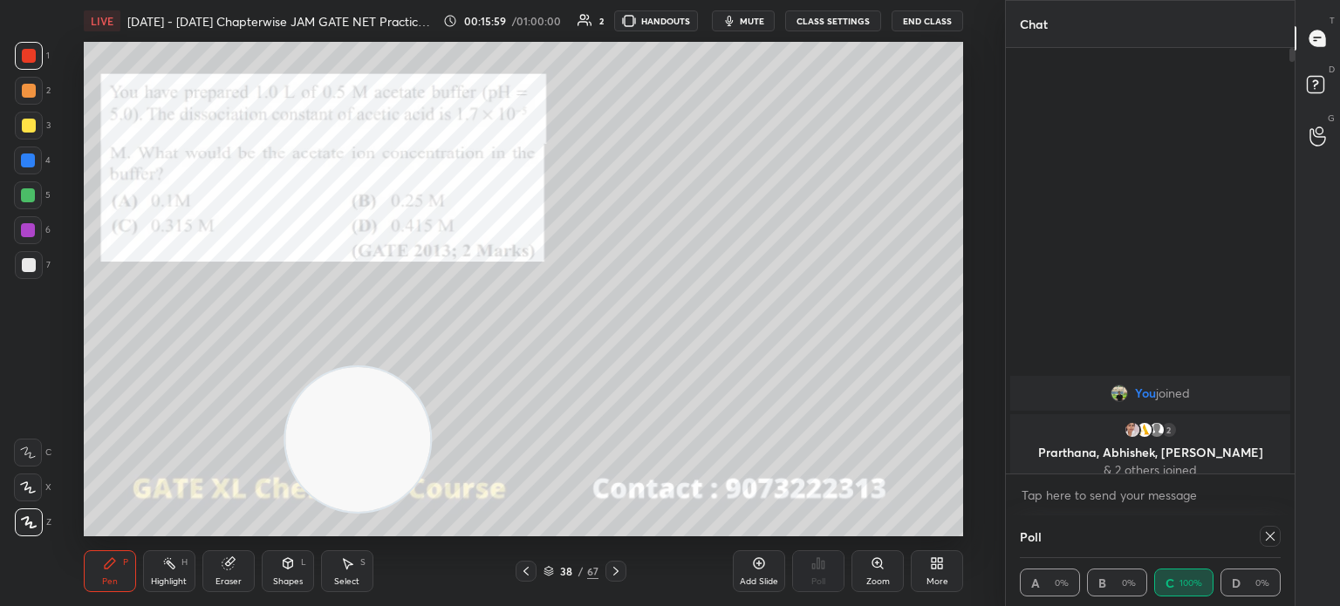
click at [930, 564] on icon at bounding box center [937, 564] width 14 height 14
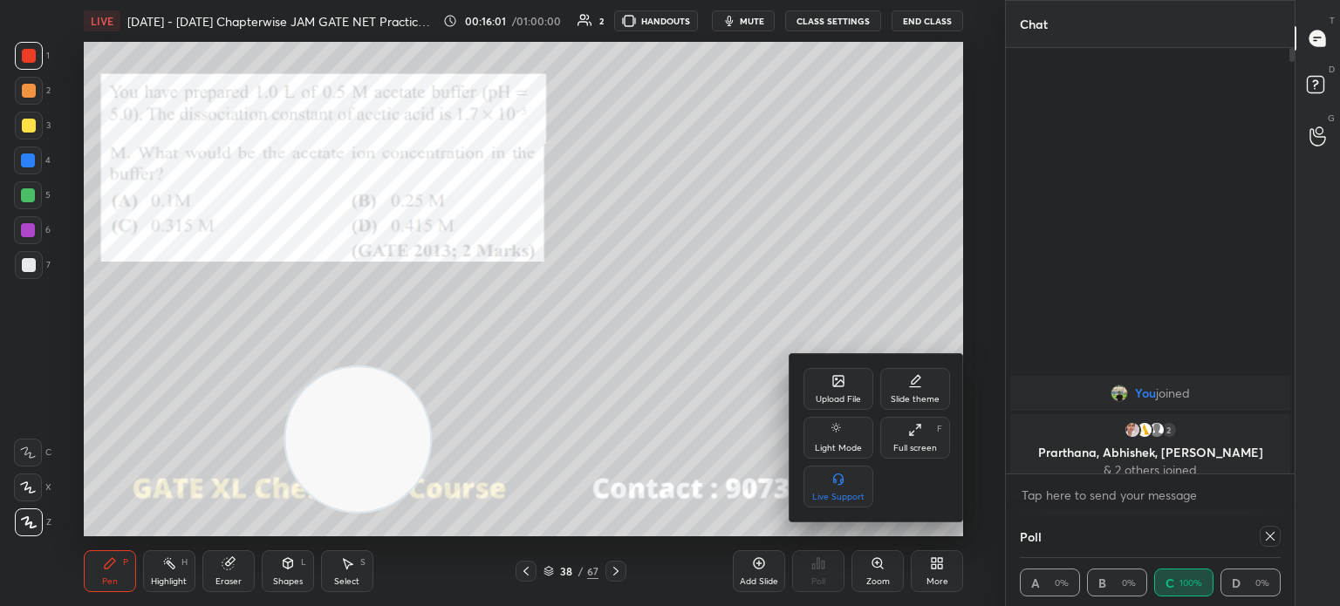
click at [850, 390] on div "Upload File" at bounding box center [839, 389] width 70 height 42
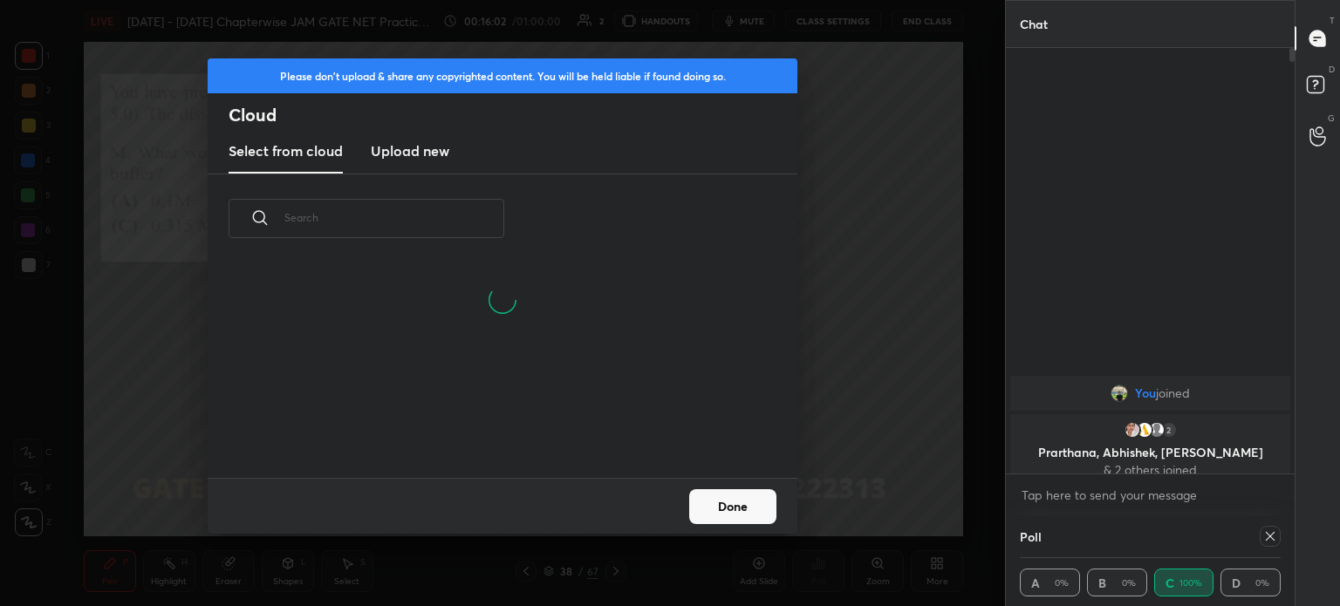
click at [415, 133] on new "Upload new" at bounding box center [410, 152] width 79 height 44
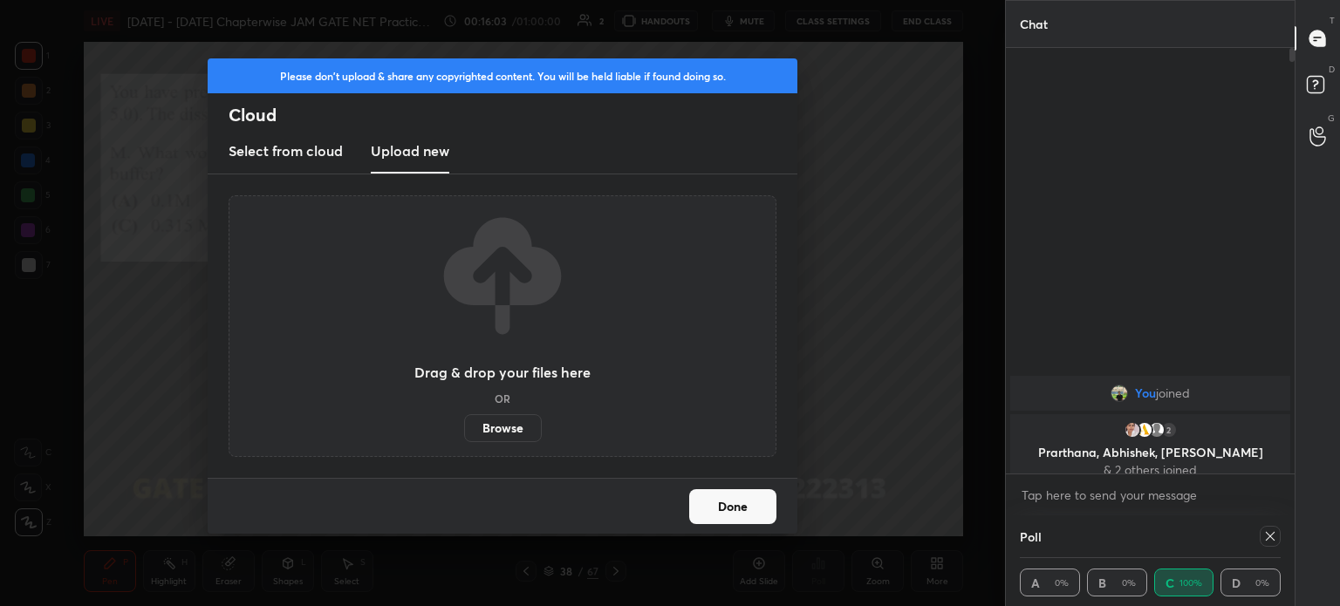
click at [500, 424] on label "Browse" at bounding box center [503, 428] width 78 height 28
click at [464, 424] on input "Browse" at bounding box center [464, 428] width 0 height 28
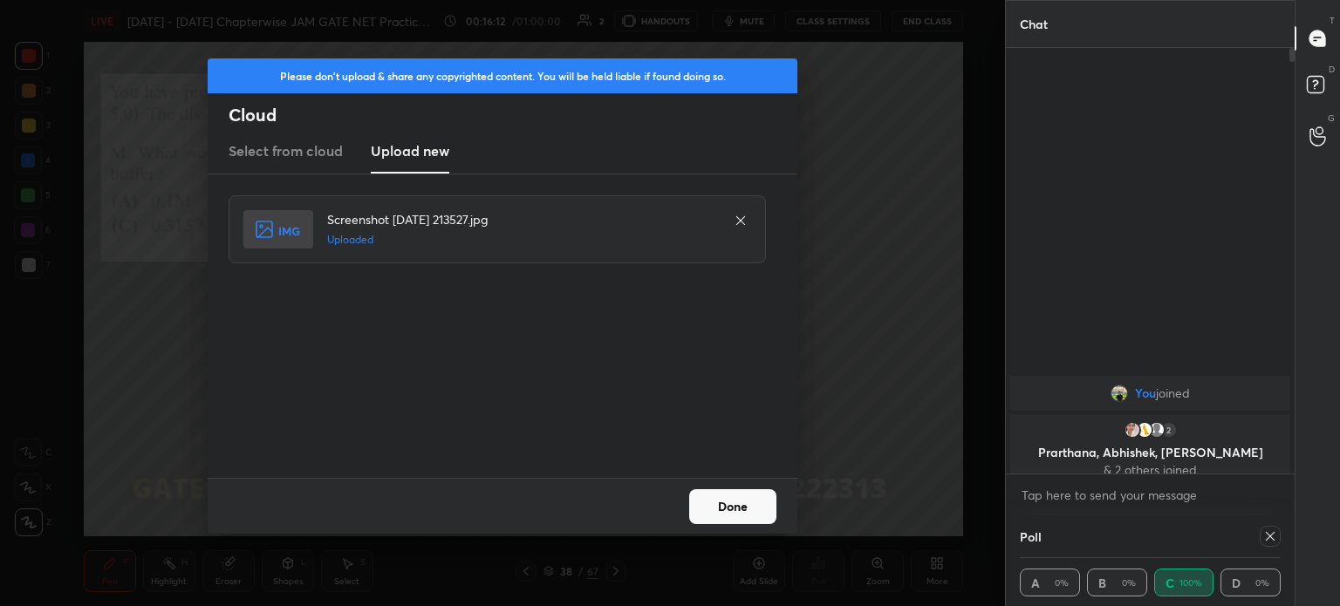
click at [730, 508] on button "Done" at bounding box center [732, 506] width 87 height 35
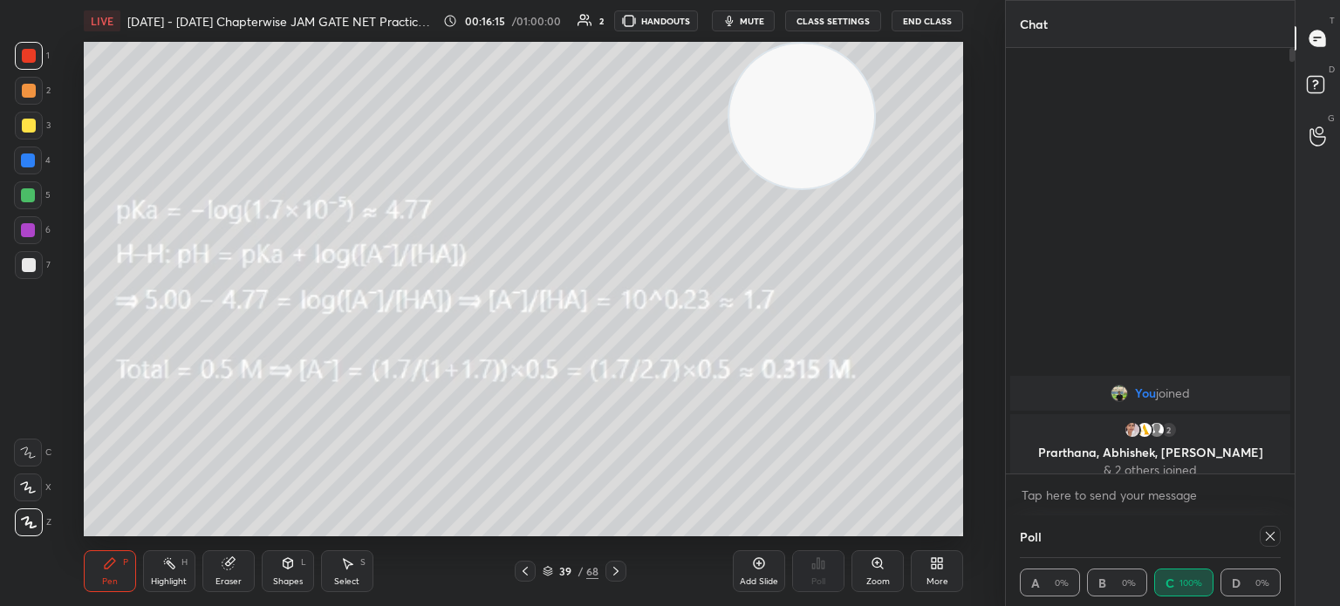
click at [38, 136] on div at bounding box center [29, 126] width 28 height 28
click at [1260, 536] on div at bounding box center [1270, 536] width 21 height 21
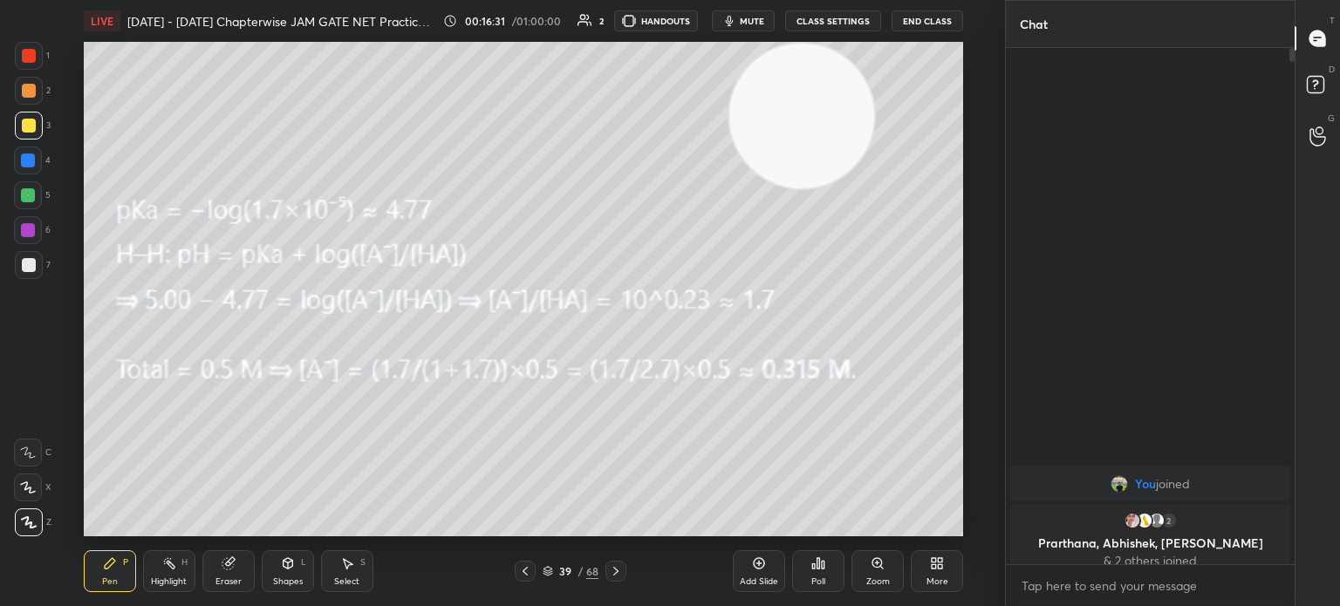
scroll to position [6, 5]
click at [551, 568] on icon at bounding box center [548, 571] width 10 height 10
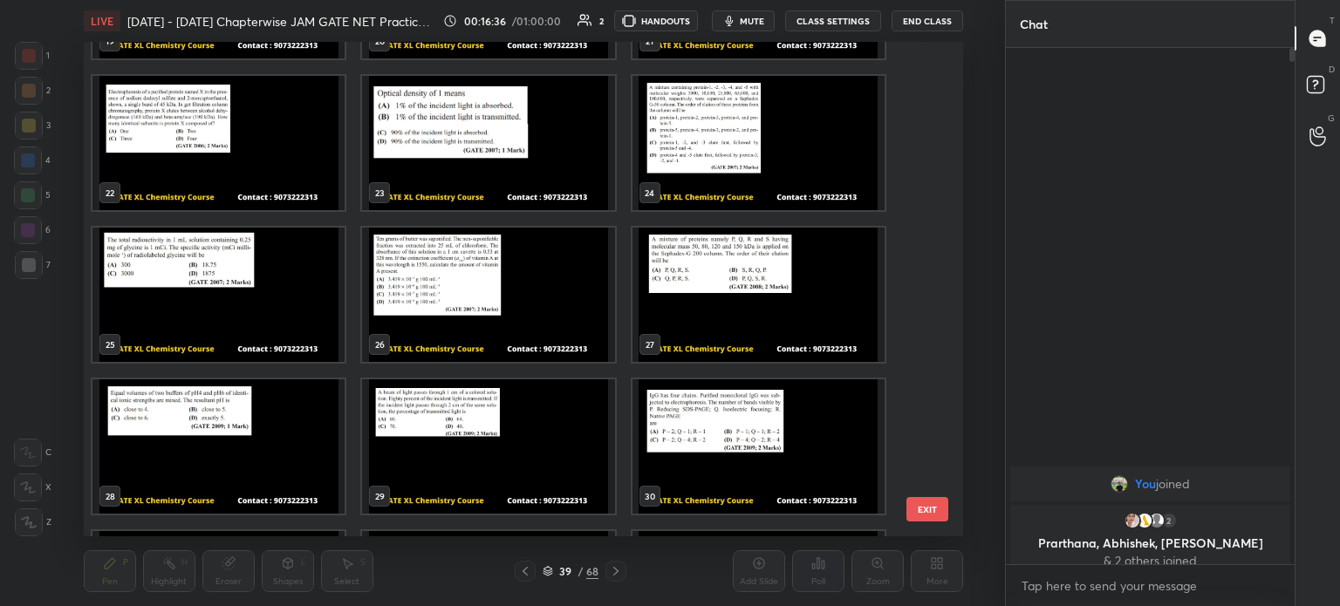
scroll to position [1032, 0]
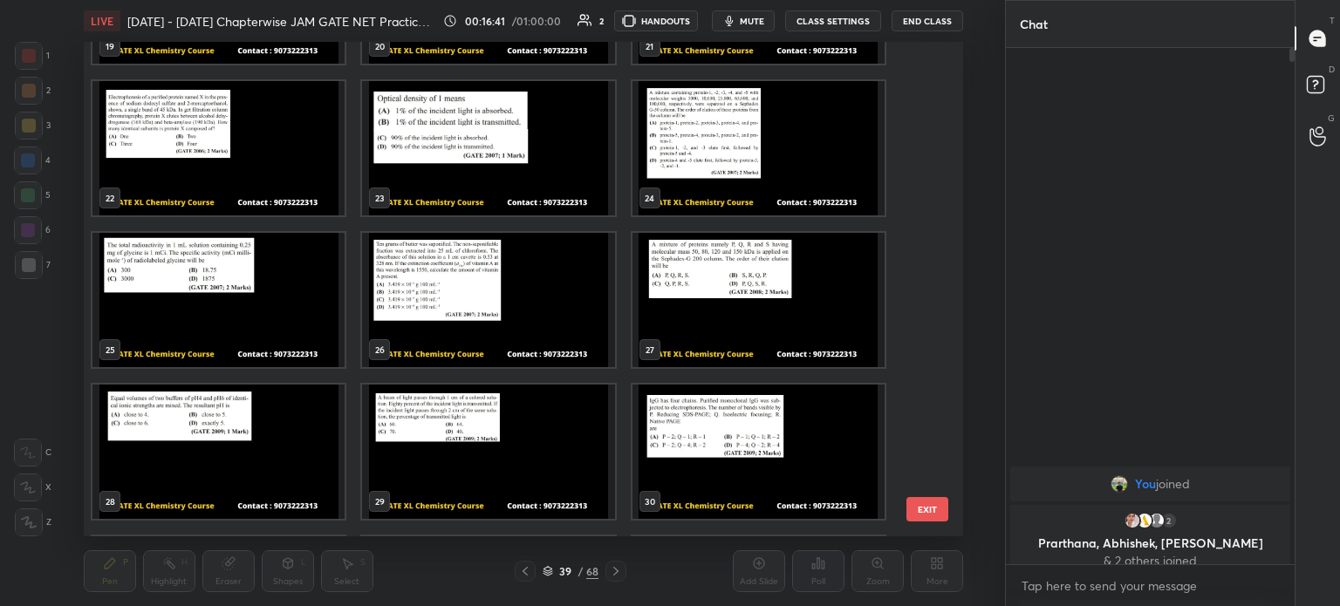
click at [224, 446] on img "grid" at bounding box center [218, 452] width 252 height 134
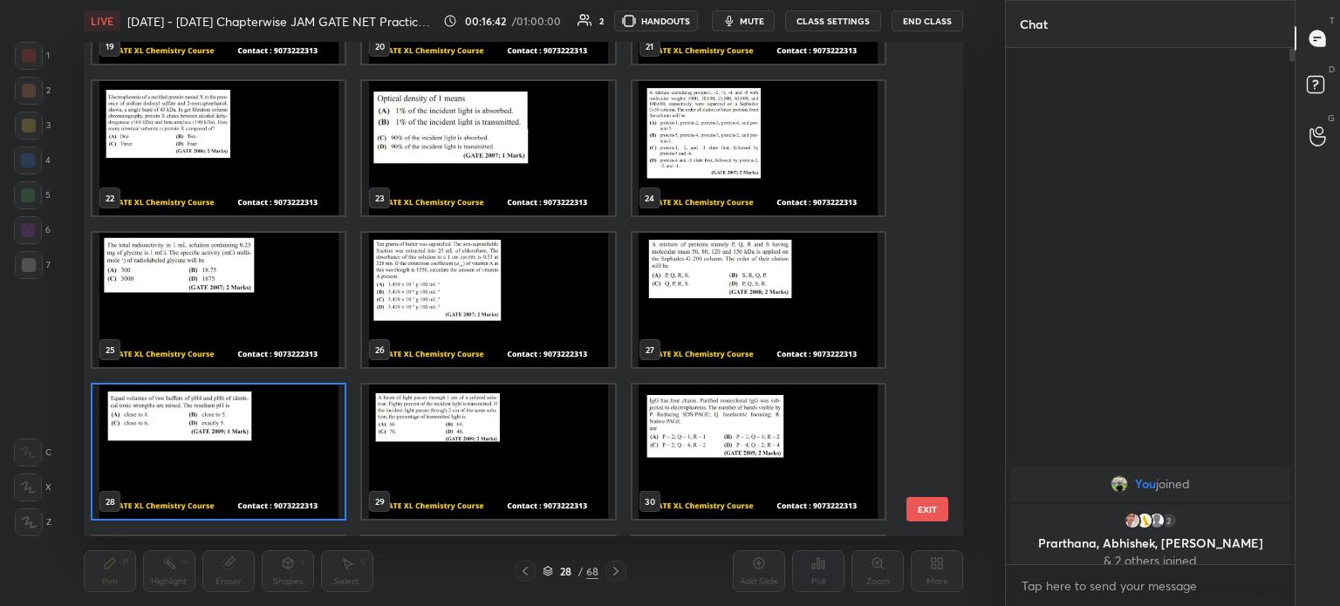
click at [206, 449] on img "grid" at bounding box center [218, 452] width 252 height 134
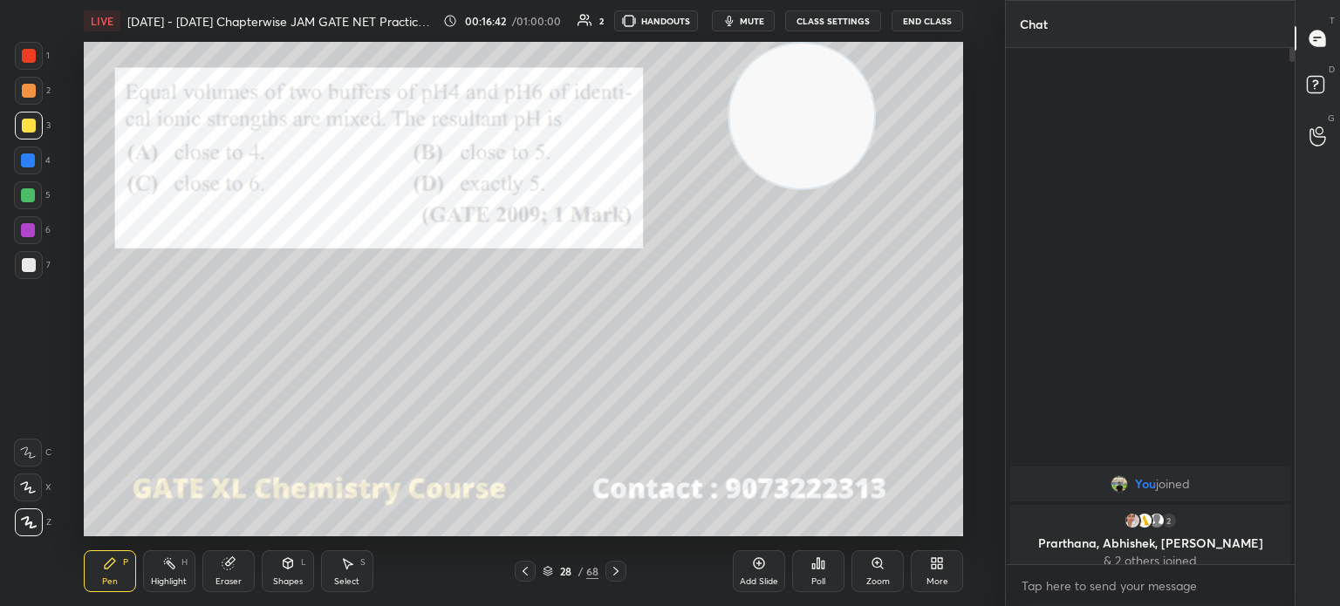
click at [206, 449] on img "grid" at bounding box center [218, 452] width 252 height 134
click at [820, 568] on icon at bounding box center [818, 564] width 14 height 14
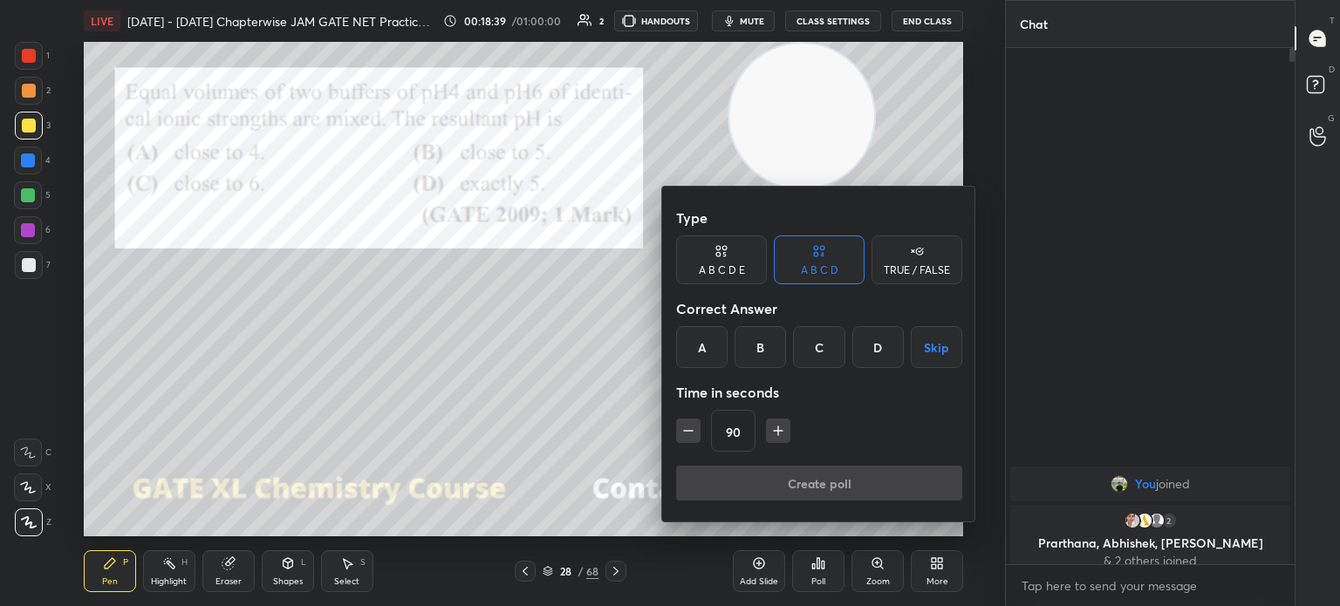
click at [698, 349] on div "A" at bounding box center [701, 347] width 51 height 42
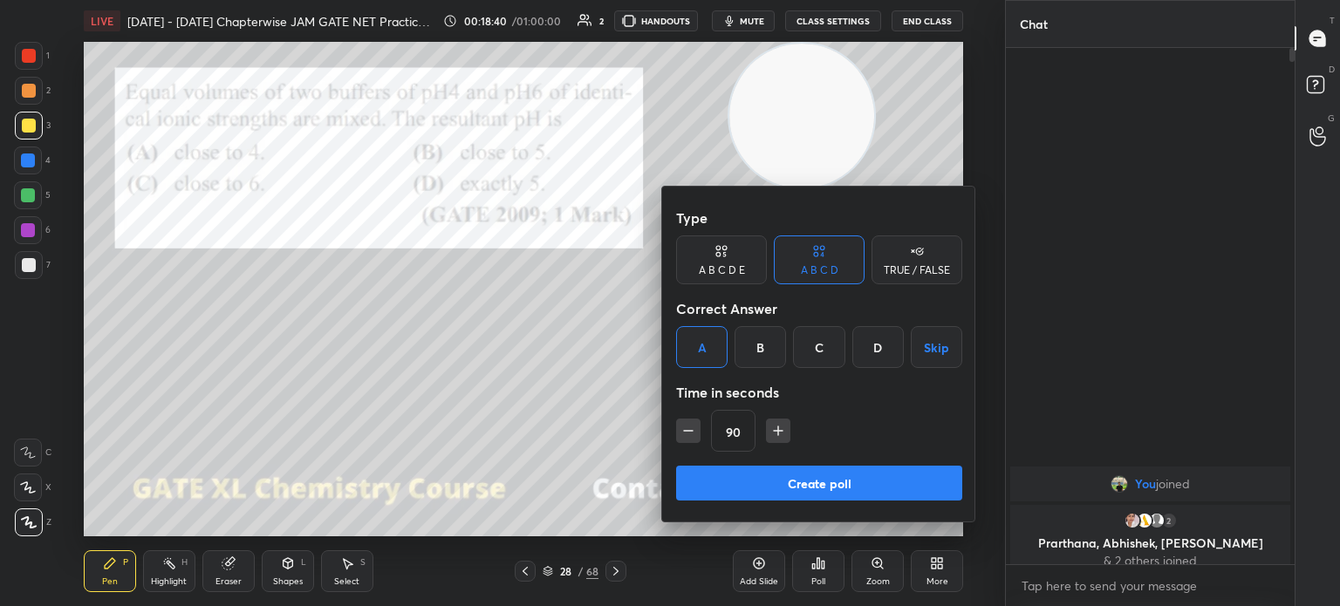
click at [771, 484] on button "Create poll" at bounding box center [819, 483] width 286 height 35
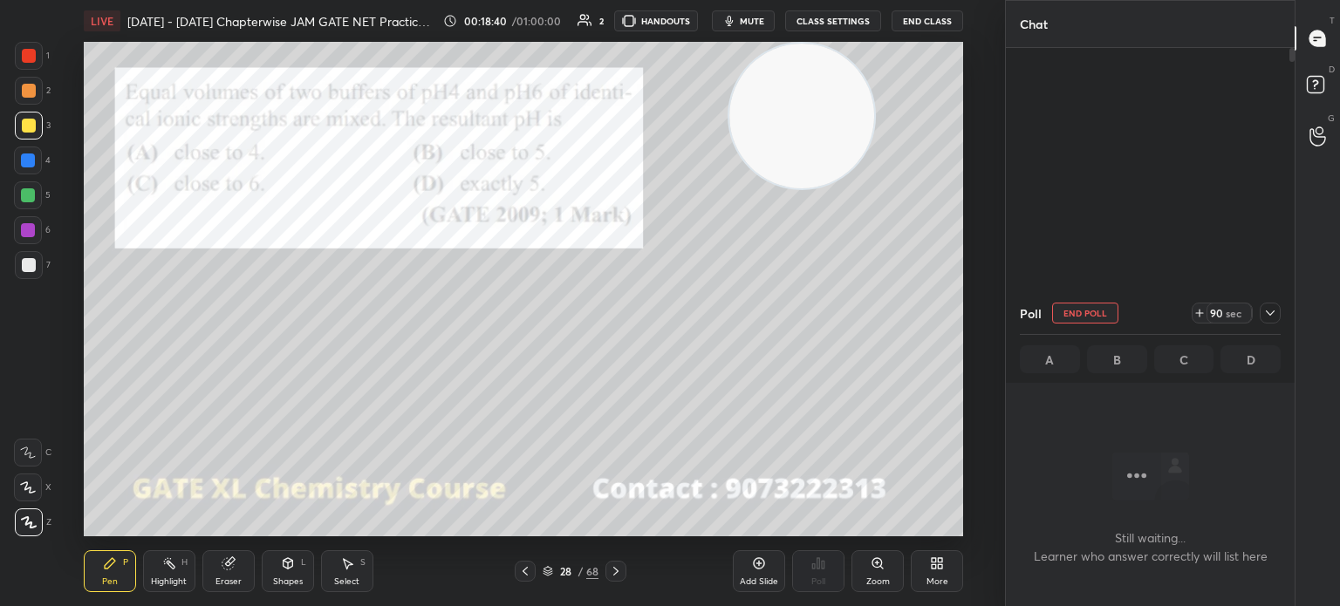
scroll to position [276, 284]
click at [942, 571] on icon at bounding box center [937, 564] width 14 height 14
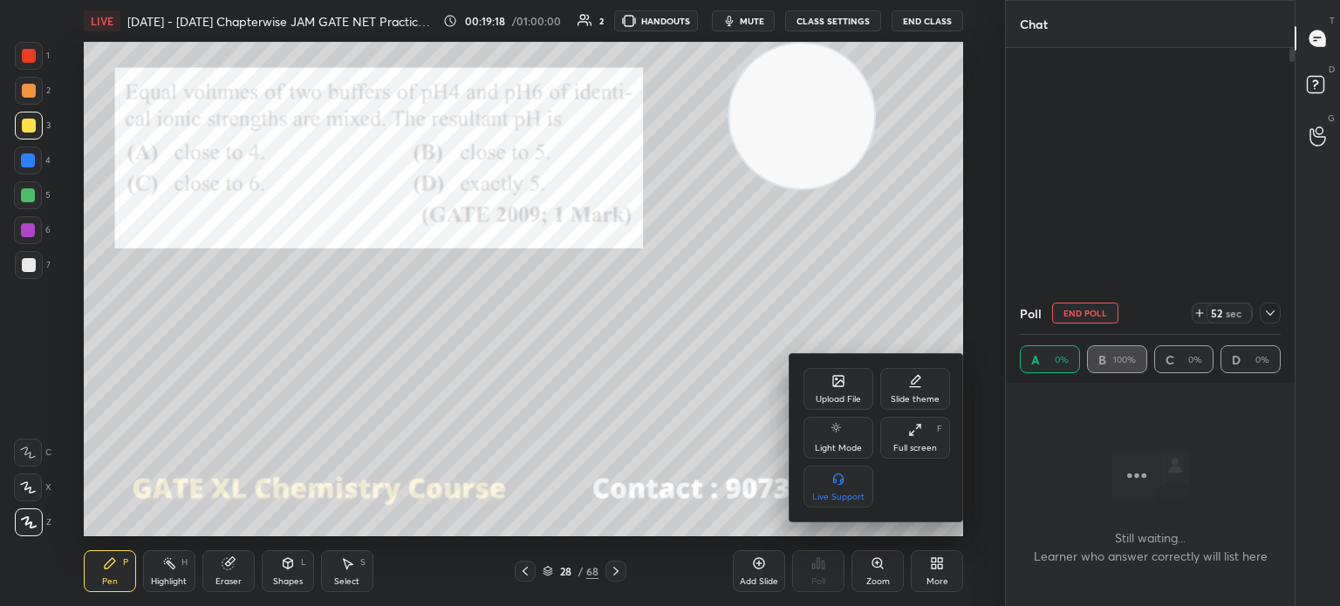
click at [866, 376] on div "Upload File" at bounding box center [839, 389] width 70 height 42
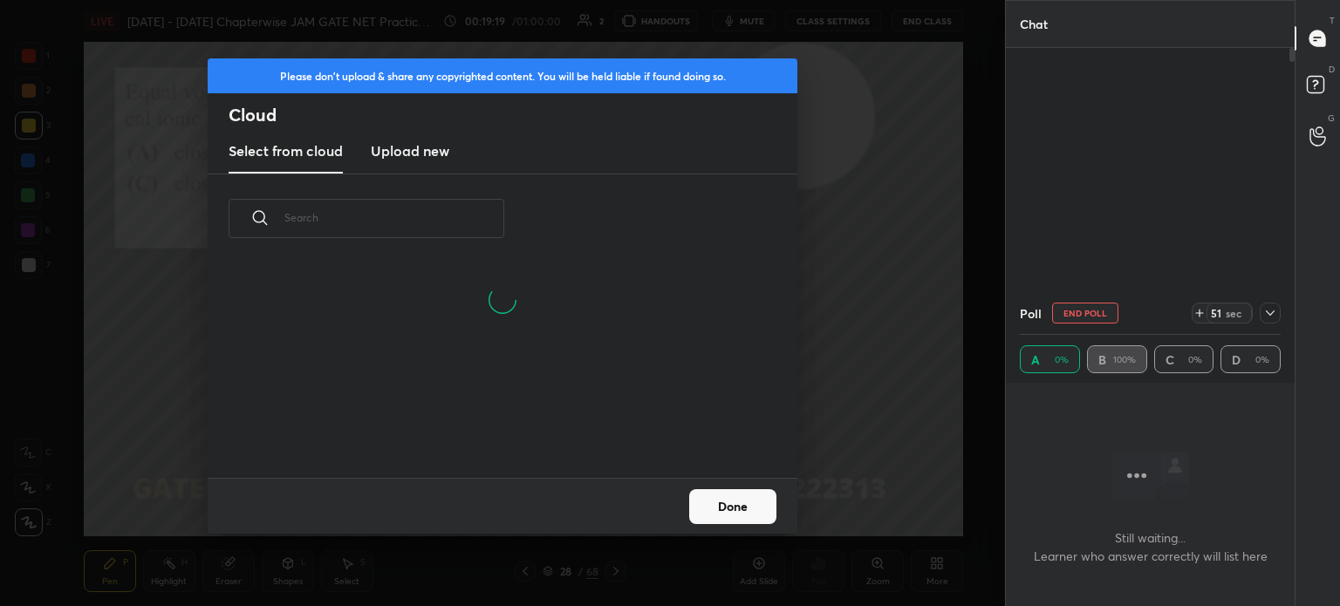
click at [415, 152] on h3 "Upload new" at bounding box center [410, 150] width 79 height 21
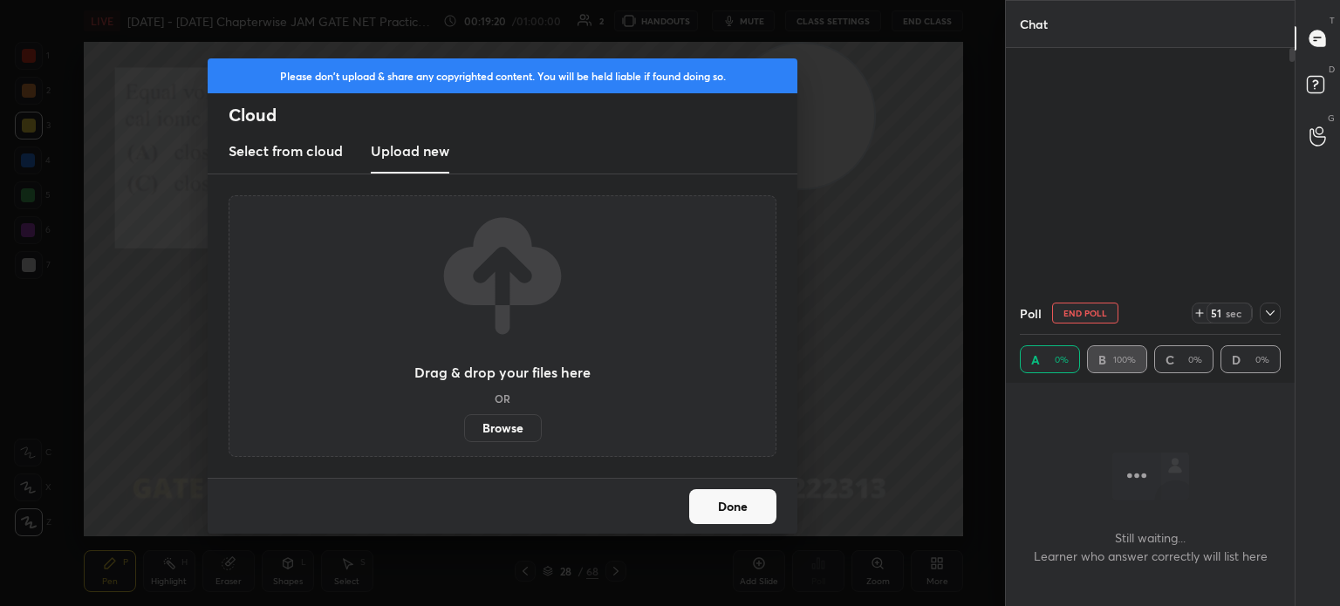
click at [498, 434] on label "Browse" at bounding box center [503, 428] width 78 height 28
click at [464, 434] on input "Browse" at bounding box center [464, 428] width 0 height 28
click at [380, 103] on div "Please don't upload & share any copyrighted content. You will be held liable if…" at bounding box center [503, 116] width 590 height 116
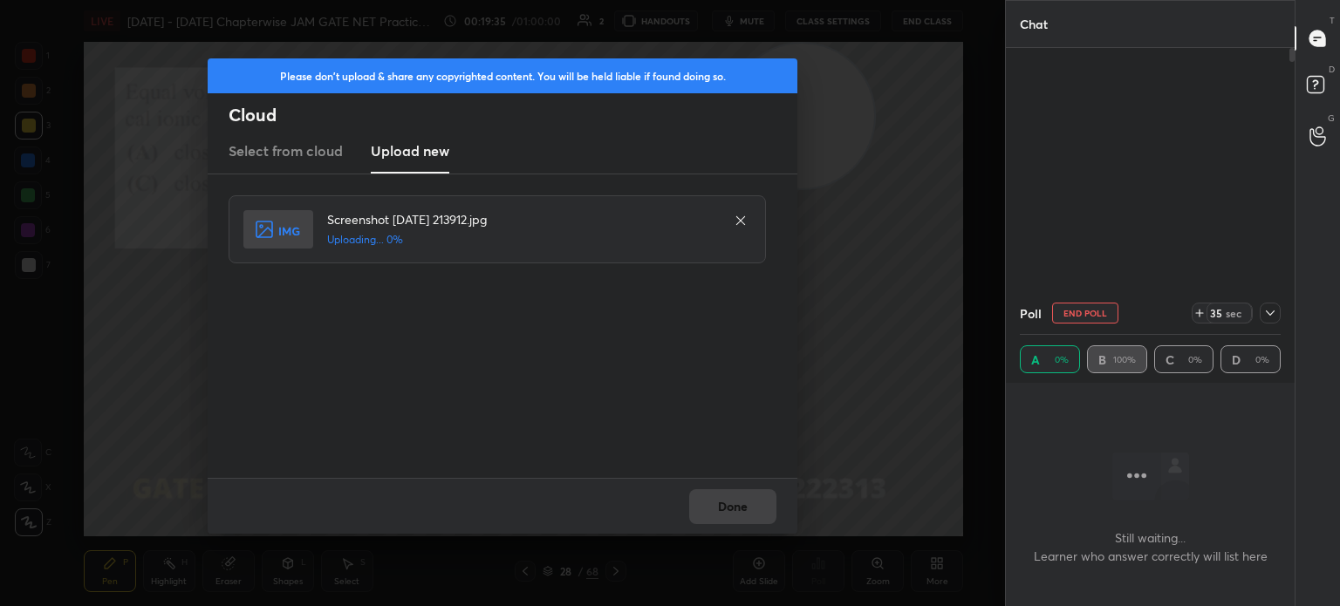
click at [702, 473] on div "Screenshot [DATE] 213912.jpg Uploading... 0%" at bounding box center [503, 327] width 590 height 304
click at [707, 463] on div "Screenshot [DATE] 213912.jpg Uploading... 100%" at bounding box center [503, 327] width 590 height 304
click at [714, 496] on button "Done" at bounding box center [732, 506] width 87 height 35
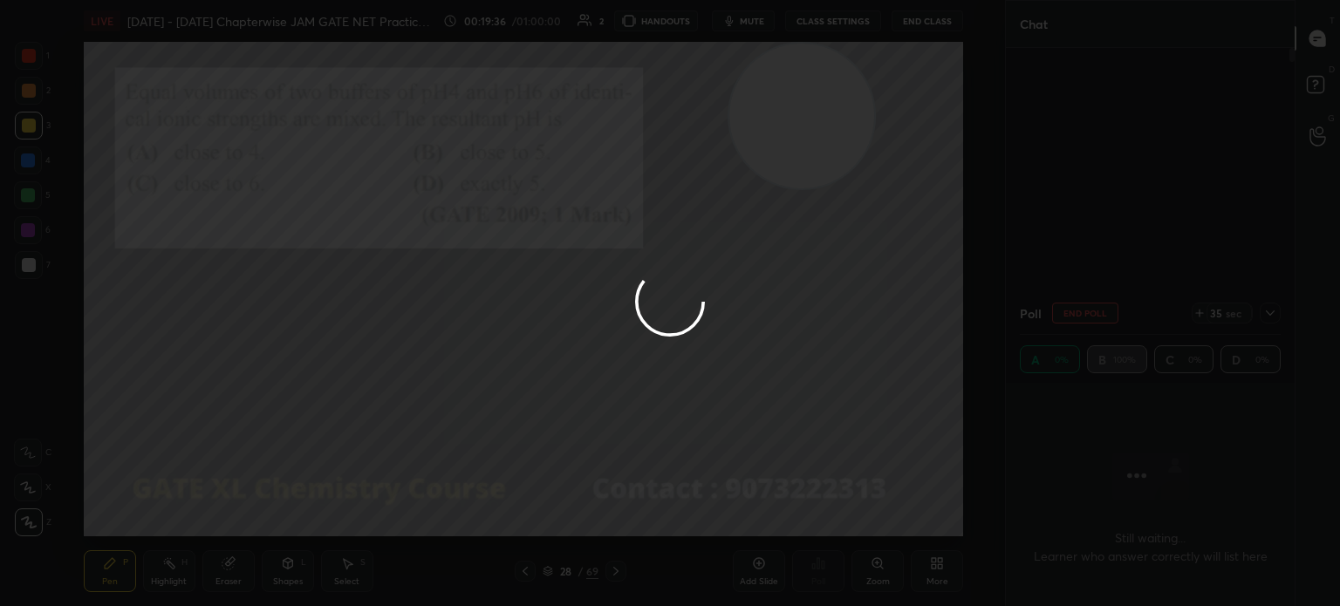
click at [719, 503] on button "Done" at bounding box center [732, 506] width 87 height 35
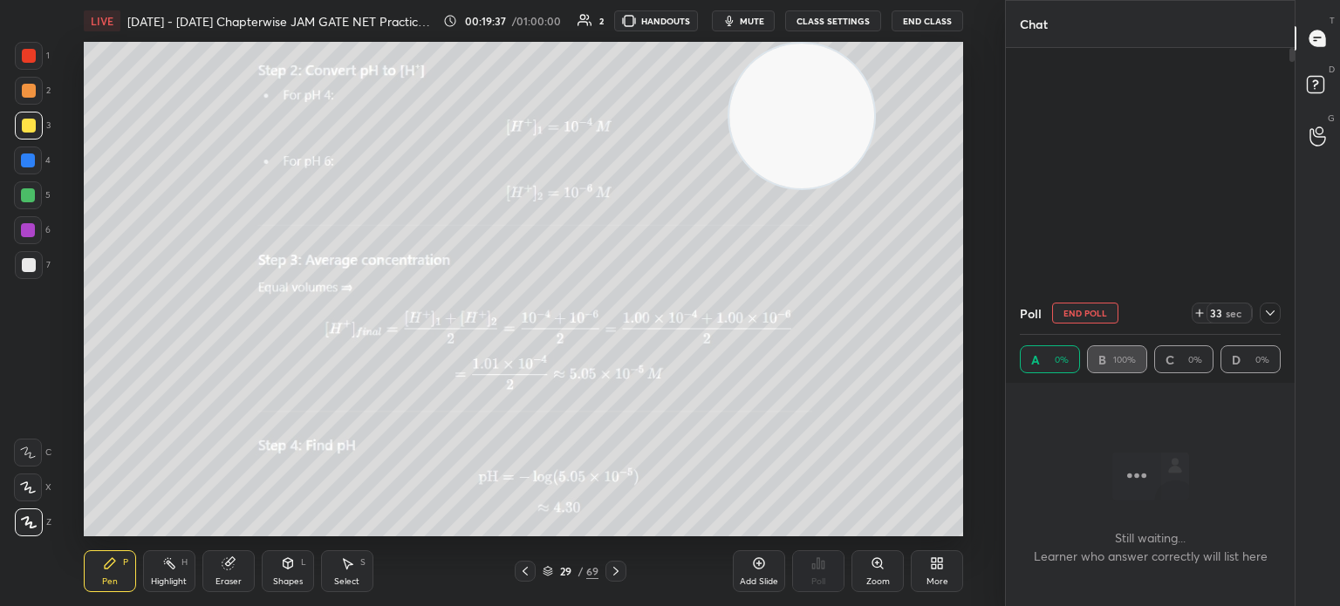
click at [1276, 308] on icon at bounding box center [1270, 313] width 14 height 14
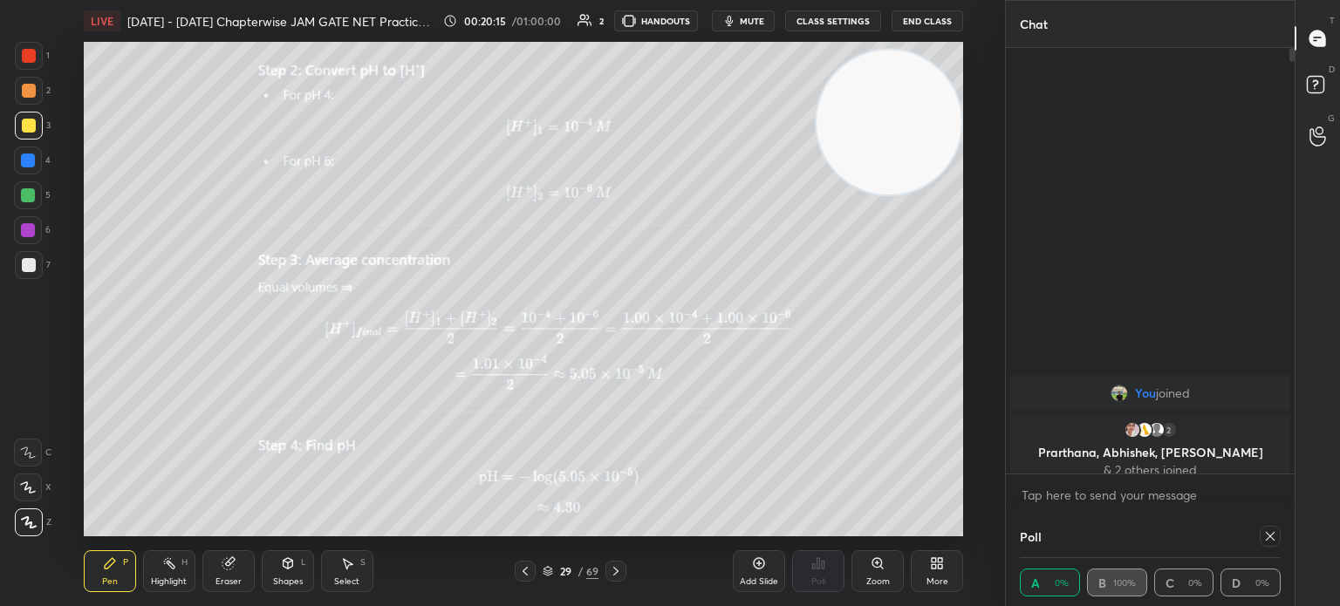
click at [1266, 547] on div at bounding box center [1270, 536] width 21 height 21
type textarea "x"
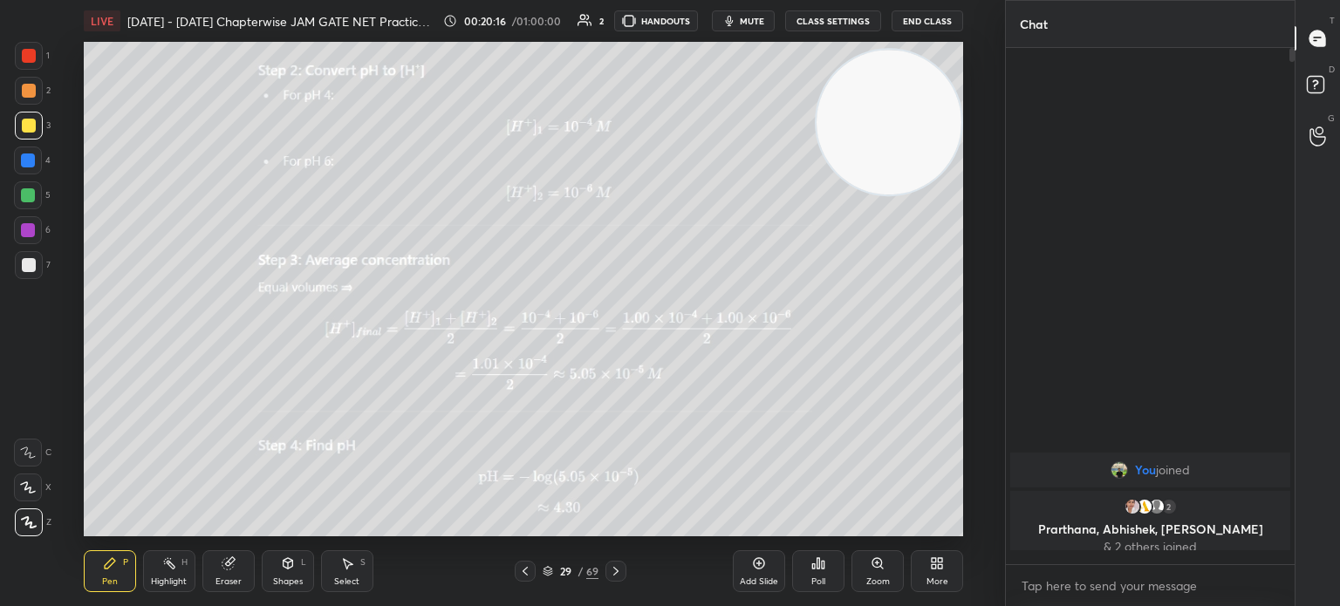
scroll to position [366, 284]
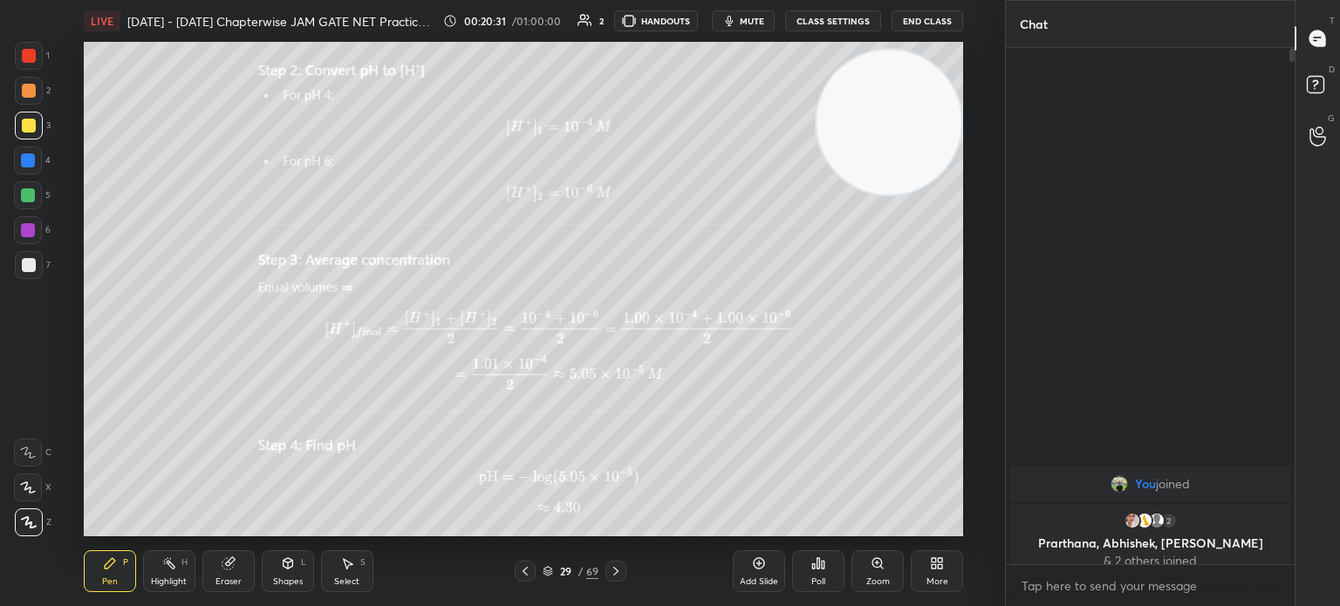
click at [750, 14] on button "mute" at bounding box center [743, 20] width 63 height 21
click at [806, 22] on button "CLASS SETTINGS" at bounding box center [833, 20] width 96 height 21
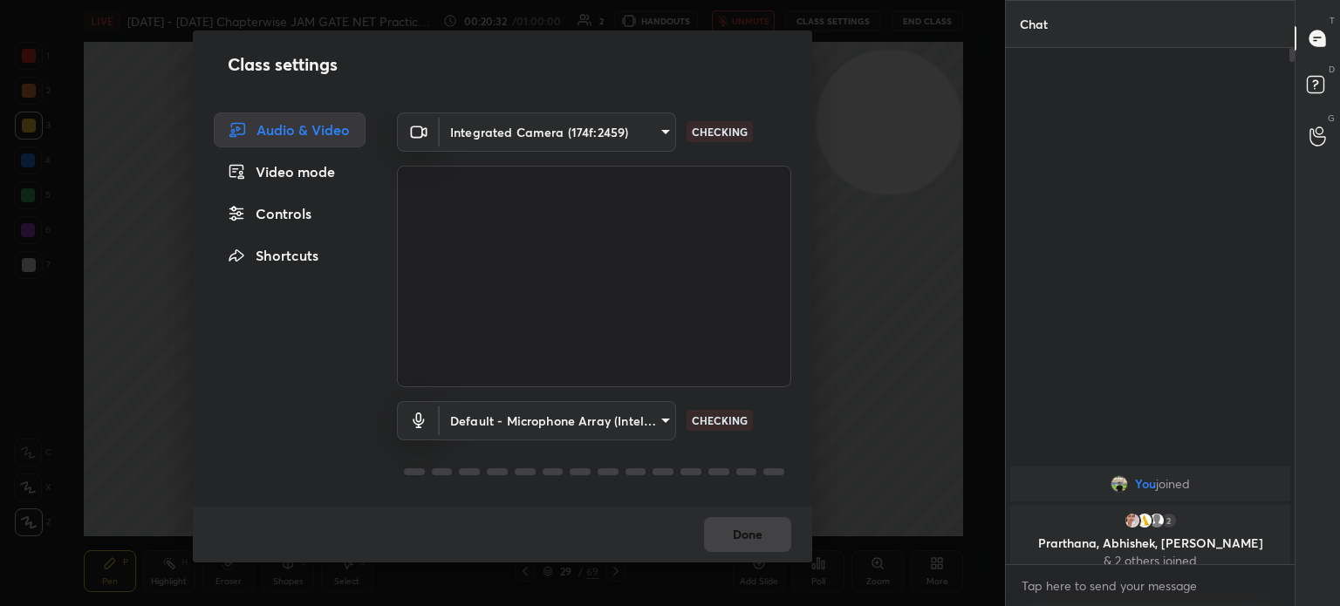
click at [555, 129] on body "1 2 3 4 5 6 7 C X Z C X Z E E Erase all H H LIVE [DATE] - [DATE] Chapterwise JA…" at bounding box center [670, 303] width 1340 height 606
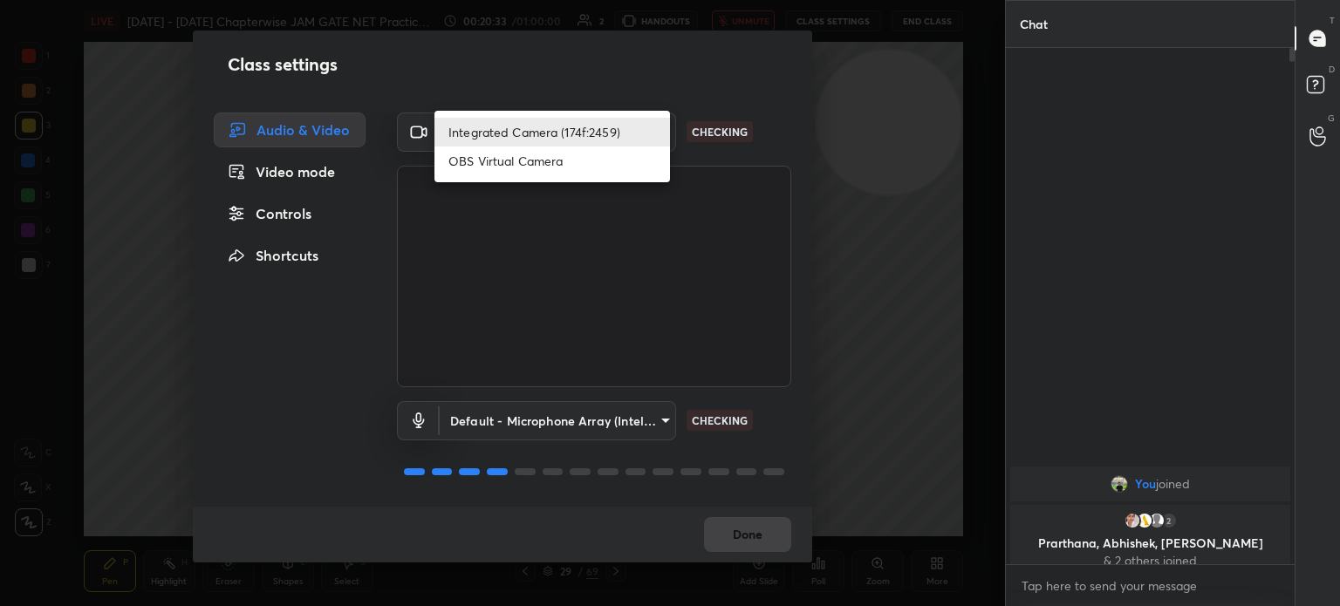
click at [557, 161] on li "OBS Virtual Camera" at bounding box center [553, 161] width 236 height 29
type input "68a8993dd87bda3d5b66c110c3b6a96e94b8352f026b6fb61be91fdecf3cec3e"
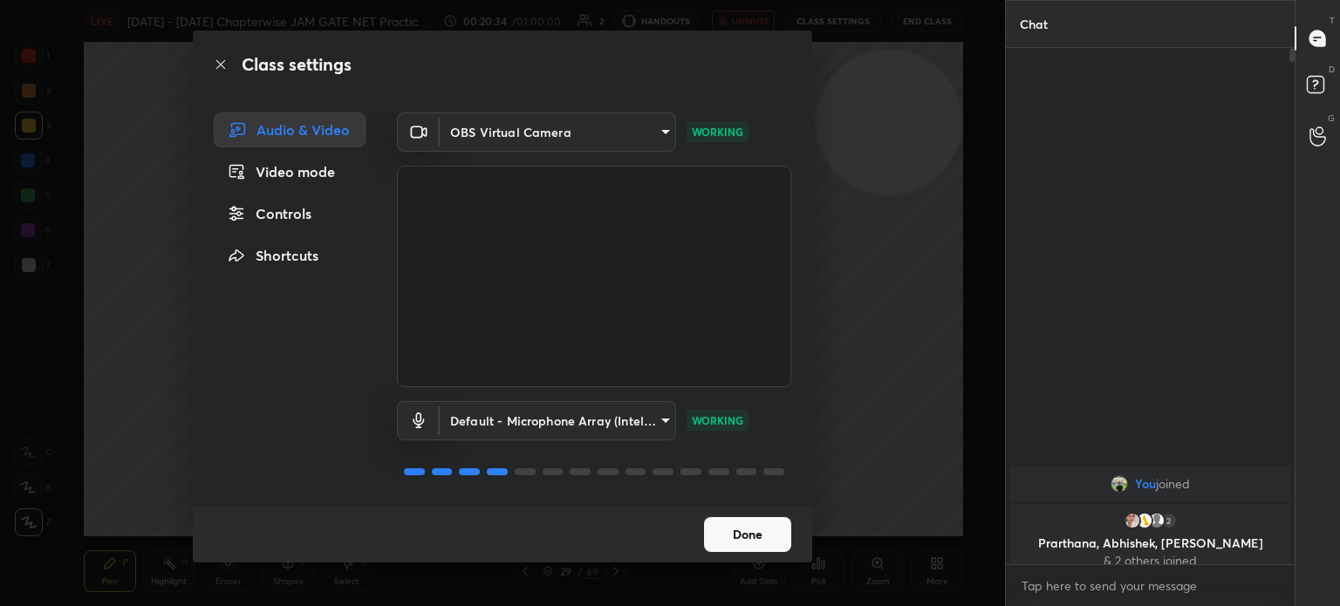
click at [757, 535] on button "Done" at bounding box center [747, 534] width 87 height 35
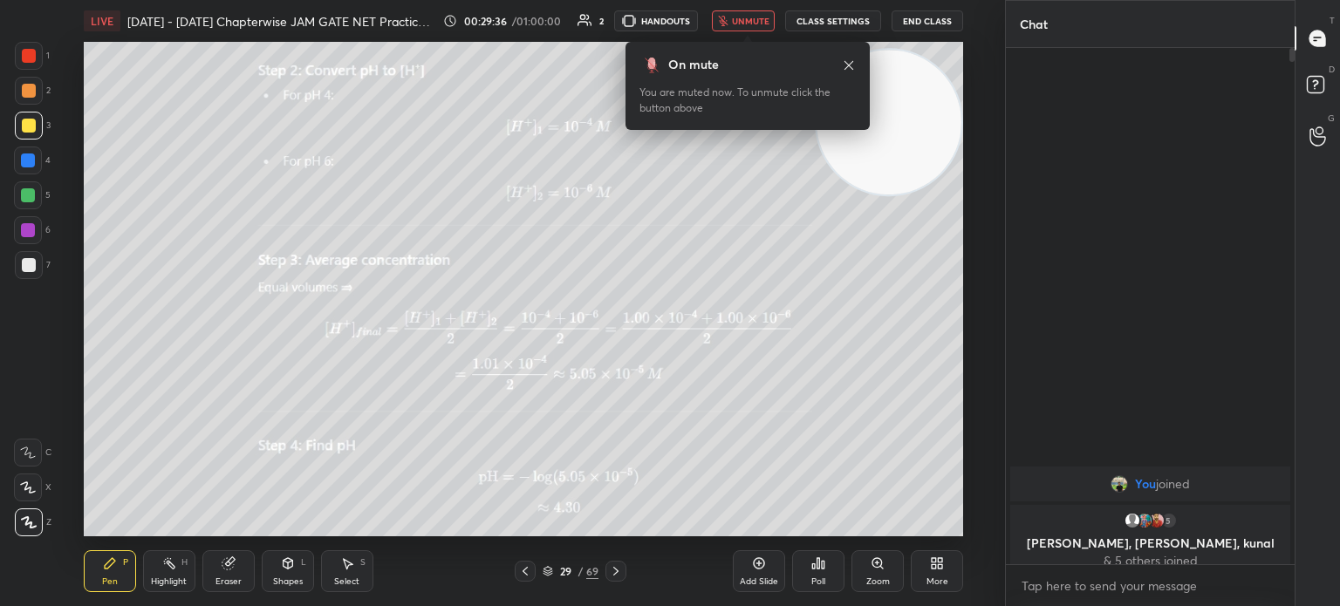
click at [933, 26] on button "End Class" at bounding box center [928, 20] width 72 height 21
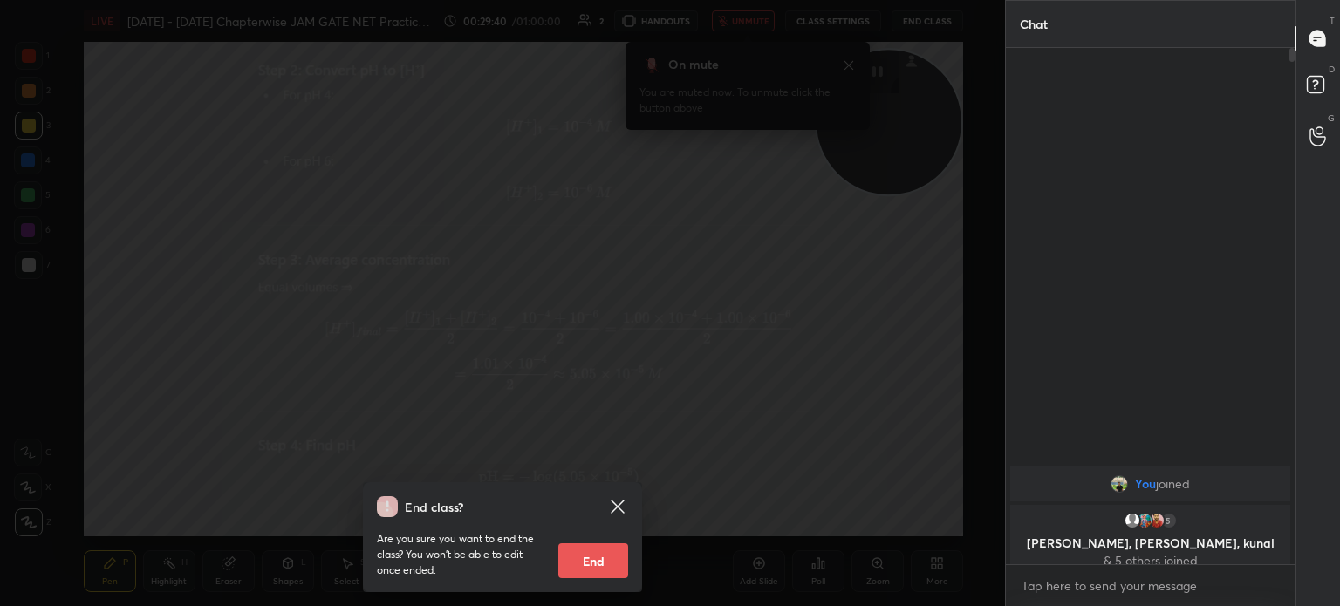
click at [593, 563] on button "End" at bounding box center [593, 561] width 70 height 35
type textarea "x"
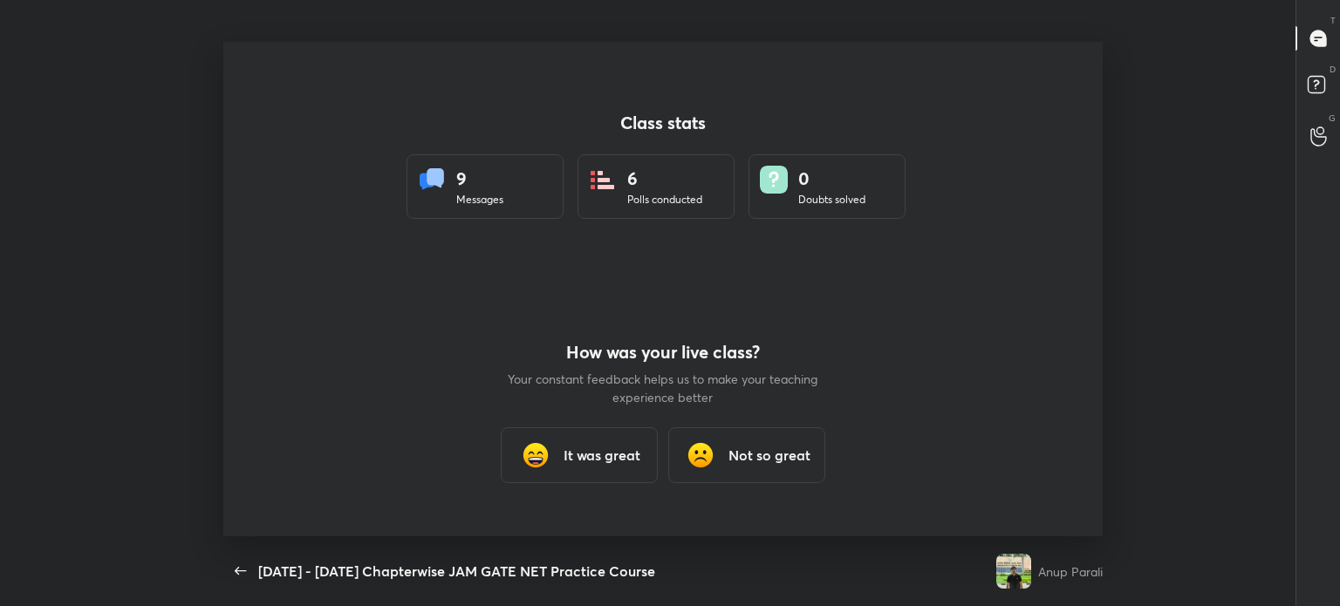
scroll to position [495, 1120]
